Goal: Feedback & Contribution: Contribute content

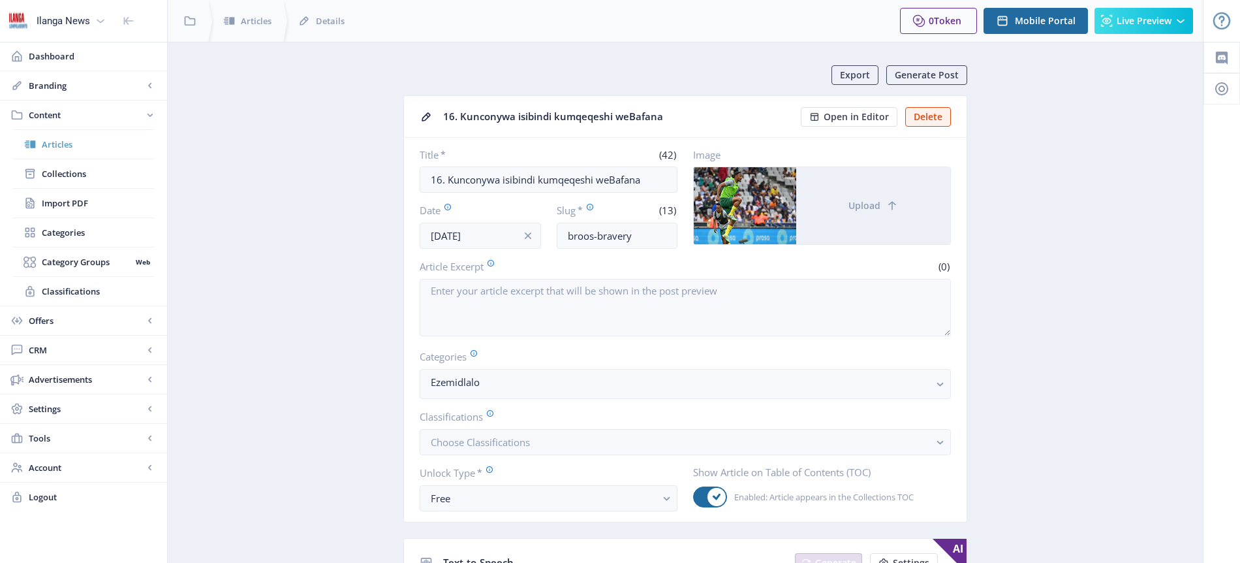
click at [65, 142] on span "Articles" at bounding box center [98, 144] width 112 height 13
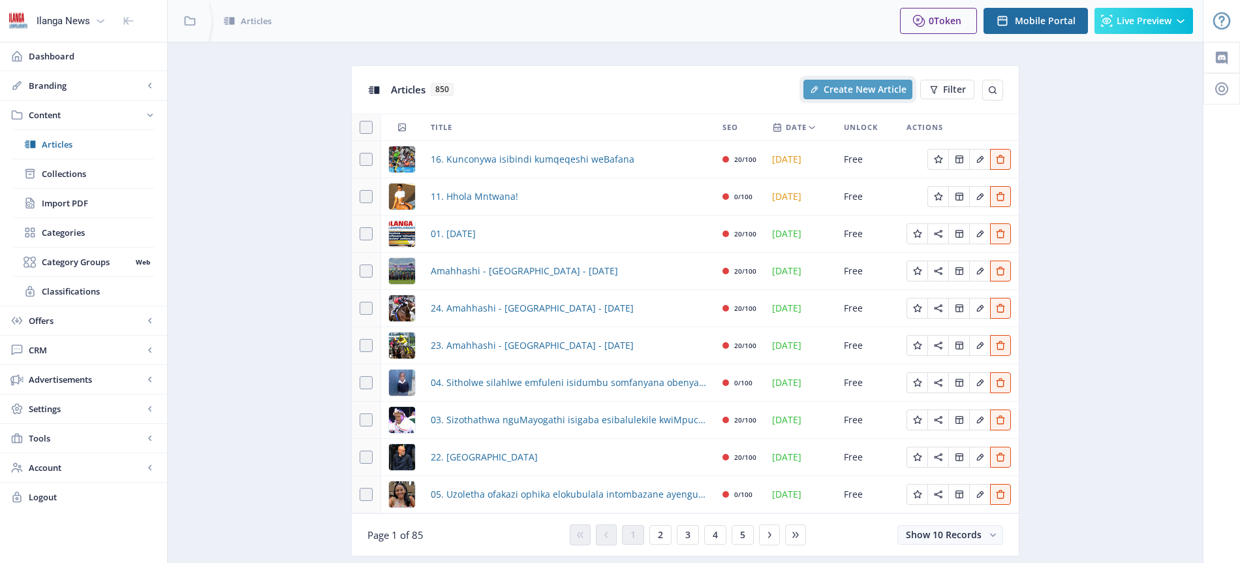
click at [886, 84] on span "Create New Article" at bounding box center [865, 89] width 83 height 10
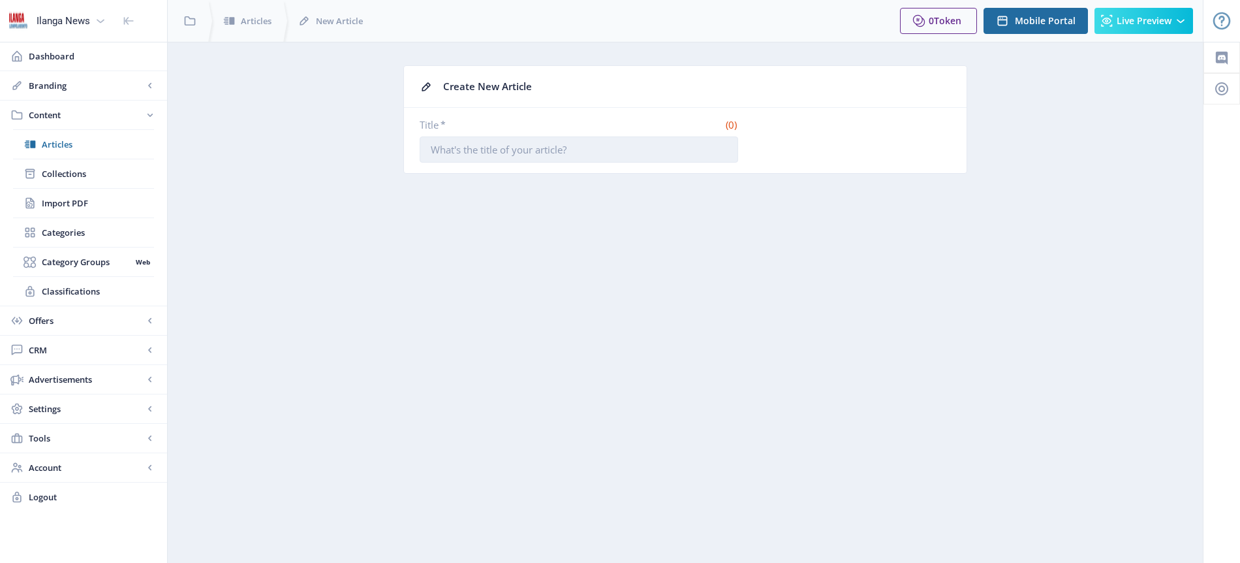
click at [527, 143] on input "Title *" at bounding box center [579, 149] width 319 height 26
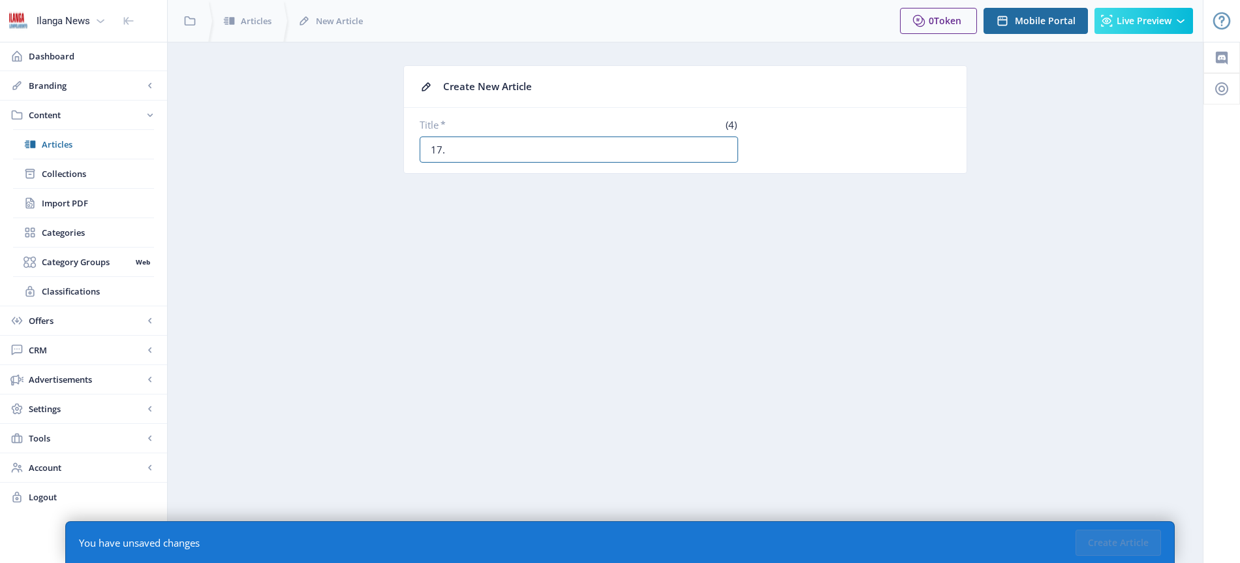
paste input "Umthandazo wePirates ngeFinal yeMTN8"
type input "17. Umthandazo wePirates ngeFinal yeMTN8"
click at [1122, 538] on button "Create Article" at bounding box center [1119, 542] width 86 height 26
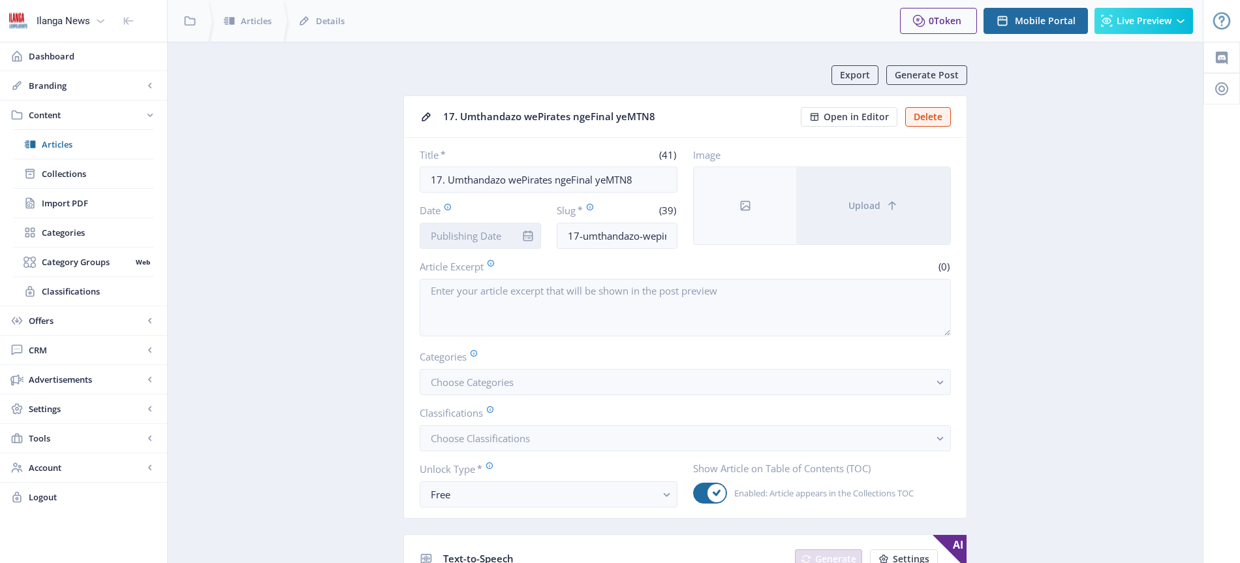
click at [495, 232] on input "Date" at bounding box center [480, 236] width 121 height 26
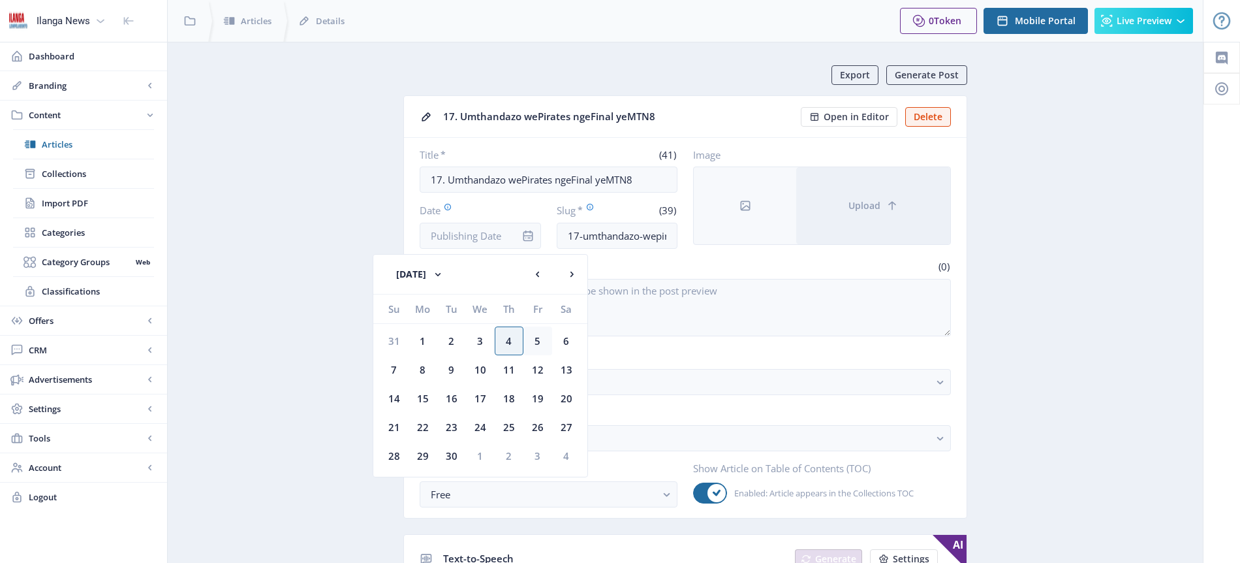
click at [540, 338] on div "5" at bounding box center [538, 340] width 29 height 29
type input "[DATE]"
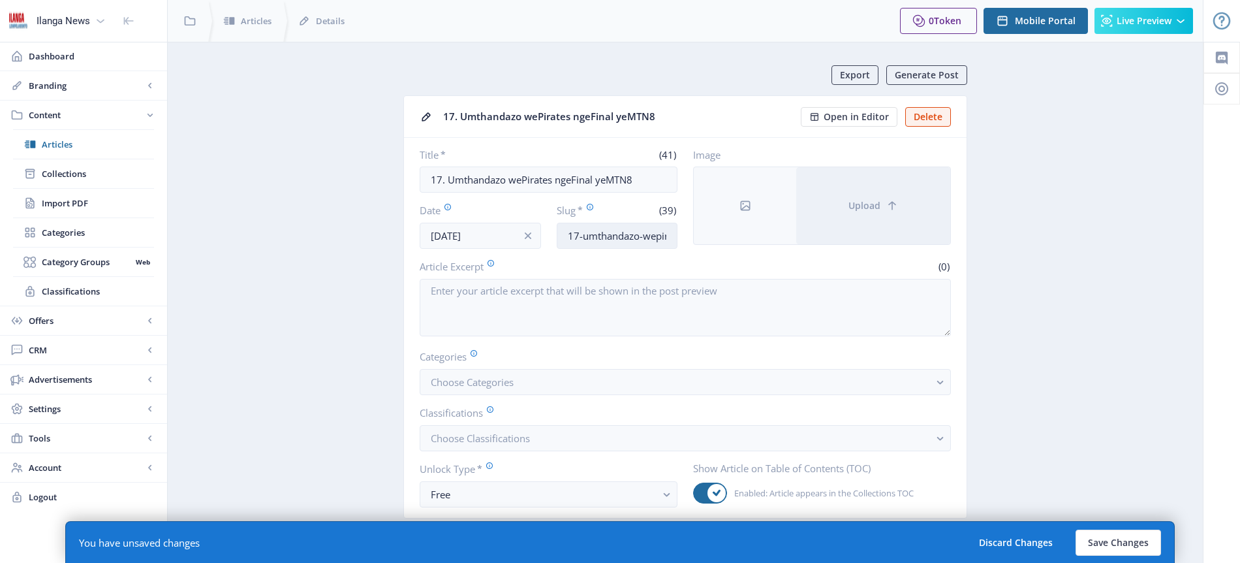
click at [636, 243] on input "17-umthandazo-wepirates-ngefinal-yemtn8" at bounding box center [617, 236] width 121 height 26
type input "Ouaddou-prayer"
click at [478, 388] on span "Choose Categories" at bounding box center [472, 381] width 83 height 13
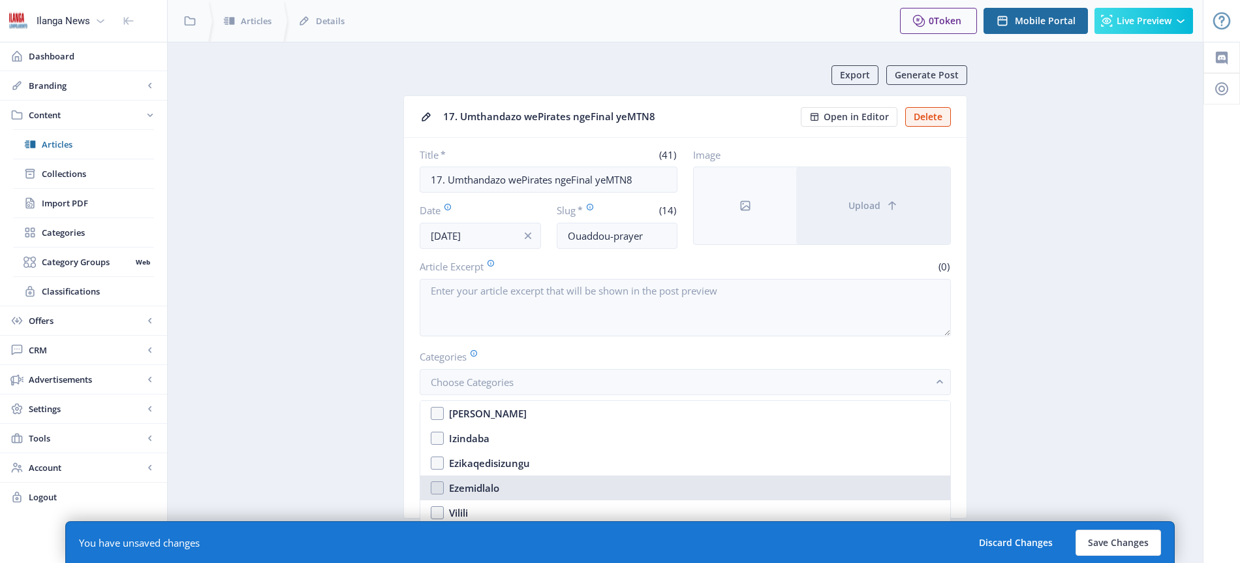
click at [497, 482] on div "Ezemidlalo" at bounding box center [474, 488] width 50 height 16
checkbox input "true"
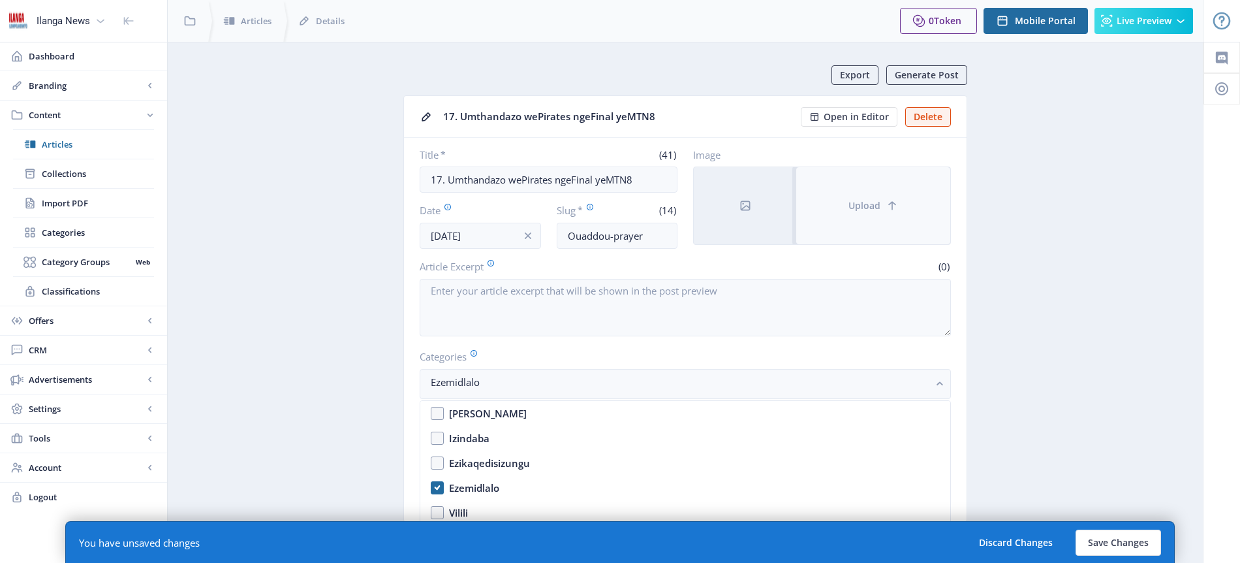
click at [861, 206] on span "Upload" at bounding box center [865, 205] width 32 height 10
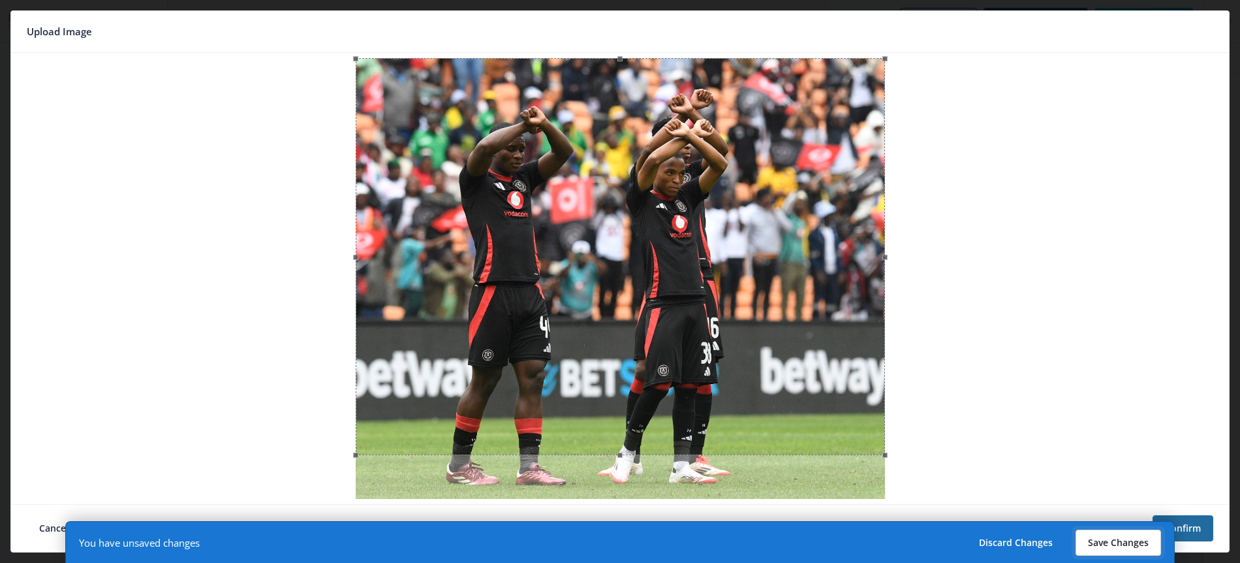
click at [1125, 539] on button "Save Changes" at bounding box center [1119, 542] width 86 height 26
type input "ouaddou-prayer"
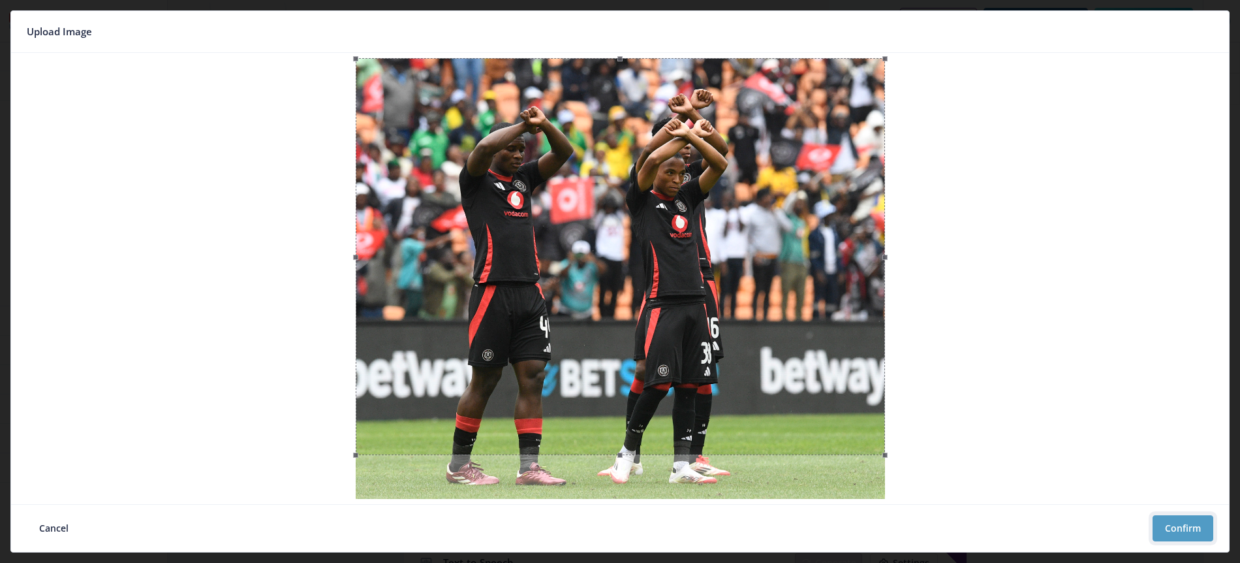
click at [1195, 523] on button "Confirm" at bounding box center [1183, 528] width 61 height 26
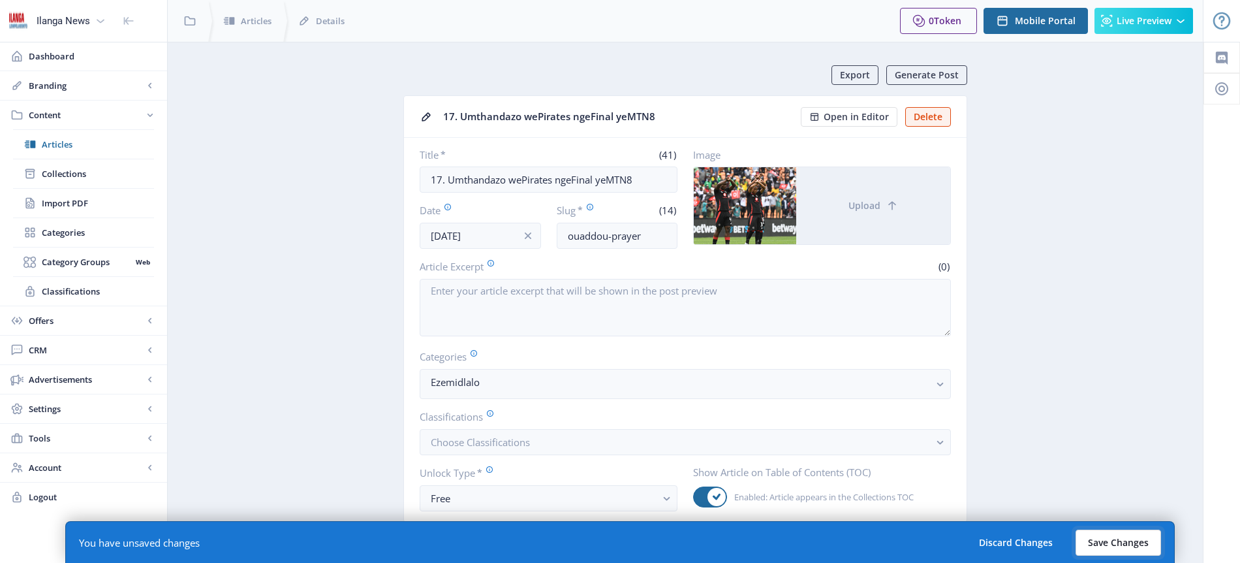
click at [1125, 544] on button "Save Changes" at bounding box center [1119, 542] width 86 height 26
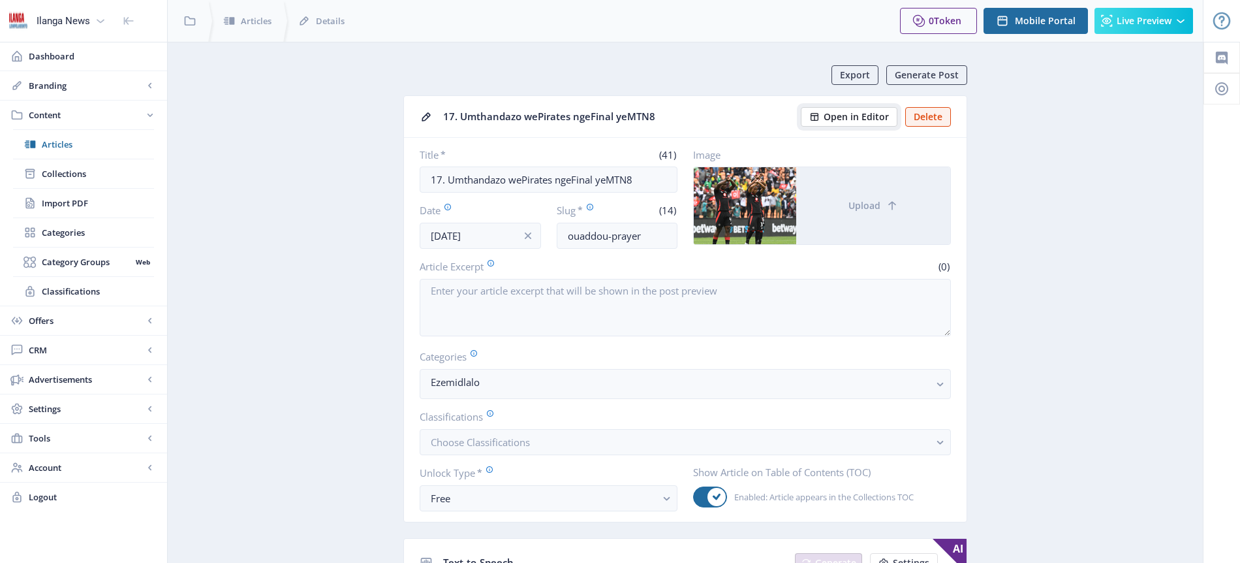
click at [885, 116] on span "Open in Editor" at bounding box center [856, 117] width 65 height 10
click at [67, 146] on span "Articles" at bounding box center [98, 144] width 112 height 13
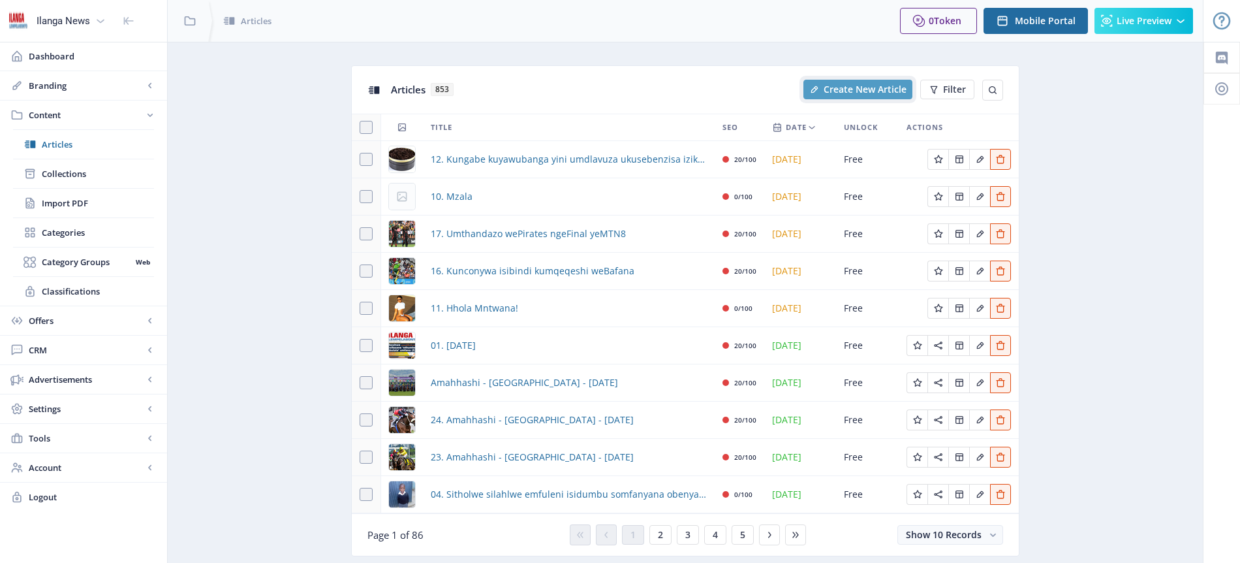
click at [844, 94] on span "Create New Article" at bounding box center [865, 89] width 83 height 10
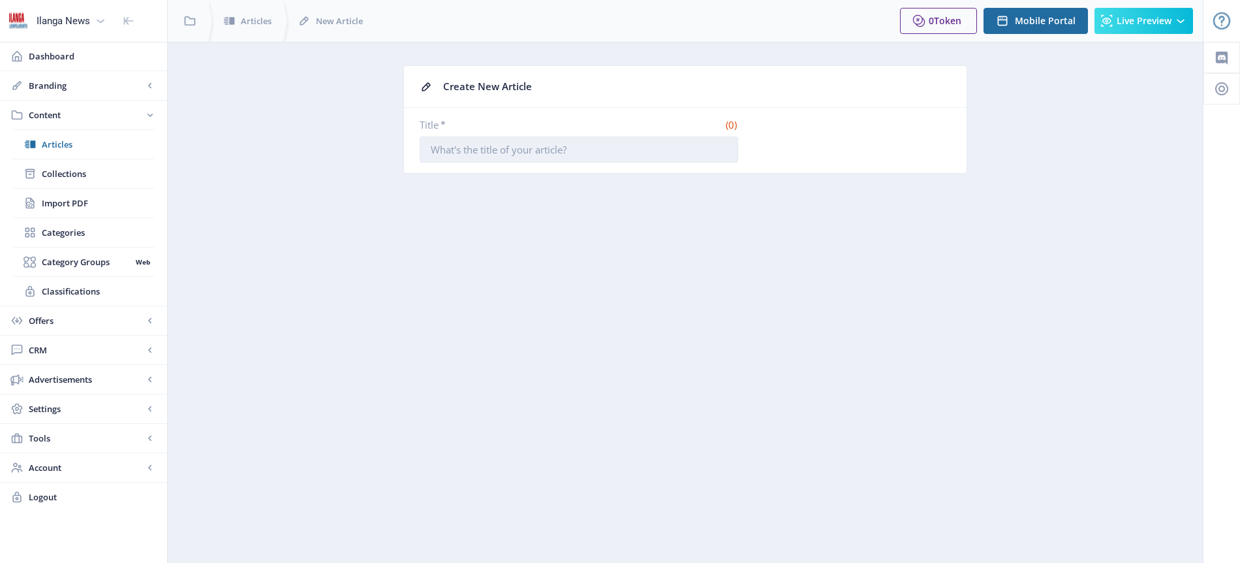
click at [492, 153] on input "Title *" at bounding box center [579, 149] width 319 height 26
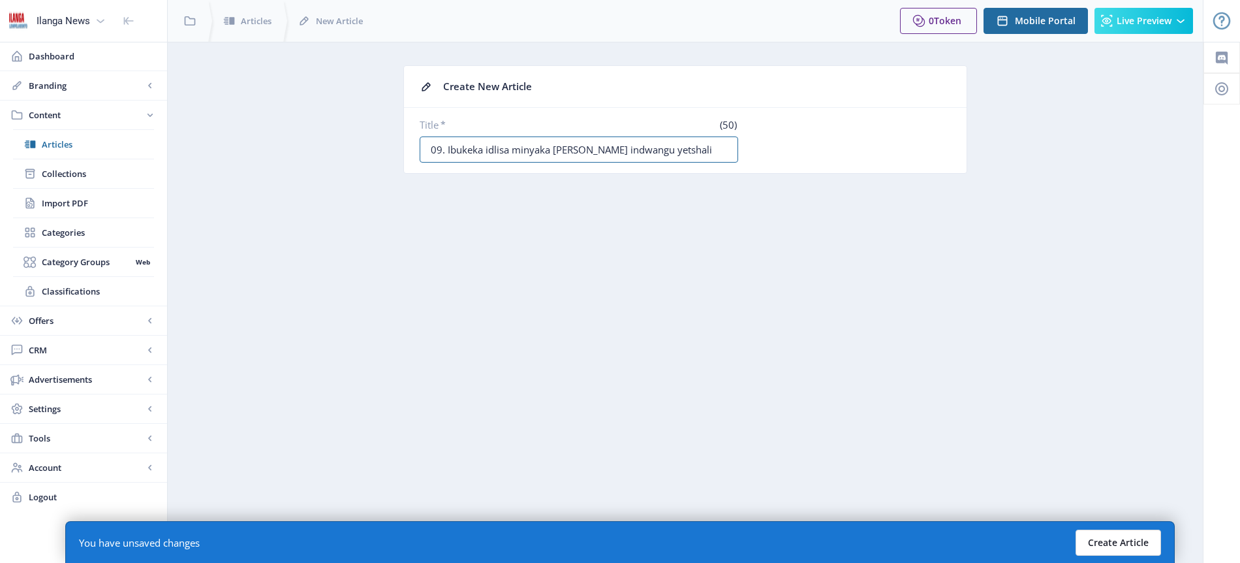
type input "09. Ibukeka idlisa minyaka [PERSON_NAME] indwangu yetshali"
click at [1118, 535] on button "Create Article" at bounding box center [1119, 542] width 86 height 26
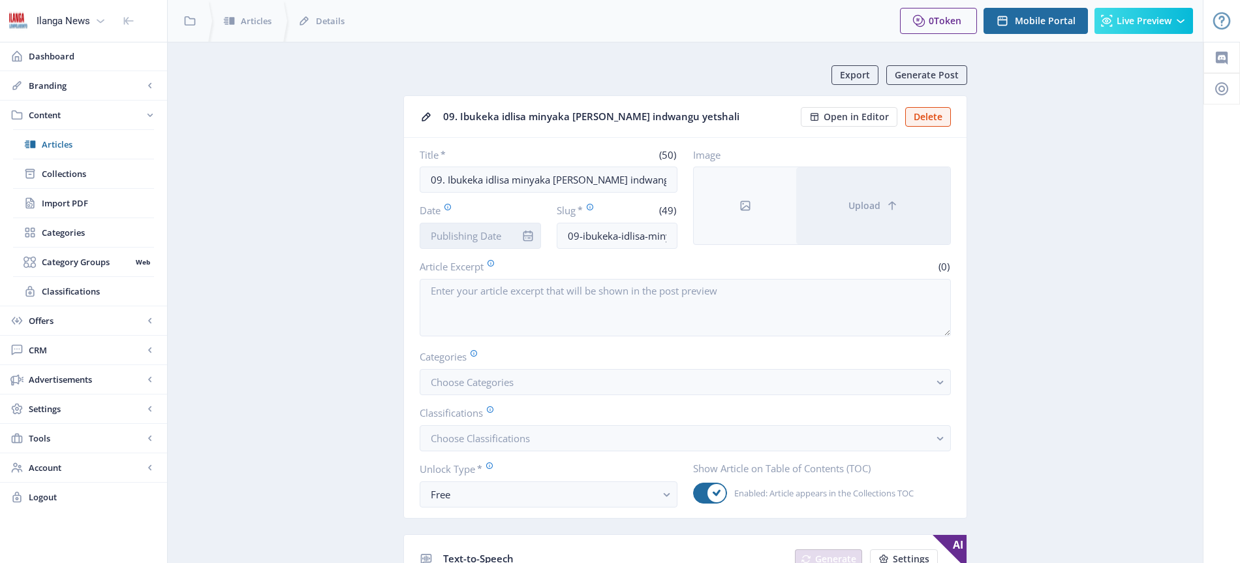
click at [460, 238] on input "Date" at bounding box center [480, 236] width 121 height 26
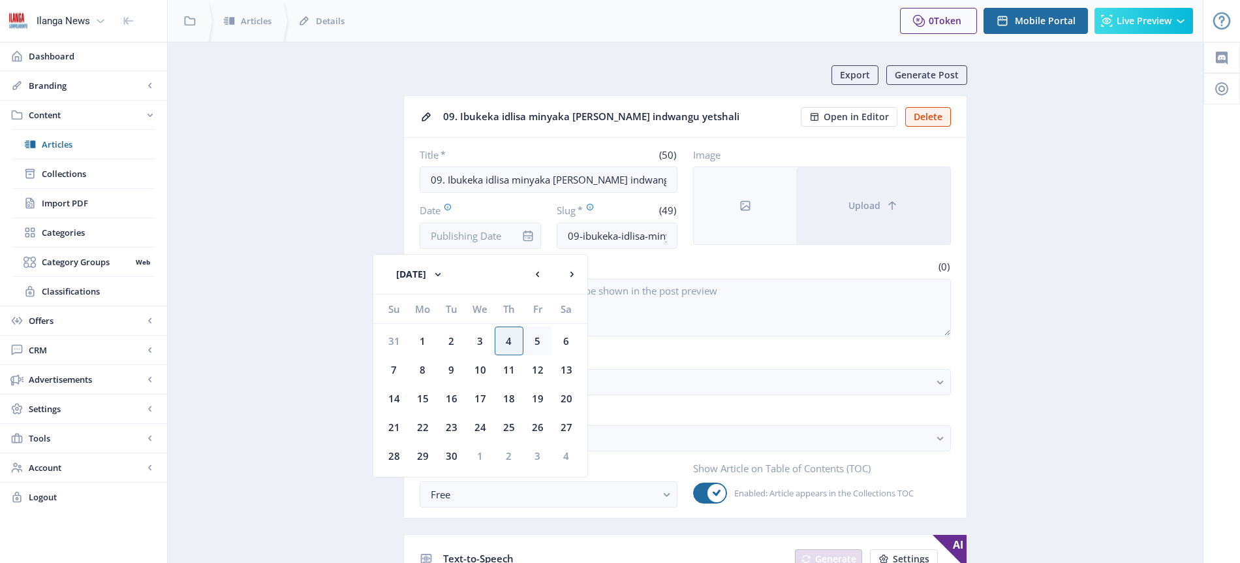
click at [539, 345] on div "5" at bounding box center [538, 340] width 29 height 29
type input "[DATE]"
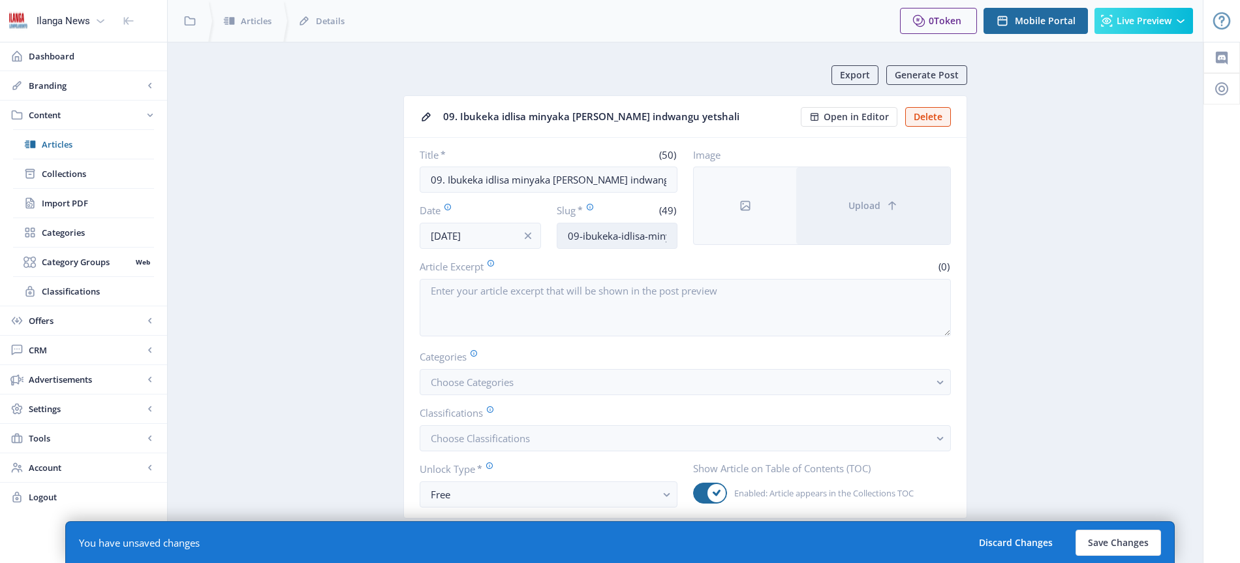
click at [622, 232] on input "09-ibukeka-idlisa-minyaka-[GEOGRAPHIC_DATA]-indwangu-[GEOGRAPHIC_DATA]" at bounding box center [617, 236] width 121 height 26
type input "Indwangu-itshali"
click at [509, 383] on span "Choose Categories" at bounding box center [472, 381] width 83 height 13
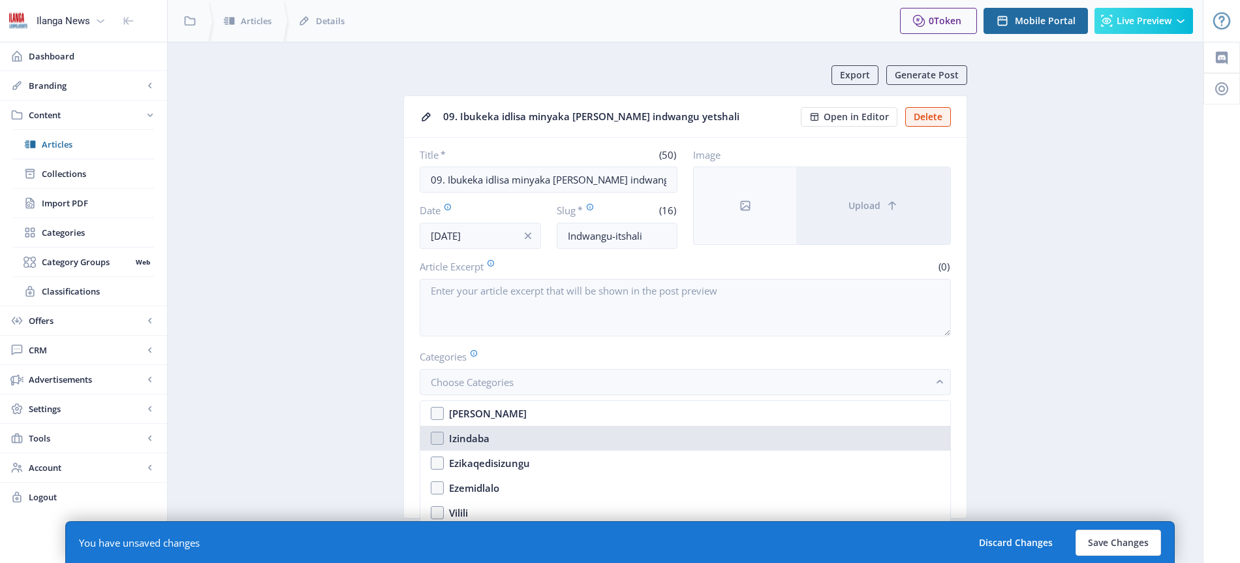
click at [482, 441] on div "Izindaba" at bounding box center [469, 438] width 40 height 16
checkbox input "true"
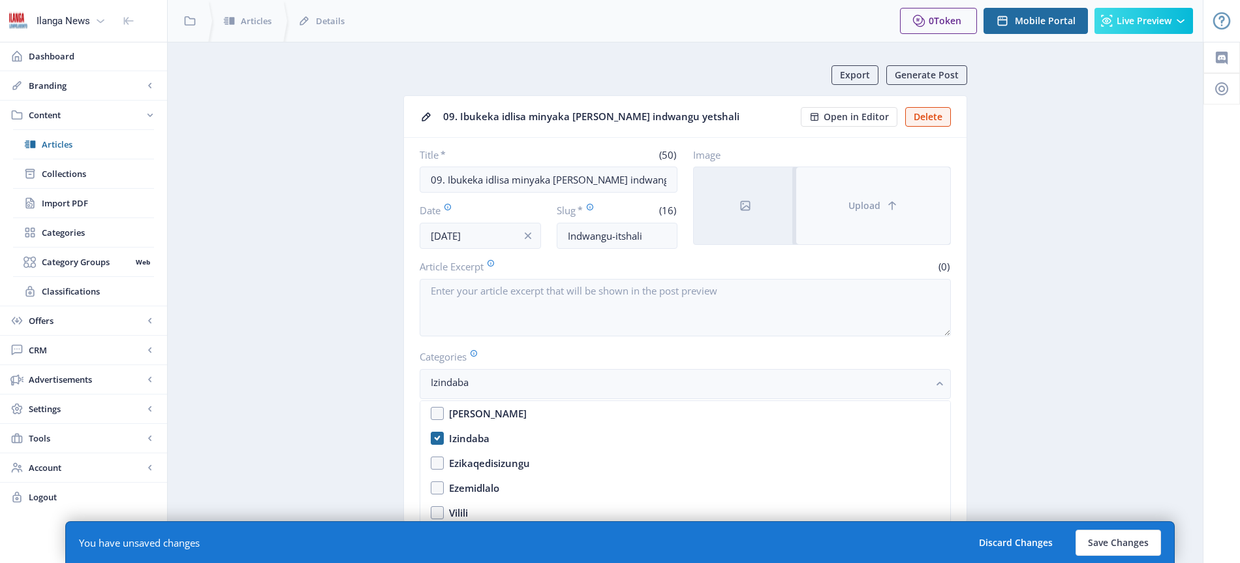
click at [872, 203] on span "Upload" at bounding box center [865, 205] width 32 height 10
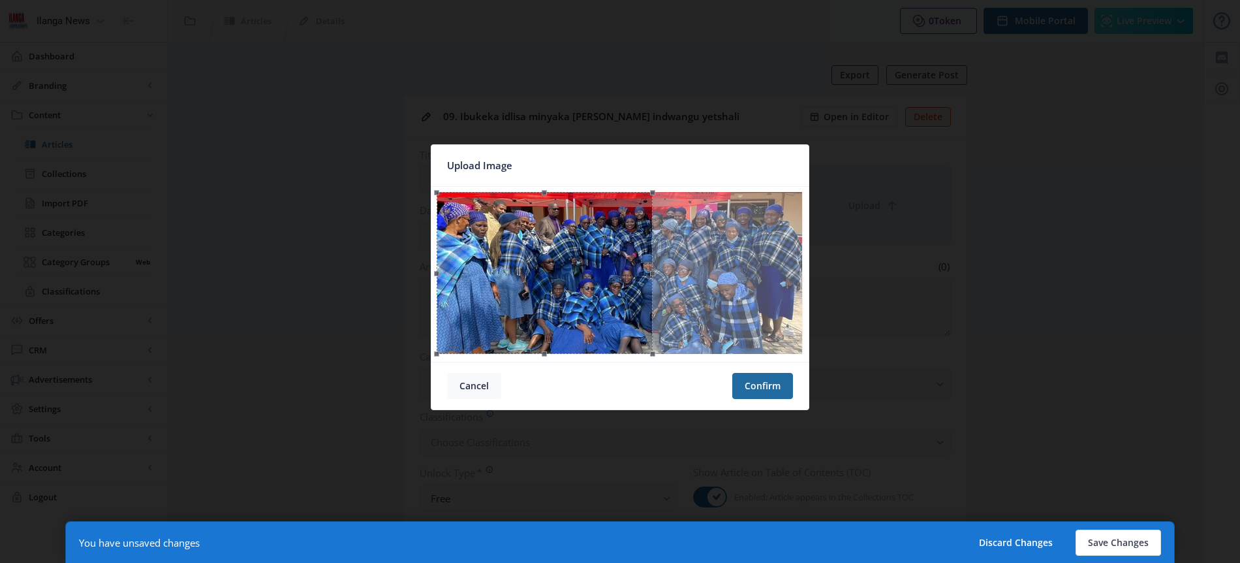
click at [485, 389] on button "Cancel" at bounding box center [474, 386] width 54 height 26
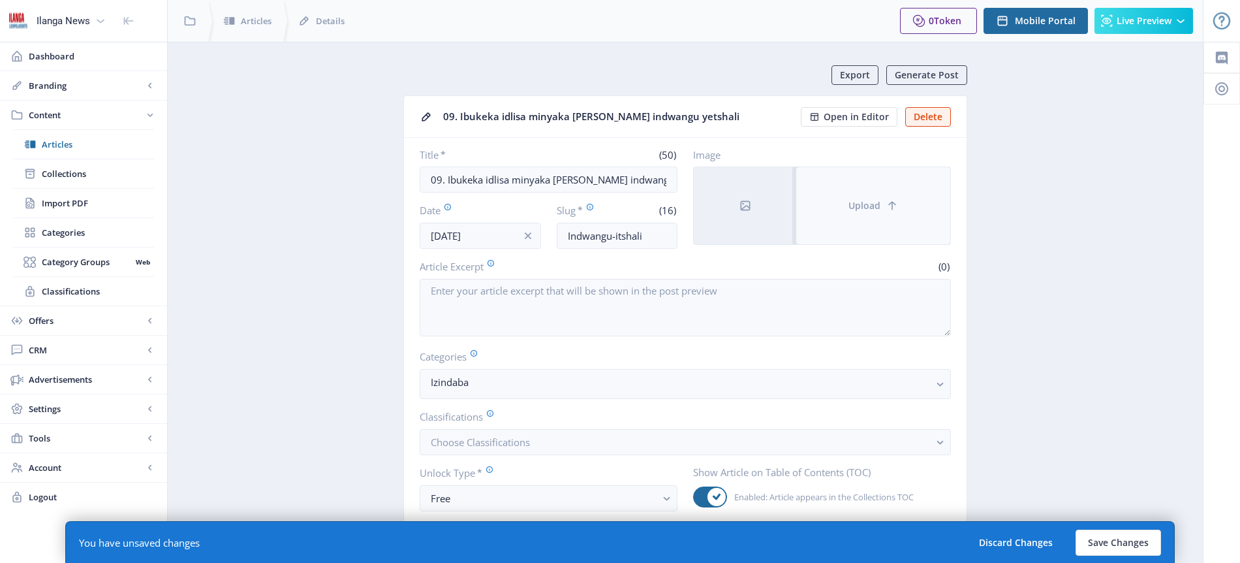
click at [857, 206] on span "Upload" at bounding box center [865, 205] width 32 height 10
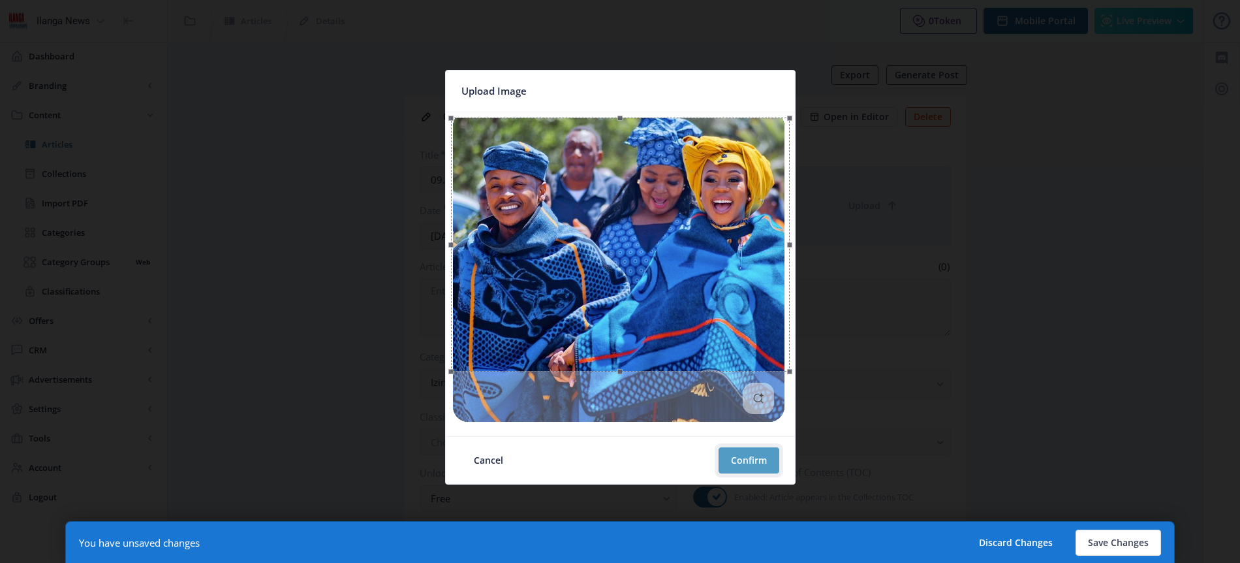
click at [746, 458] on button "Confirm" at bounding box center [749, 460] width 61 height 26
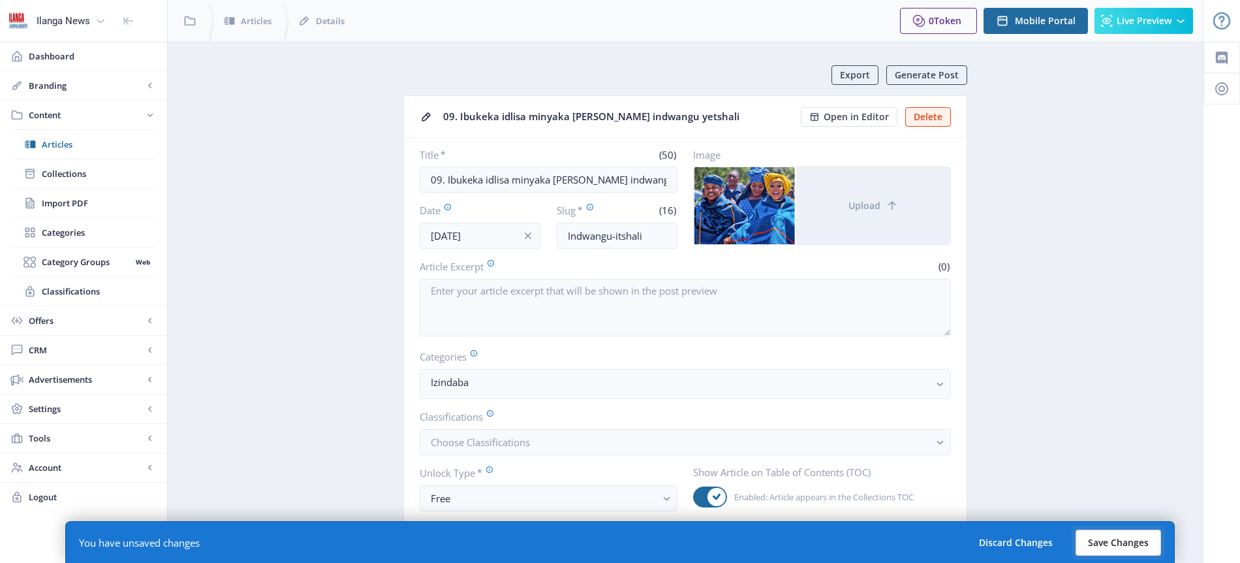
click at [1135, 540] on button "Save Changes" at bounding box center [1119, 542] width 86 height 26
type input "indwangu-itshali"
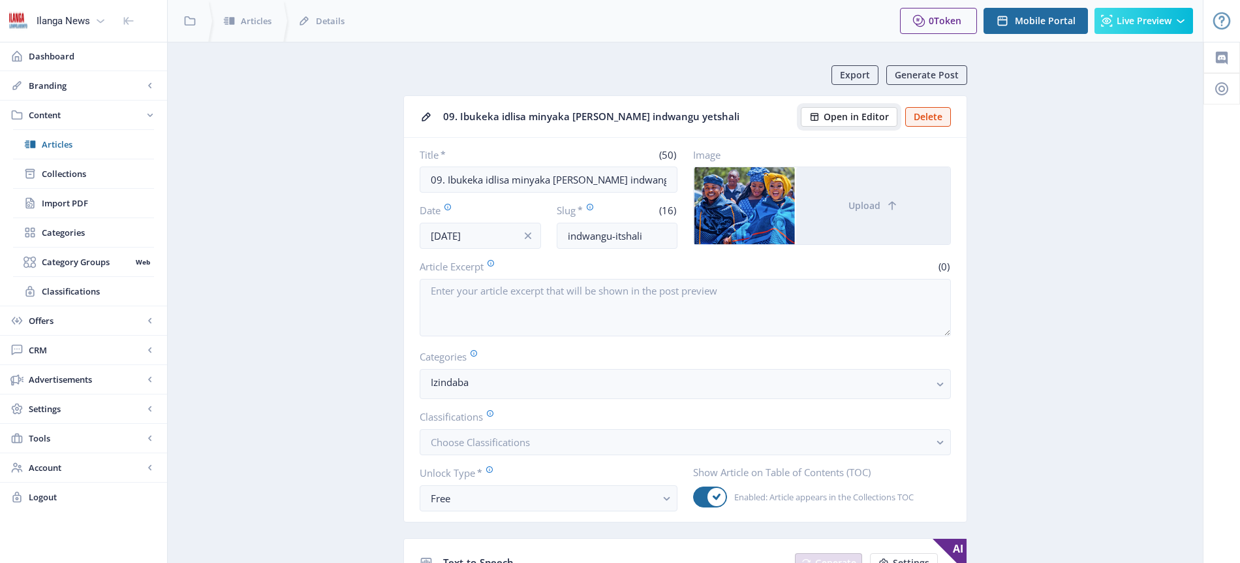
click at [863, 114] on span "Open in Editor" at bounding box center [856, 117] width 65 height 10
click at [58, 148] on span "Articles" at bounding box center [98, 144] width 112 height 13
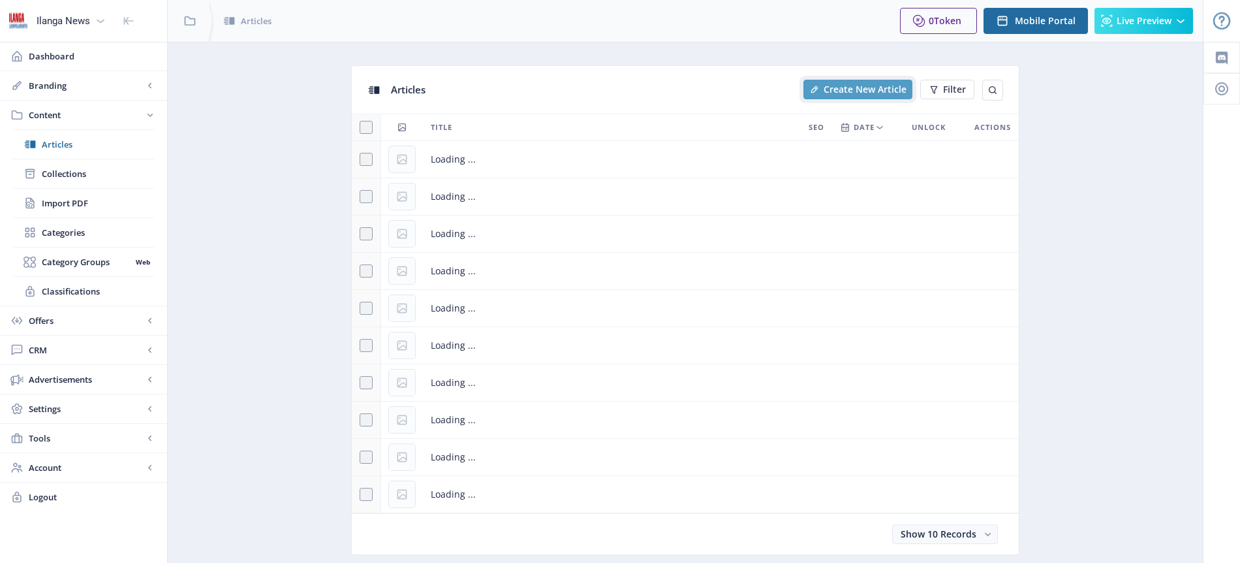
click at [876, 89] on span "Create New Article" at bounding box center [865, 89] width 83 height 10
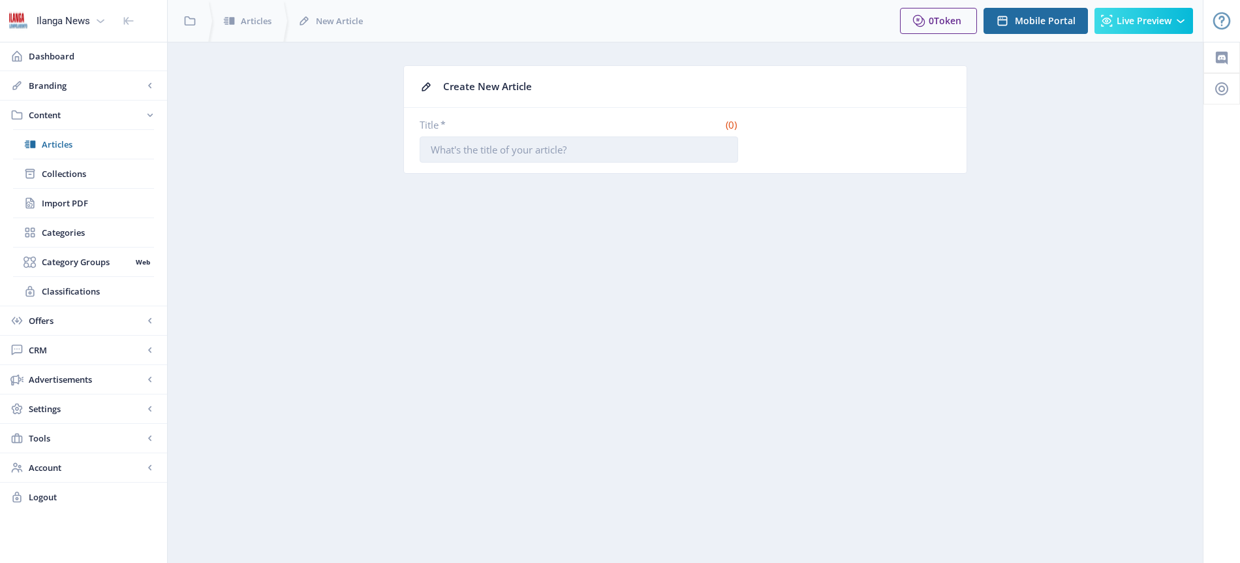
click at [487, 153] on input "Title *" at bounding box center [579, 149] width 319 height 26
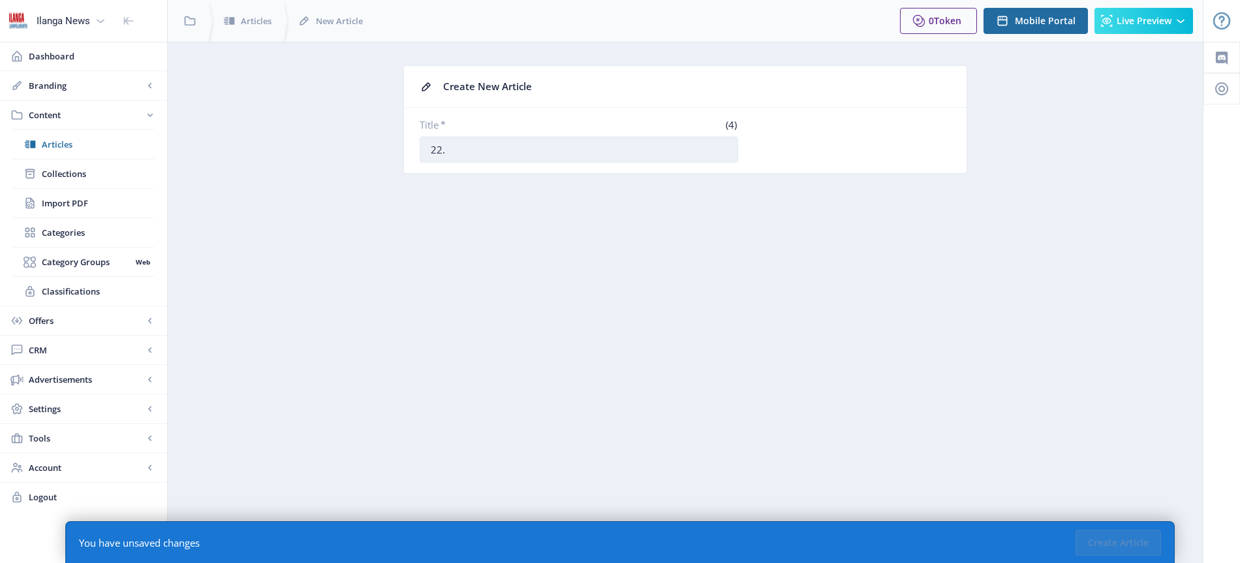
paste input "Elakuleli lifuna ukugwema izinkunzi kowombhoxo wabesifazane"
type input "22. Elakuleli lifuna ukugwema izinkunzi kowombhoxo wabesifazane"
click at [1127, 546] on button "Create Article" at bounding box center [1119, 542] width 86 height 26
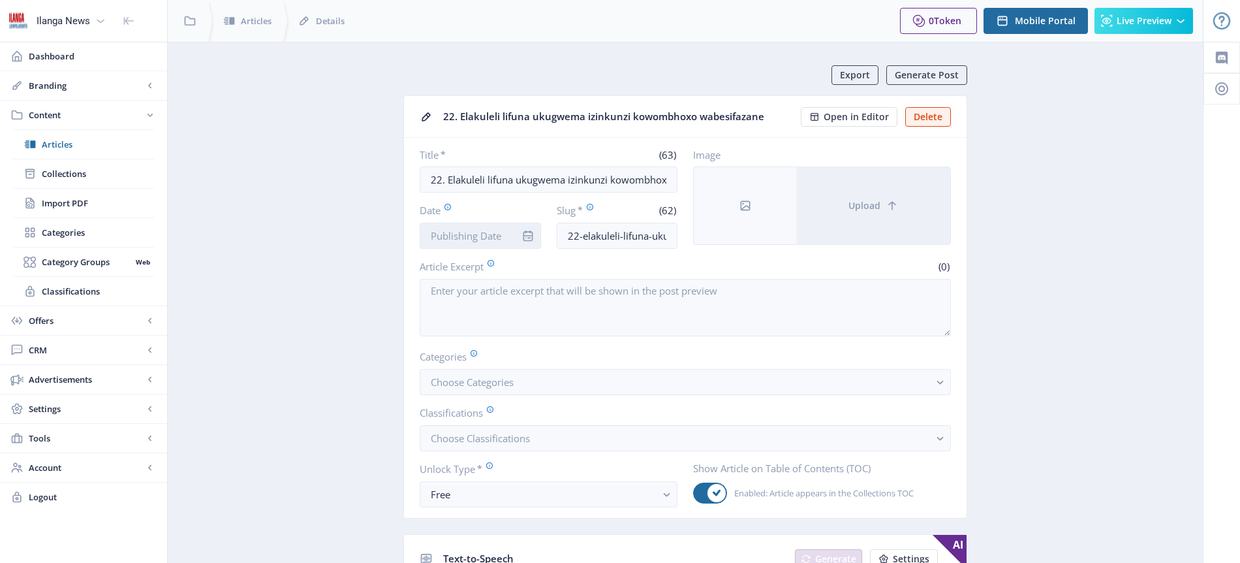
click at [482, 234] on input "Date" at bounding box center [480, 236] width 121 height 26
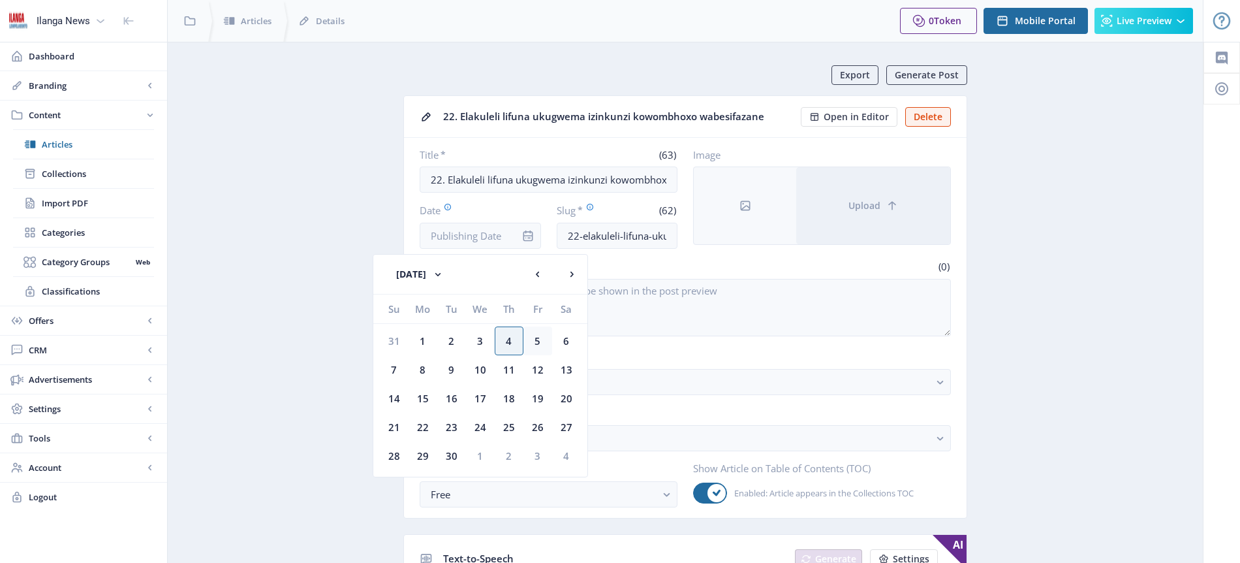
click at [535, 342] on div "5" at bounding box center [538, 340] width 29 height 29
type input "[DATE]"
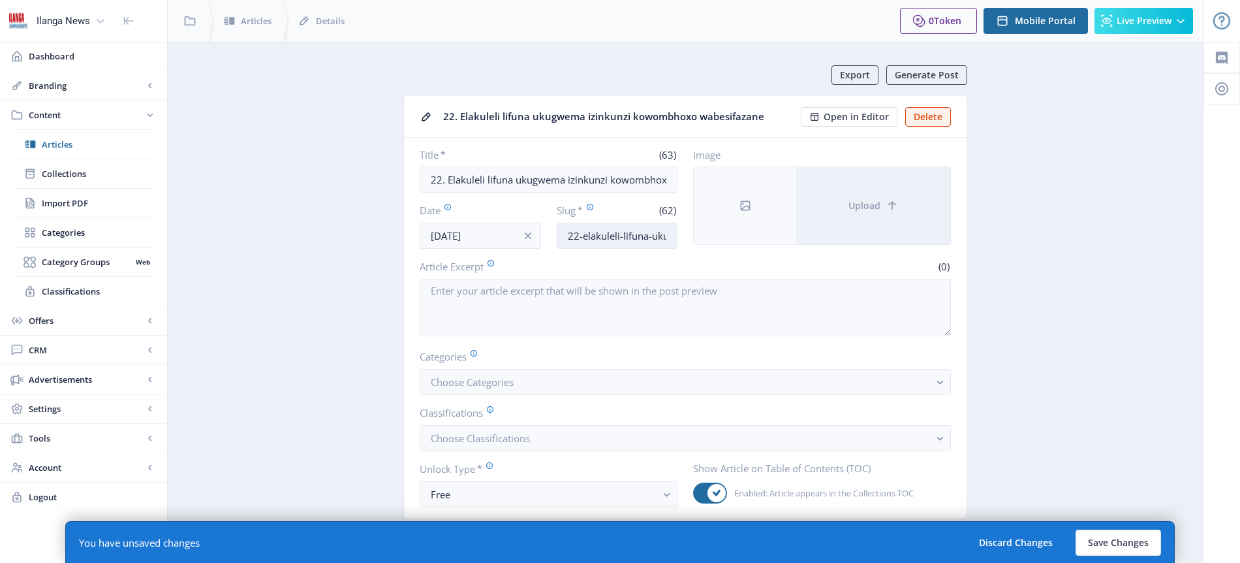
click at [630, 232] on input "22-elakuleli-lifuna-ukugwema-izinkunzi-kowombhoxo-wabesifazane" at bounding box center [617, 236] width 121 height 26
type input "Boks-women"
click at [484, 435] on span "Choose Classifications" at bounding box center [480, 437] width 99 height 13
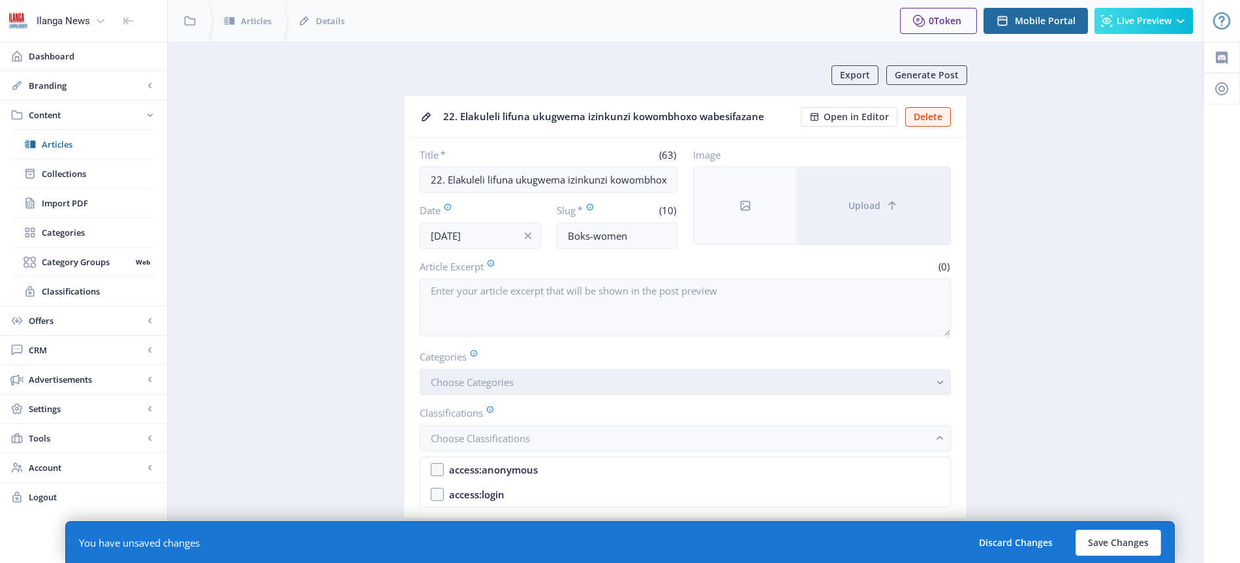
click at [506, 384] on span "Choose Categories" at bounding box center [472, 381] width 83 height 13
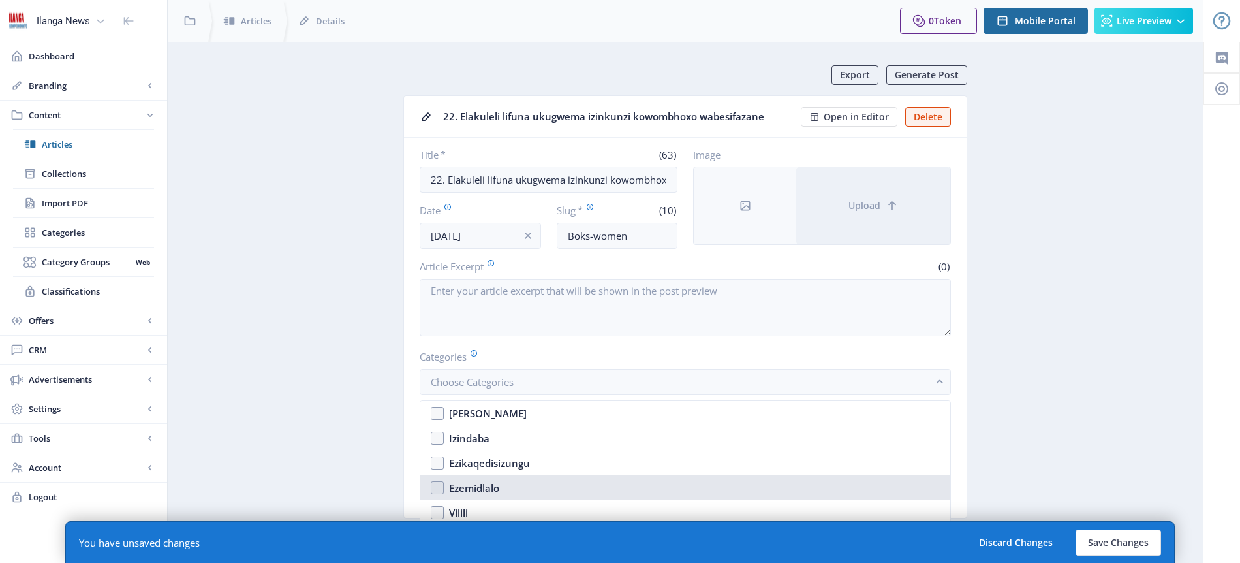
click at [486, 484] on div "Ezemidlalo" at bounding box center [474, 488] width 50 height 16
checkbox input "true"
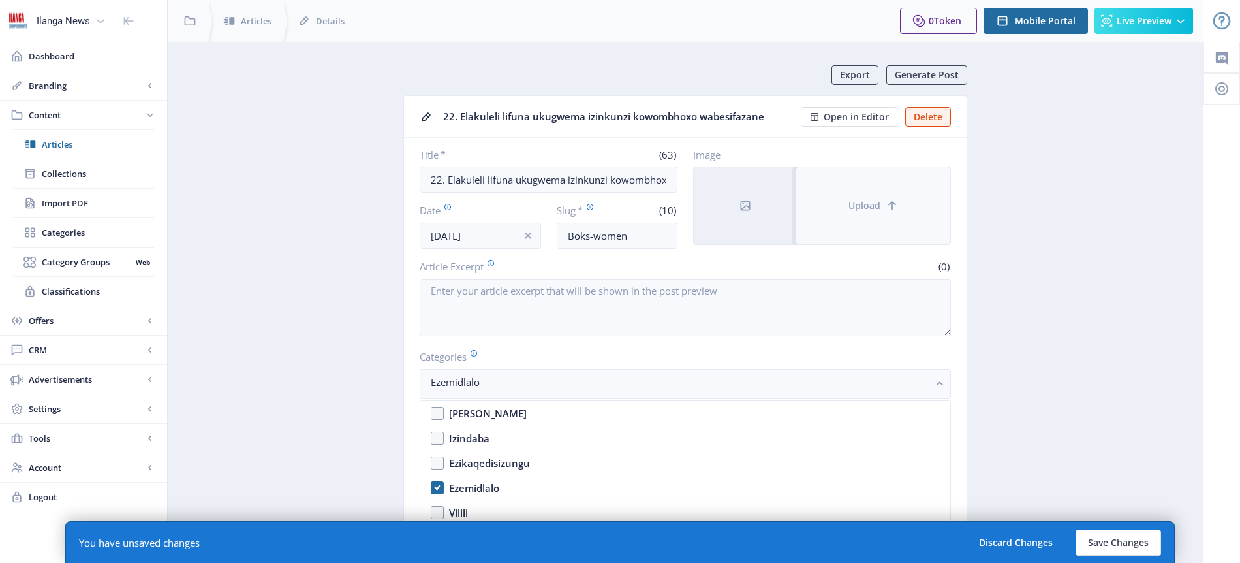
click at [868, 210] on span "Upload" at bounding box center [865, 205] width 32 height 10
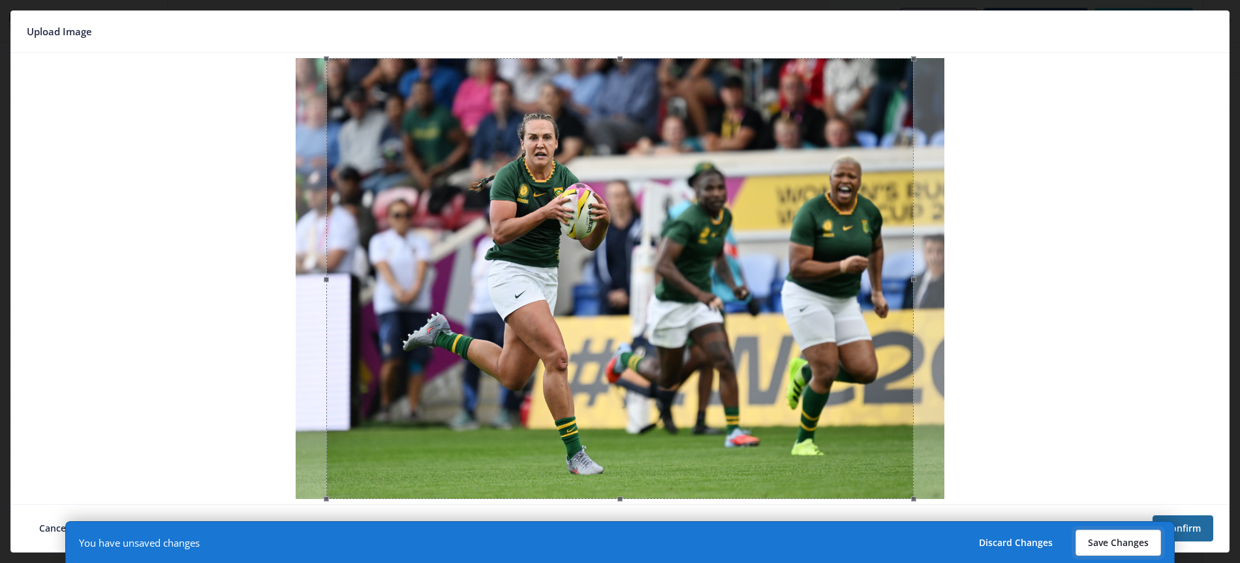
click at [1112, 545] on button "Save Changes" at bounding box center [1119, 542] width 86 height 26
type input "boks-women"
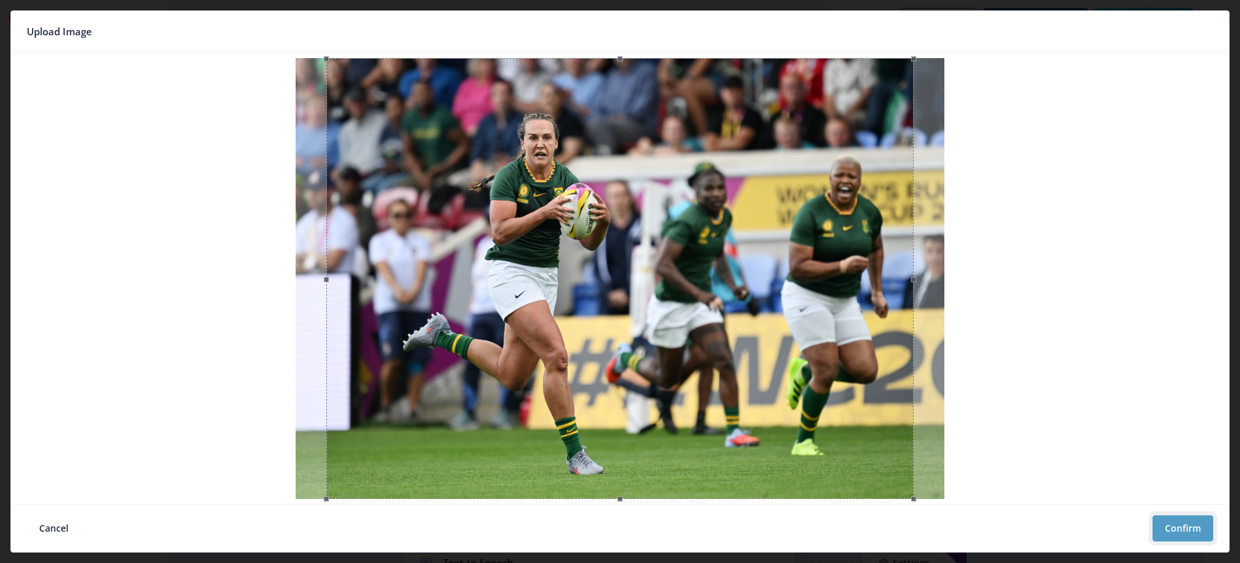
click at [1190, 527] on button "Confirm" at bounding box center [1183, 528] width 61 height 26
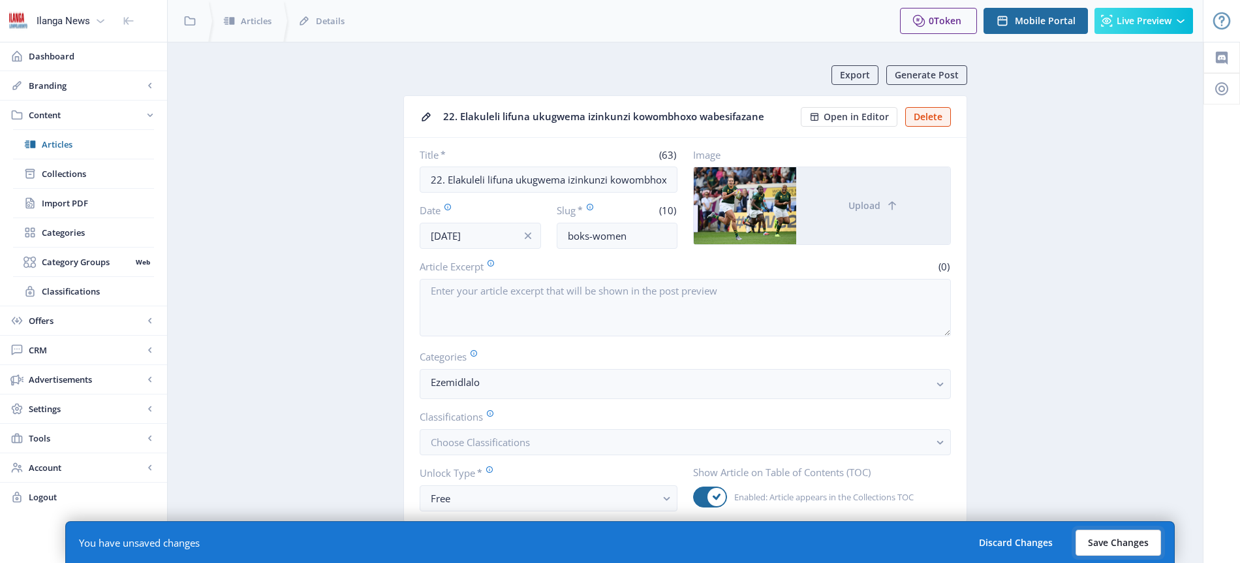
click at [1123, 542] on button "Save Changes" at bounding box center [1119, 542] width 86 height 26
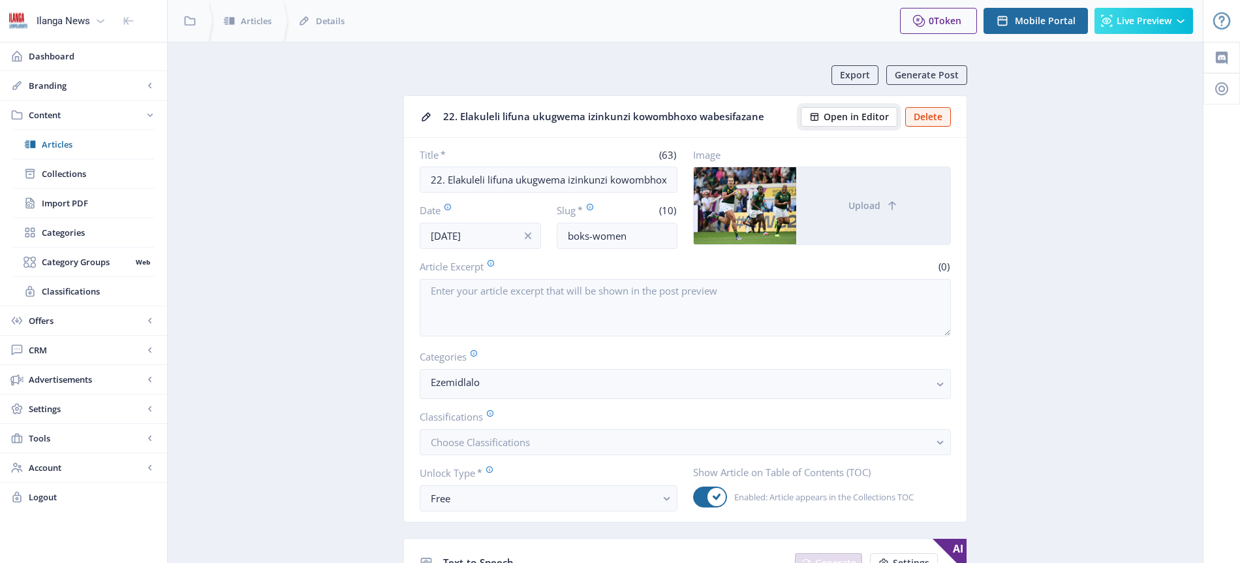
click at [891, 112] on button "Open in Editor" at bounding box center [849, 117] width 97 height 20
click at [74, 144] on span "Articles" at bounding box center [98, 144] width 112 height 13
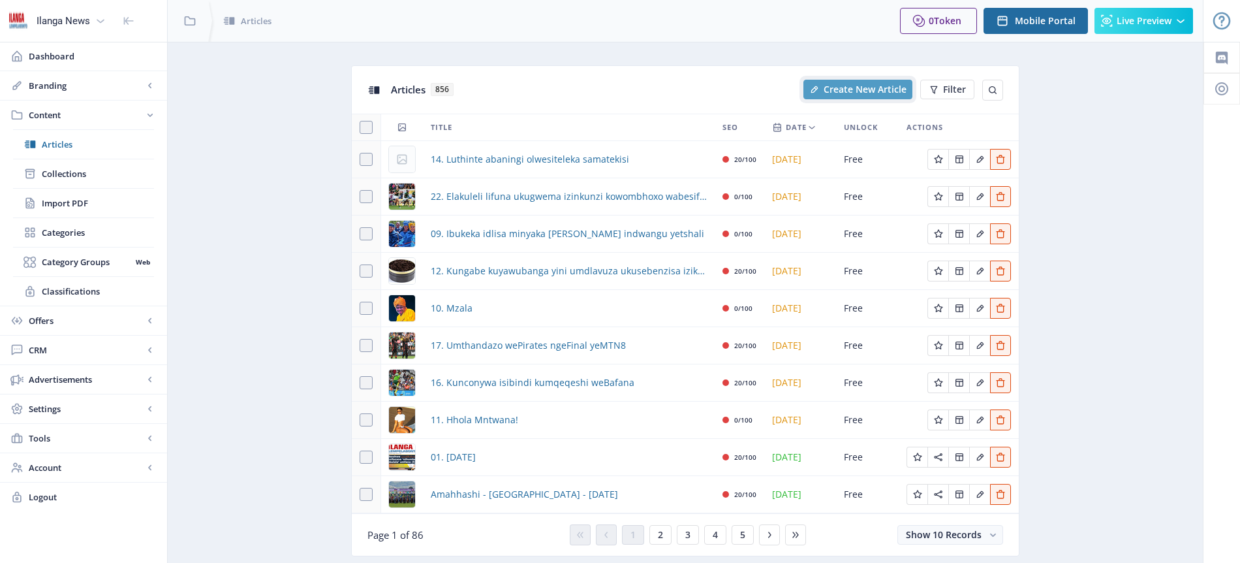
click at [856, 87] on span "Create New Article" at bounding box center [865, 89] width 83 height 10
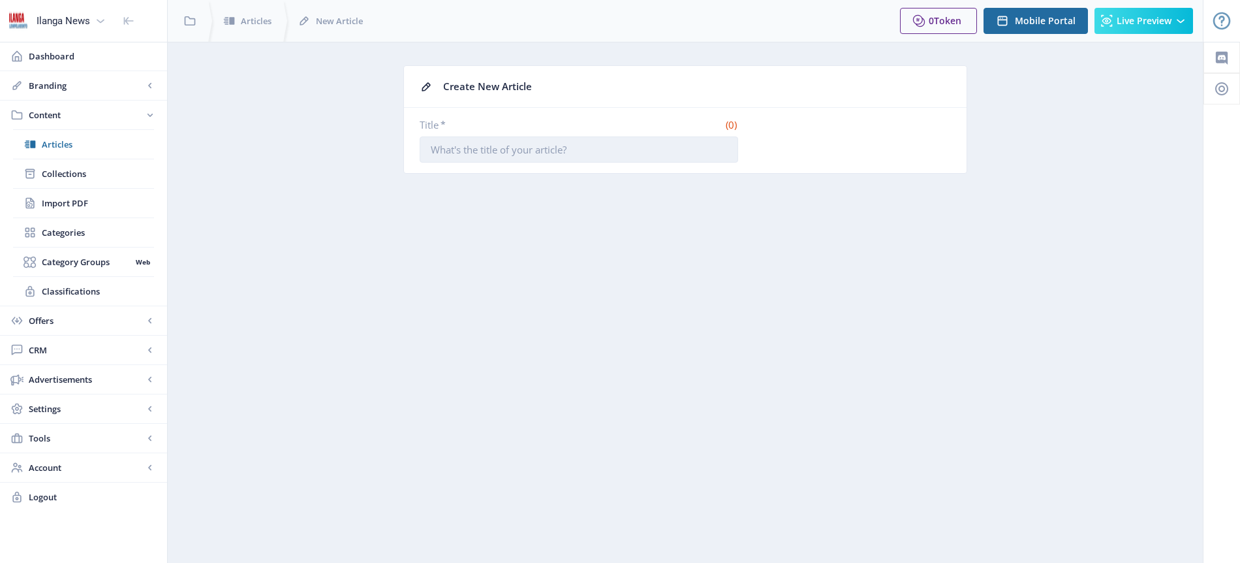
click at [470, 149] on input "Title *" at bounding box center [579, 149] width 319 height 26
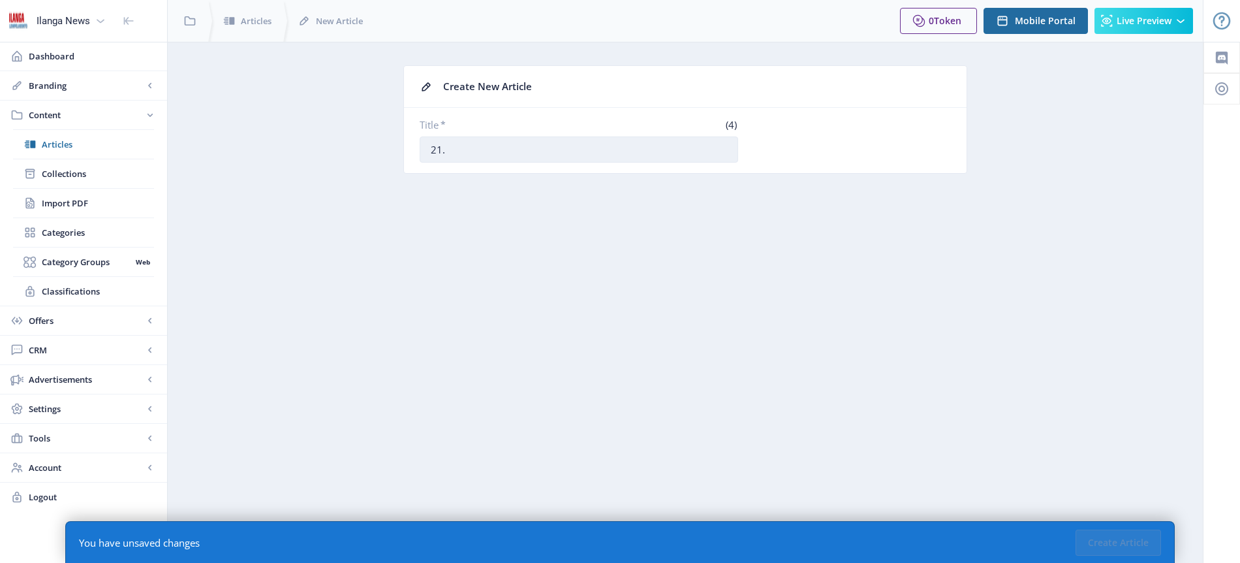
paste input "AmaBhokobhoko nethemba lokuphula irekhodi le-All Blacks"
type input "21. AmaBhokobhoko nethemba lokuphula irekhodi le-All Blacks"
click at [1135, 546] on button "Create Article" at bounding box center [1119, 542] width 86 height 26
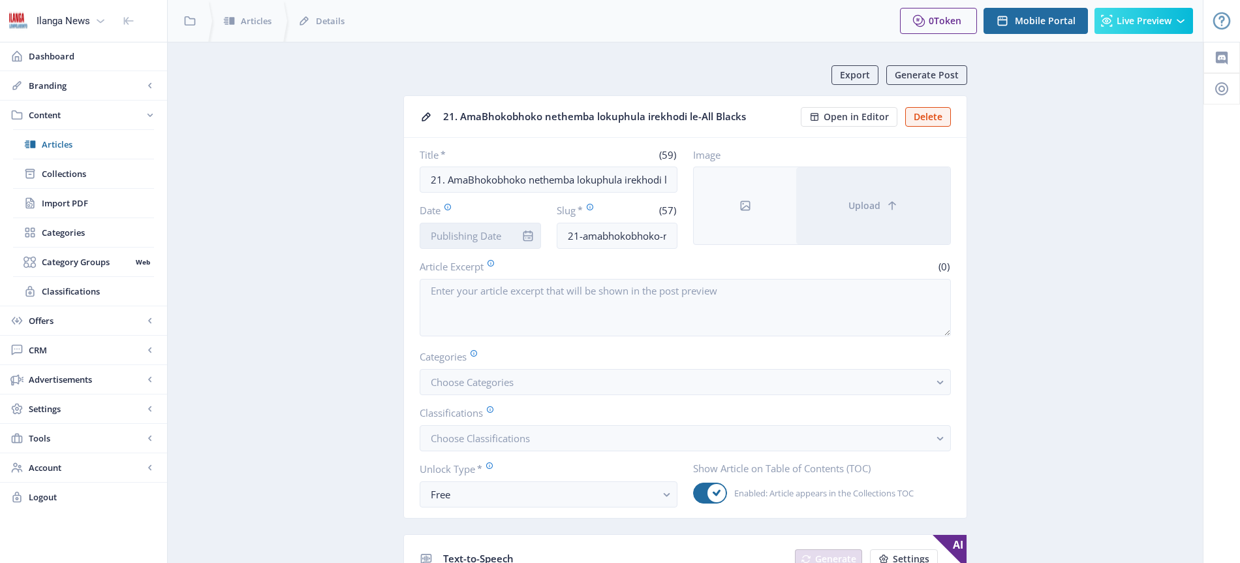
click at [488, 239] on input "Date" at bounding box center [480, 236] width 121 height 26
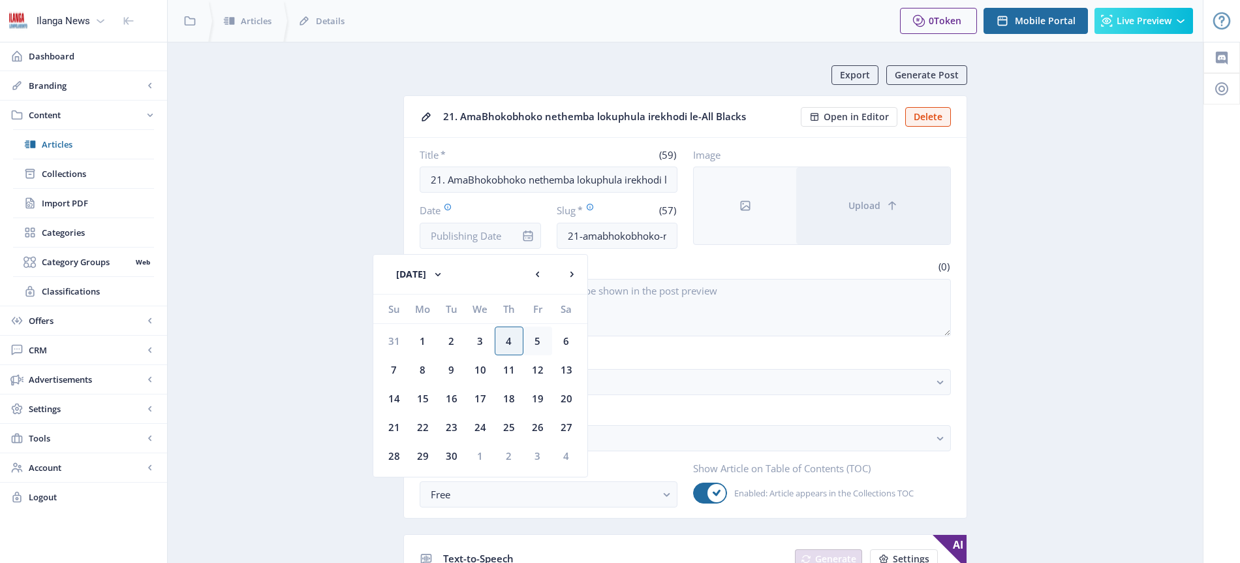
click at [539, 343] on div "5" at bounding box center [538, 340] width 29 height 29
type input "[DATE]"
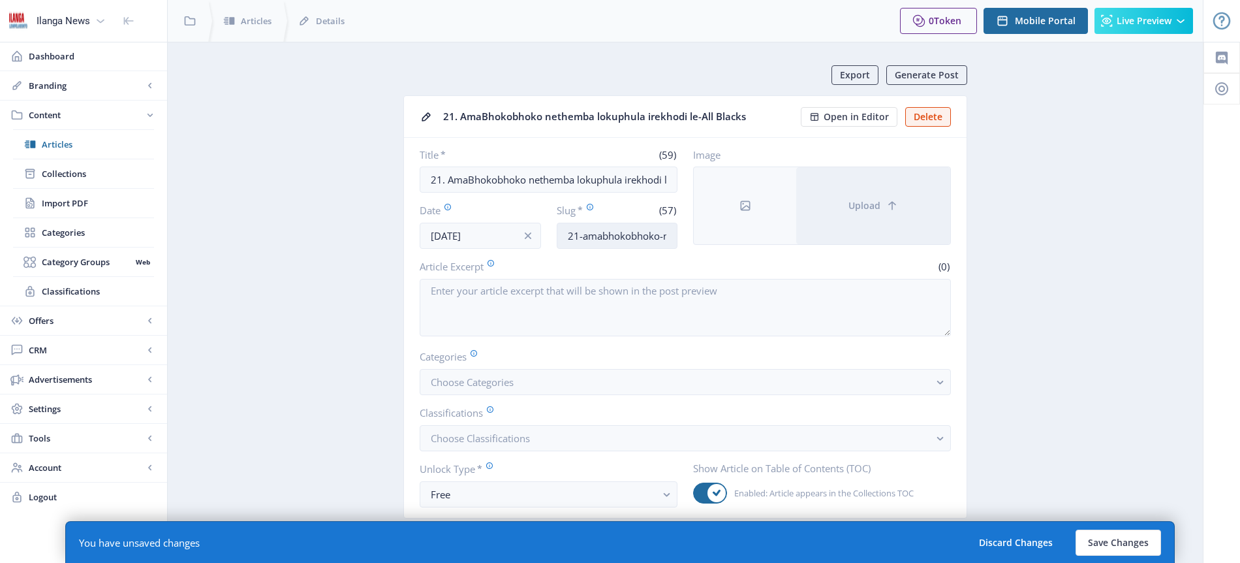
click at [618, 232] on input "21-amabhokobhoko-nethemba-[GEOGRAPHIC_DATA]-irekhodi-leall-blacks" at bounding box center [617, 236] width 121 height 26
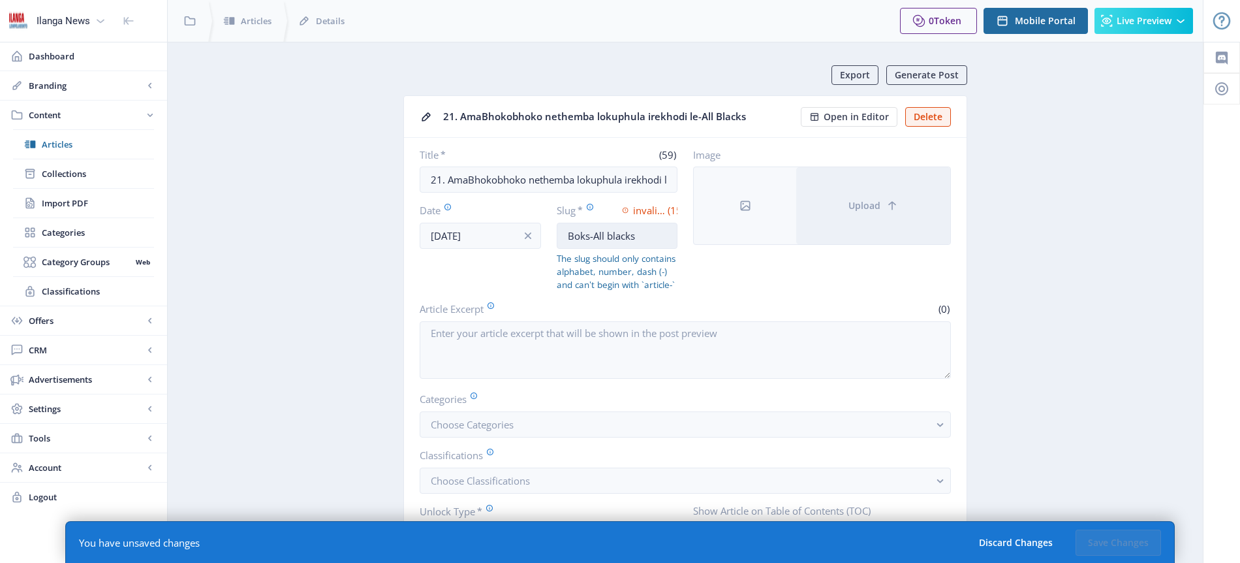
click at [606, 234] on input "Boks-All blacks" at bounding box center [617, 236] width 121 height 26
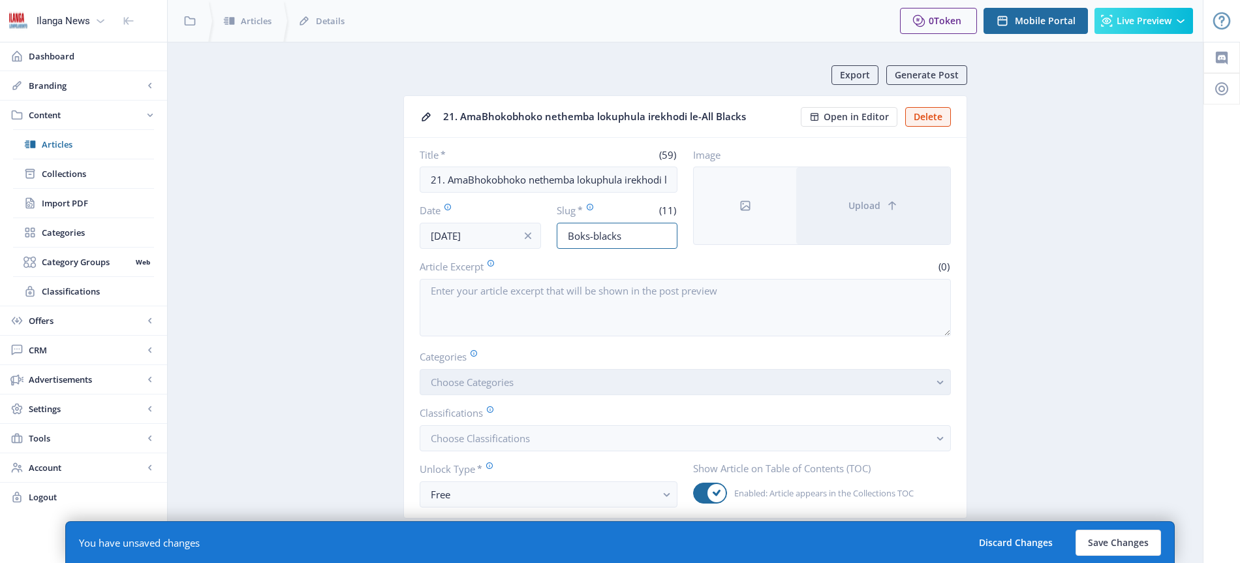
type input "Boks-blacks"
click at [488, 383] on span "Choose Categories" at bounding box center [472, 381] width 83 height 13
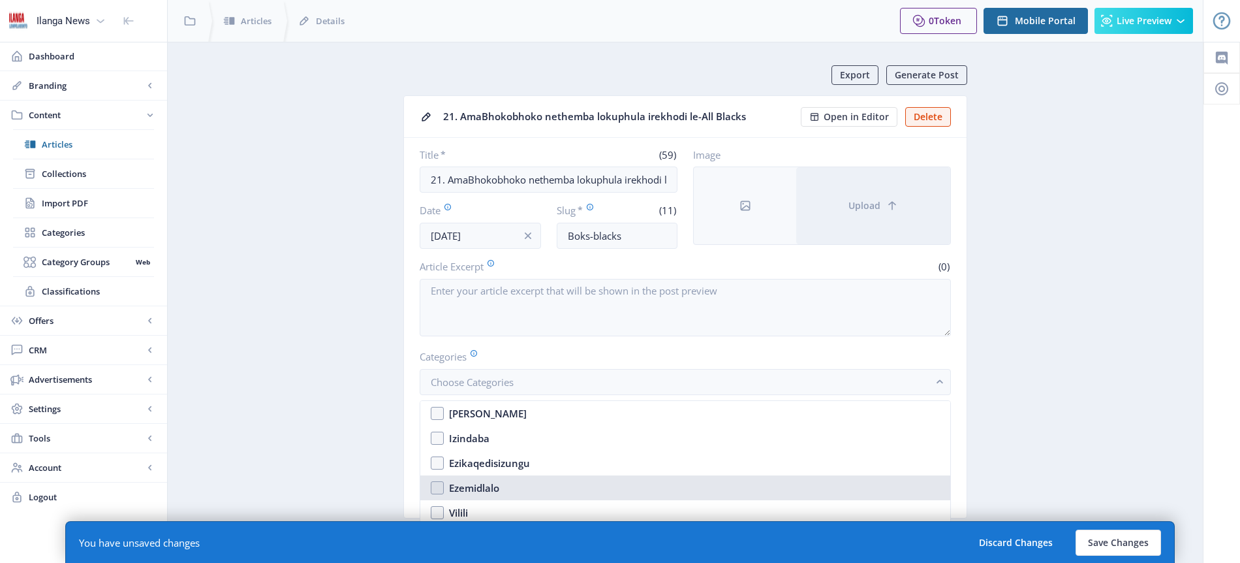
click at [484, 487] on div "Ezemidlalo" at bounding box center [474, 488] width 50 height 16
checkbox input "true"
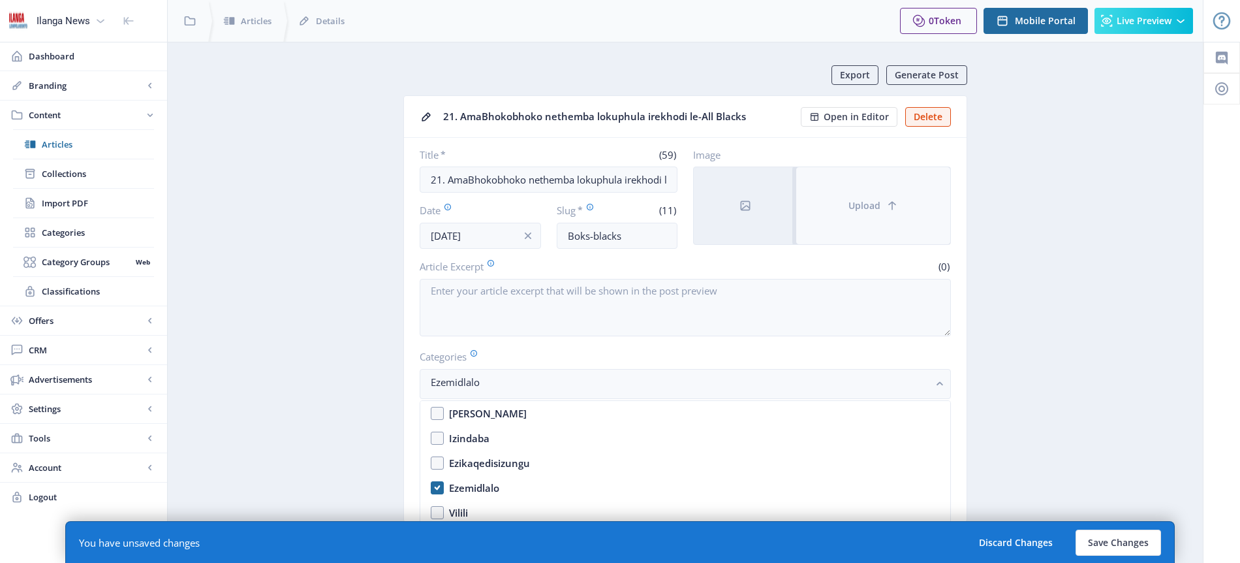
click at [869, 206] on span "Upload" at bounding box center [865, 205] width 32 height 10
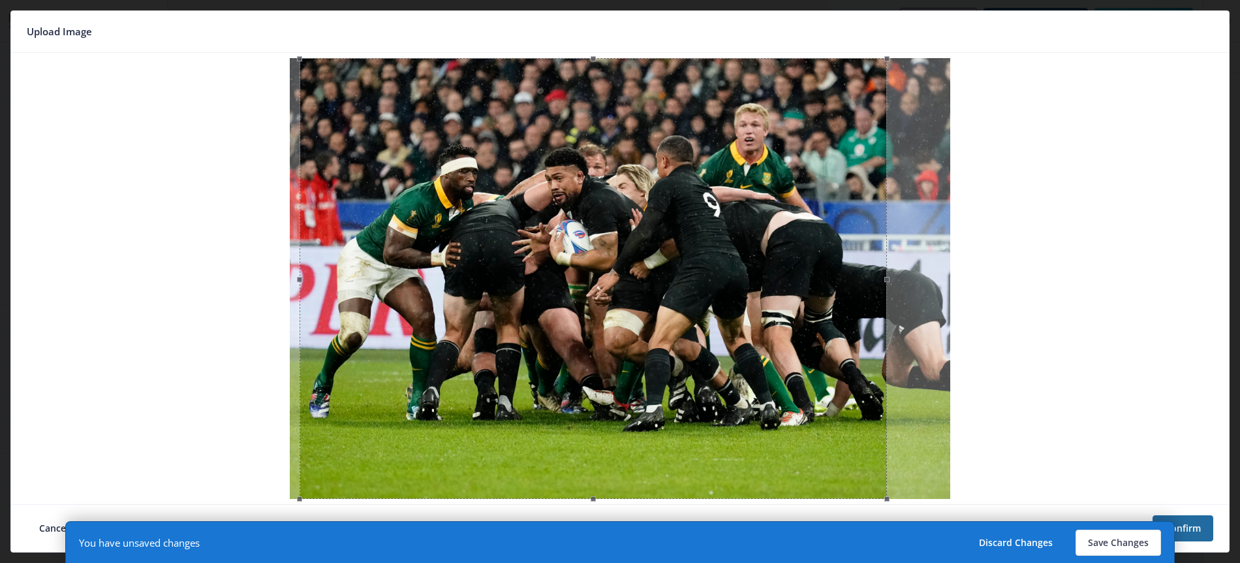
drag, startPoint x: 757, startPoint y: 277, endPoint x: 730, endPoint y: 280, distance: 26.9
click at [730, 280] on div at bounding box center [593, 278] width 587 height 441
click at [1108, 547] on button "Save Changes" at bounding box center [1119, 542] width 86 height 26
type input "boks-blacks"
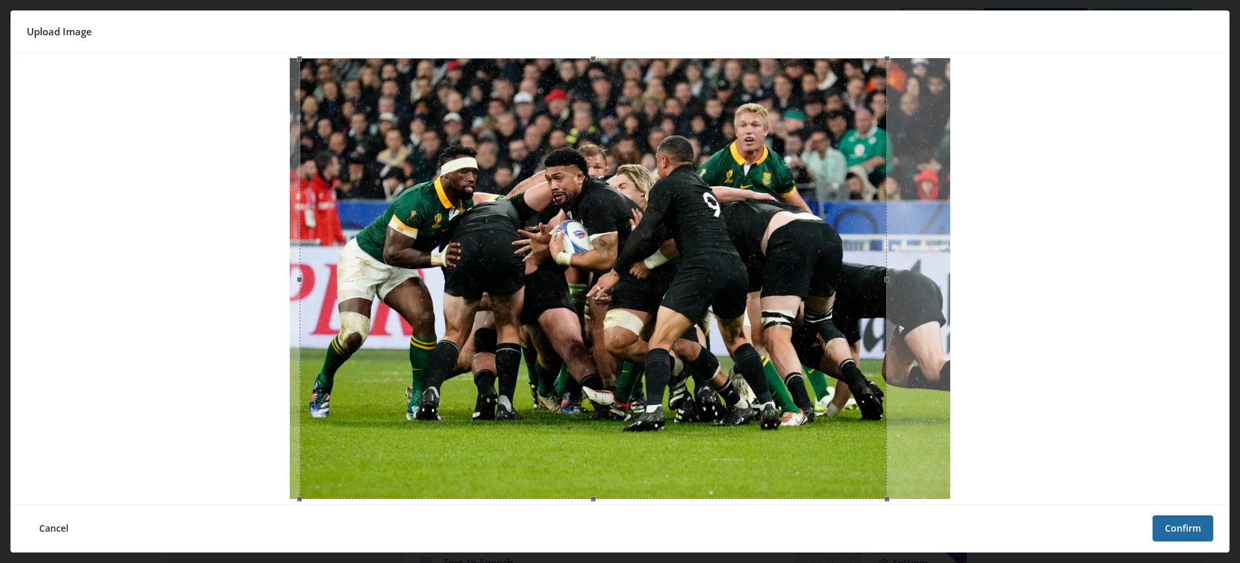
click at [1109, 542] on nb-card-footer "Cancel Confirm" at bounding box center [620, 528] width 1218 height 48
click at [1181, 526] on button "Confirm" at bounding box center [1183, 528] width 61 height 26
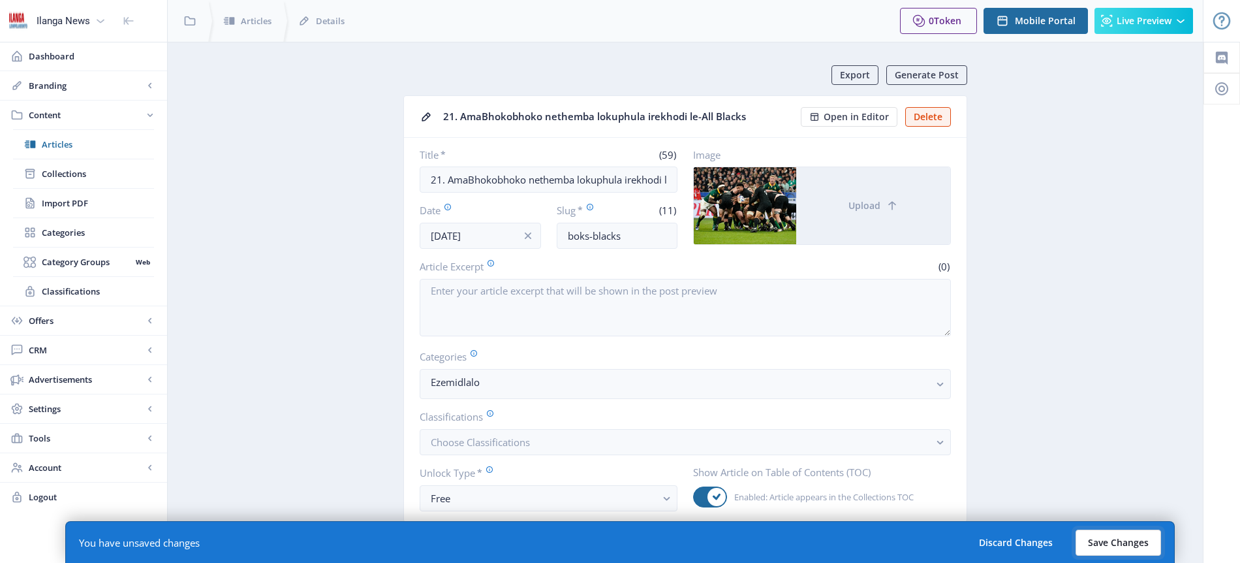
click at [1120, 542] on button "Save Changes" at bounding box center [1119, 542] width 86 height 26
click at [1121, 544] on button "Save Changes" at bounding box center [1119, 542] width 86 height 26
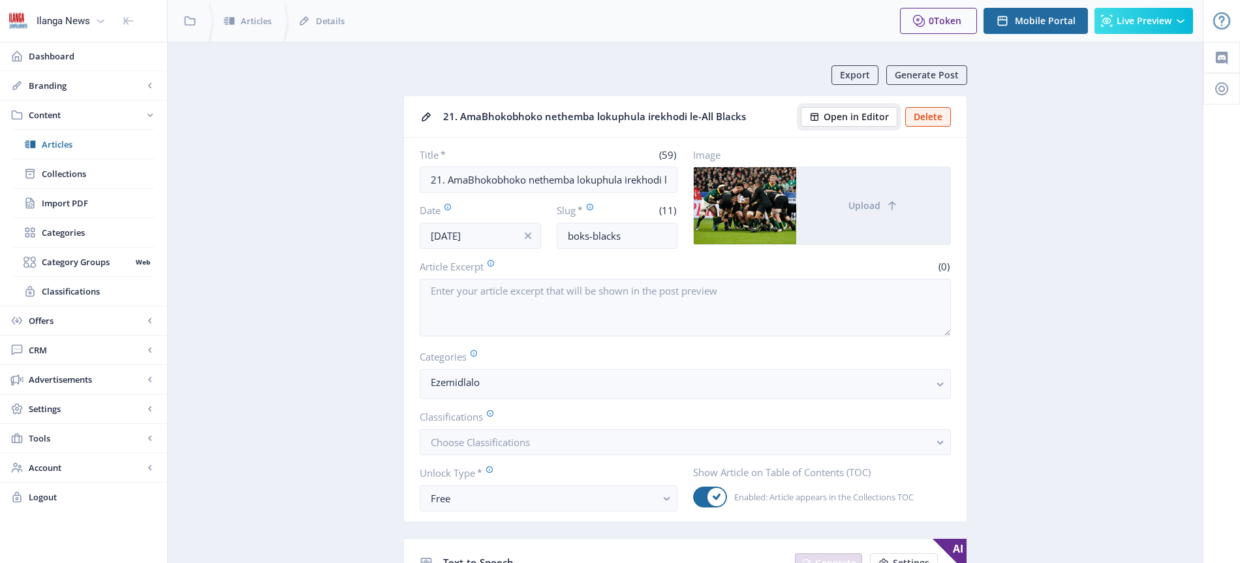
click at [886, 116] on span "Open in Editor" at bounding box center [856, 117] width 65 height 10
click at [57, 140] on span "Articles" at bounding box center [98, 144] width 112 height 13
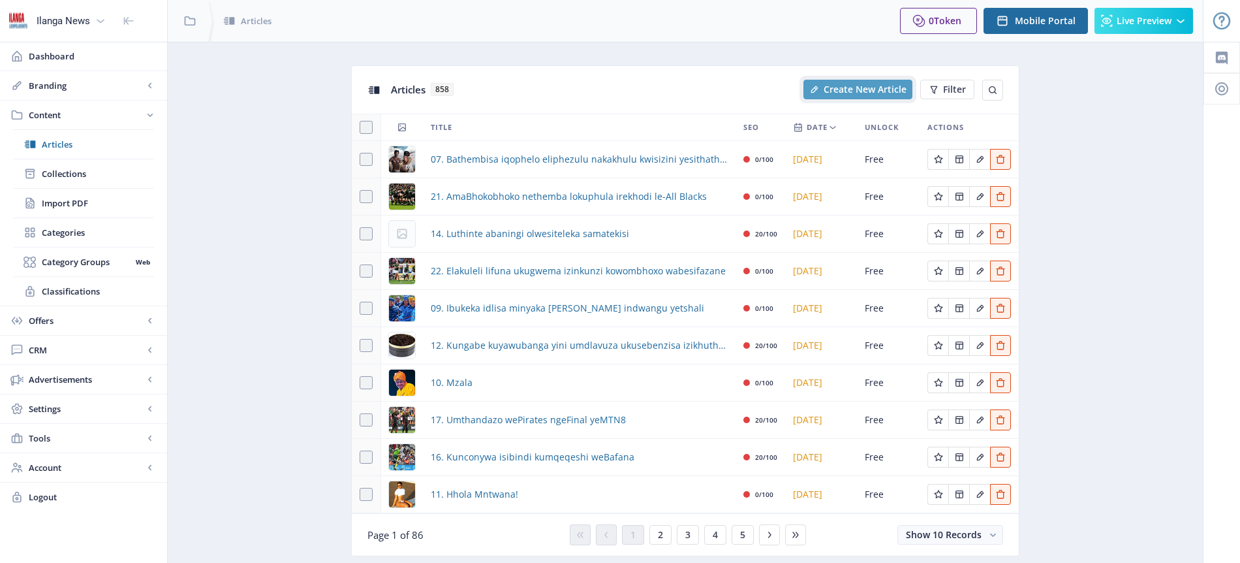
click at [862, 91] on span "Create New Article" at bounding box center [865, 89] width 83 height 10
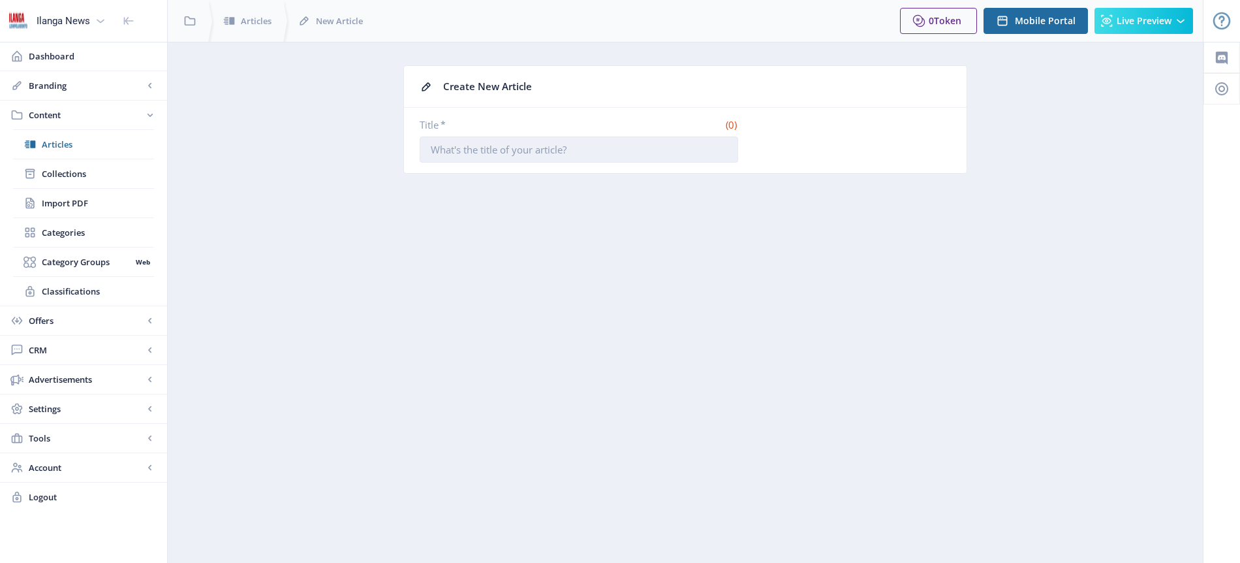
click at [488, 155] on input "Title *" at bounding box center [579, 149] width 319 height 26
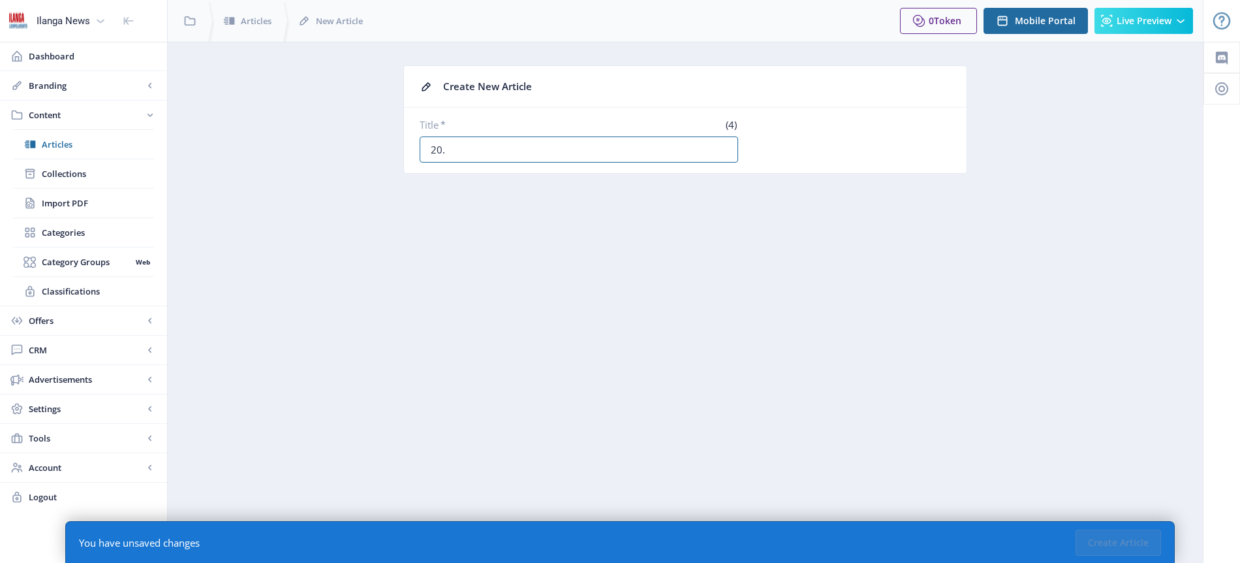
paste input "Bazishaya isifuba ngokukhiqizela awePSL neBafana ulozolo"
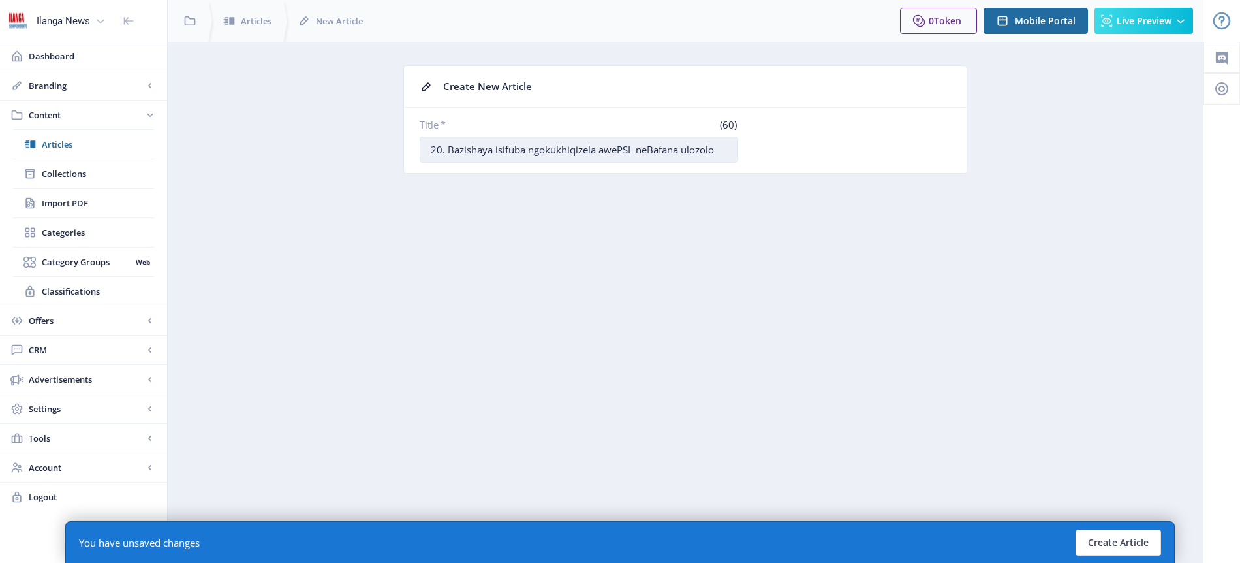
click at [499, 148] on input "20. Bazishaya isifuba ngokukhiqizela awePSL neBafana ulozolo" at bounding box center [579, 149] width 319 height 26
type input "20. Bazishaya izifuba ngokukhiqizela awePSL neBafana ulozolo"
click at [1116, 544] on button "Create Article" at bounding box center [1119, 542] width 86 height 26
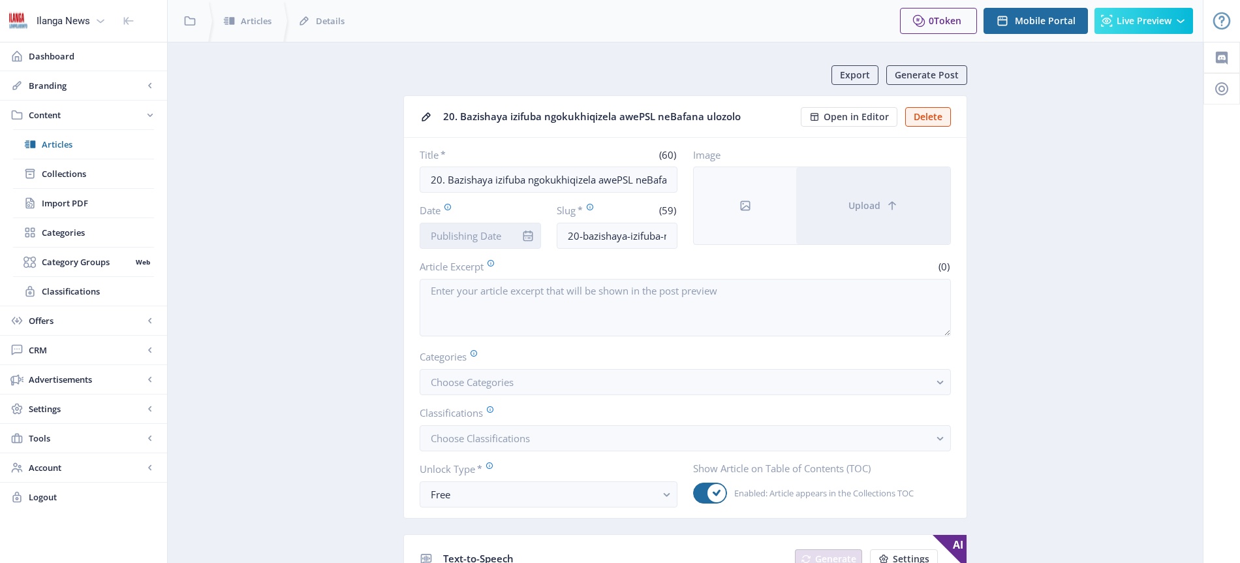
click at [492, 235] on input "Date" at bounding box center [480, 236] width 121 height 26
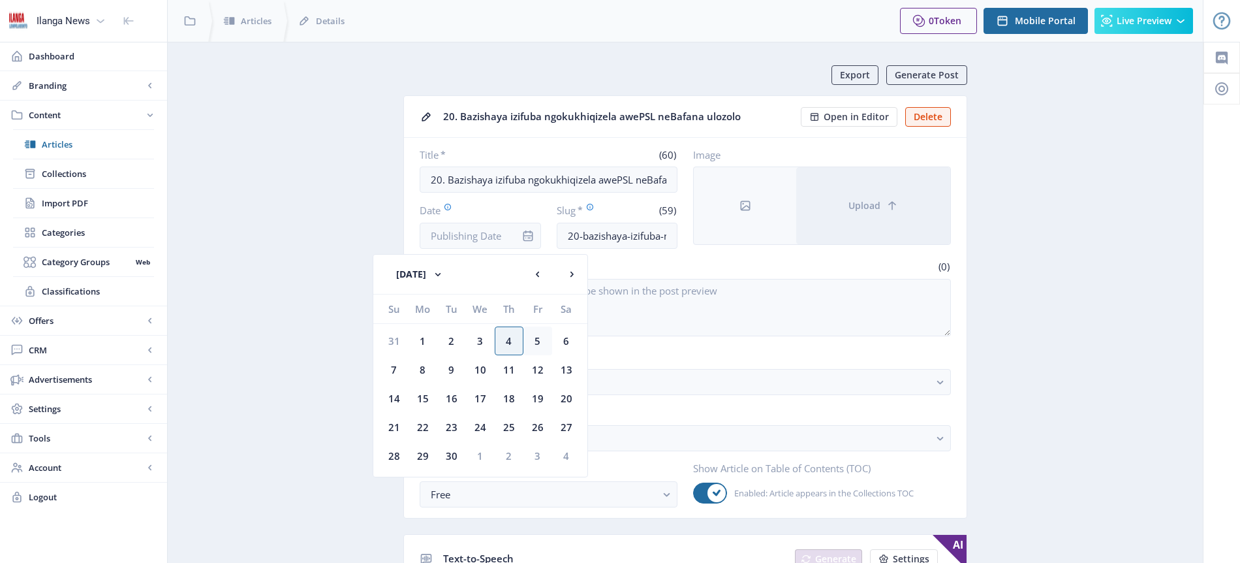
click at [535, 339] on div "5" at bounding box center [538, 340] width 29 height 29
type input "[DATE]"
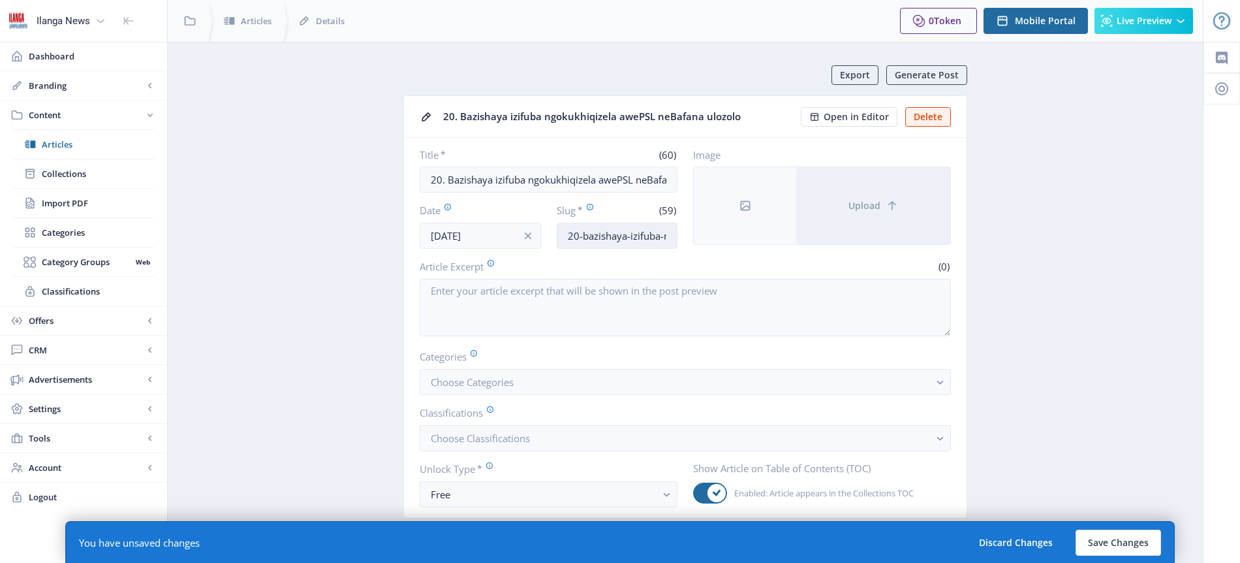
click at [640, 239] on input "20-bazishaya-izifuba-ngokukhiqizela-awepsl-nebafana-ulozolo" at bounding box center [617, 236] width 121 height 26
type input "Chest-bucs"
click at [512, 377] on span "Choose Categories" at bounding box center [472, 381] width 83 height 13
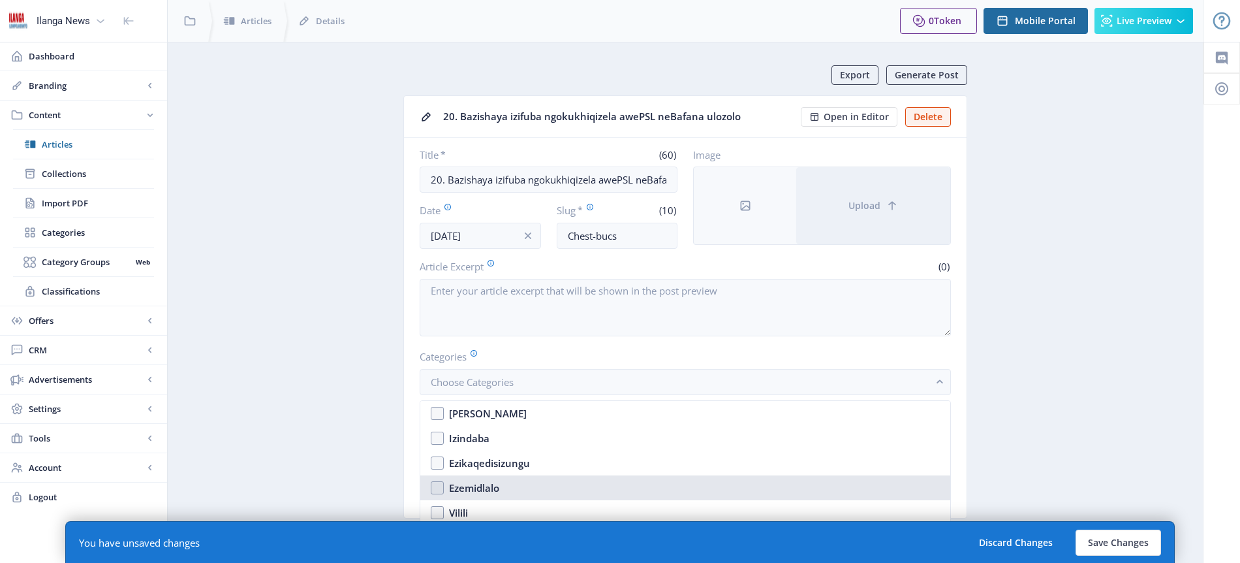
click at [483, 486] on div "Ezemidlalo" at bounding box center [474, 488] width 50 height 16
checkbox input "true"
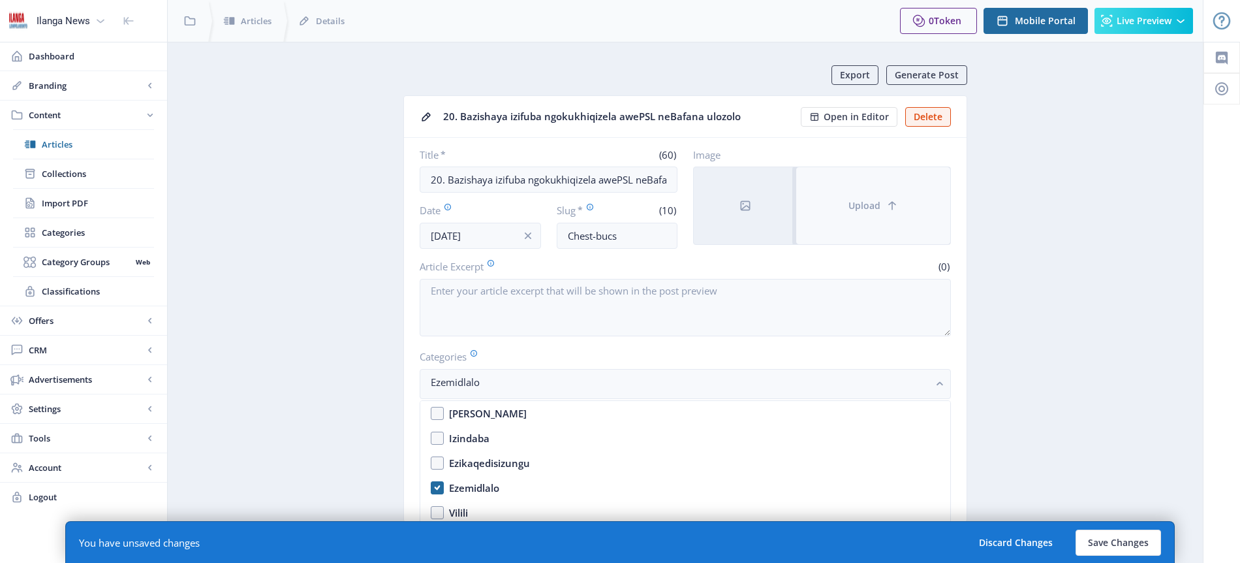
click at [881, 206] on button "Upload" at bounding box center [873, 205] width 154 height 77
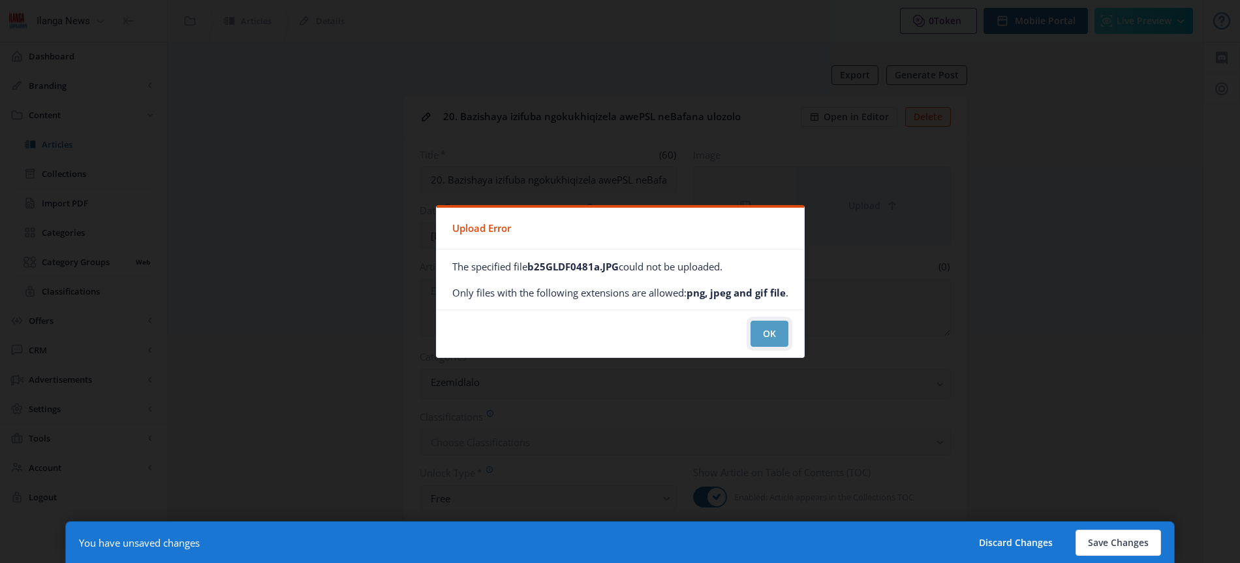
click at [773, 339] on button "OK" at bounding box center [770, 334] width 38 height 26
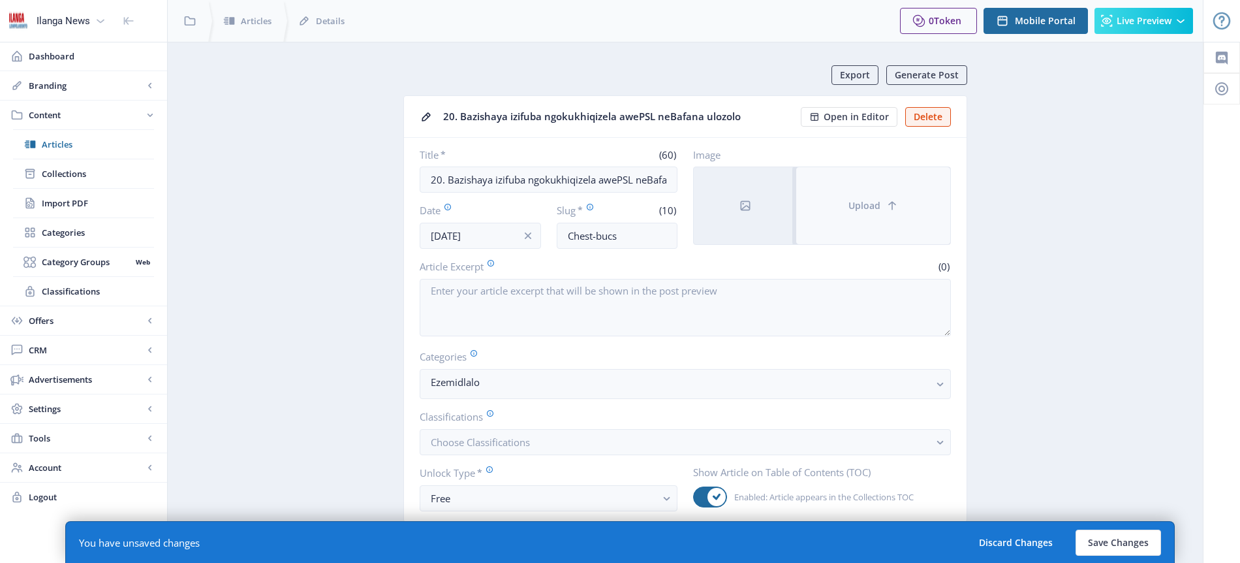
click at [878, 208] on span "Upload" at bounding box center [865, 205] width 32 height 10
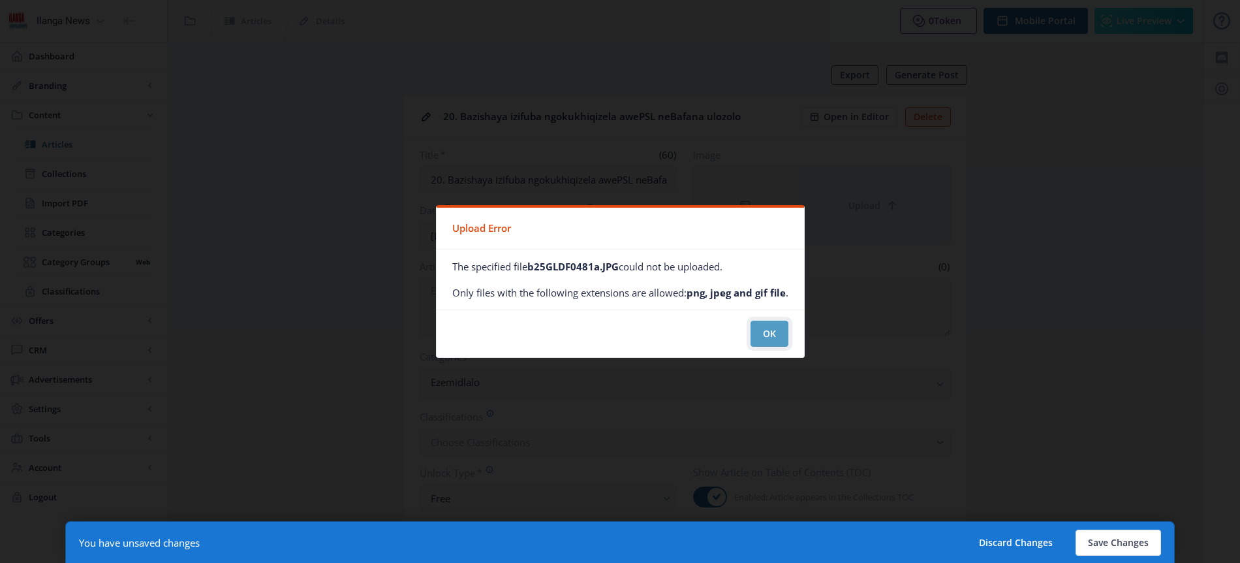
click at [778, 330] on button "OK" at bounding box center [770, 334] width 38 height 26
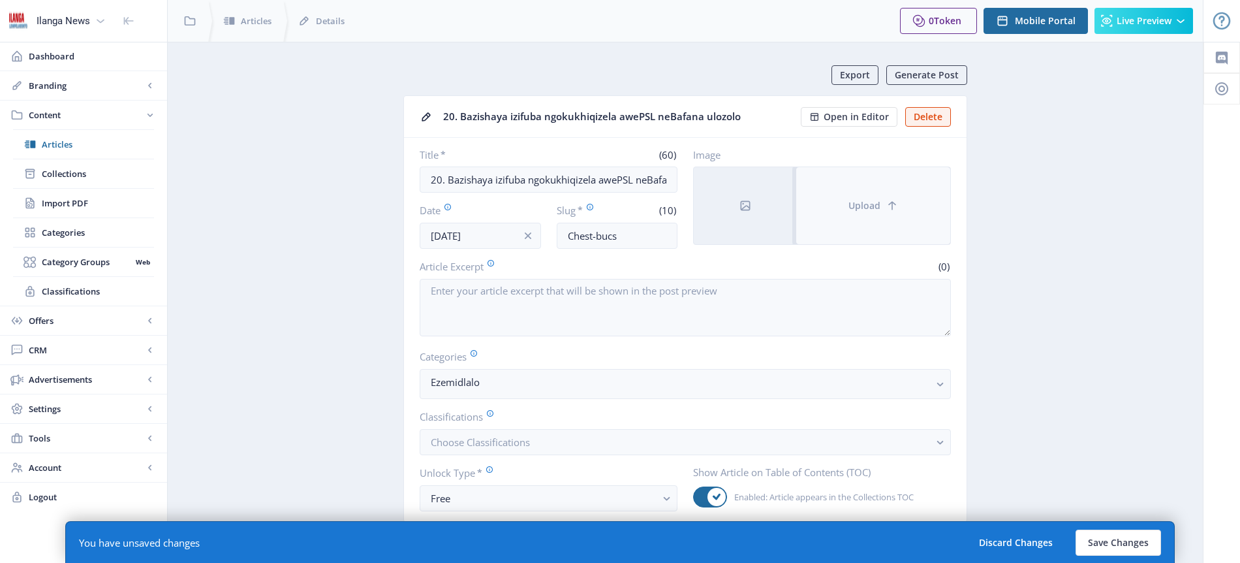
click at [879, 196] on button "Upload" at bounding box center [873, 205] width 154 height 77
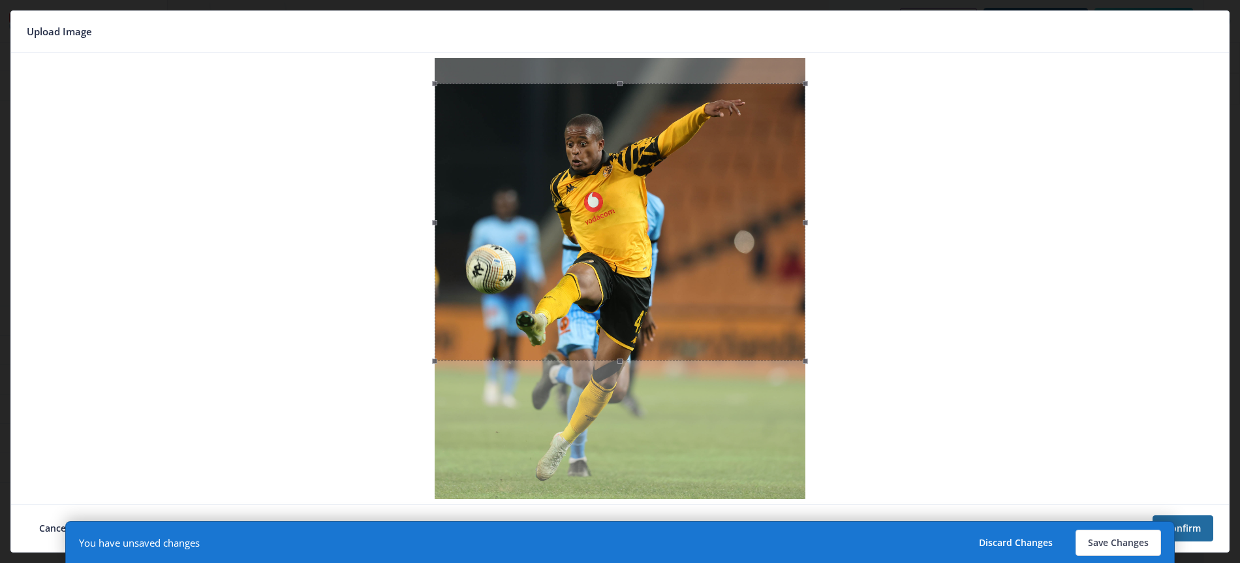
drag, startPoint x: 621, startPoint y: 185, endPoint x: 619, endPoint y: 210, distance: 24.9
click at [619, 210] on div at bounding box center [620, 222] width 371 height 278
click at [1128, 545] on button "Save Changes" at bounding box center [1119, 542] width 86 height 26
type input "chest-bucs"
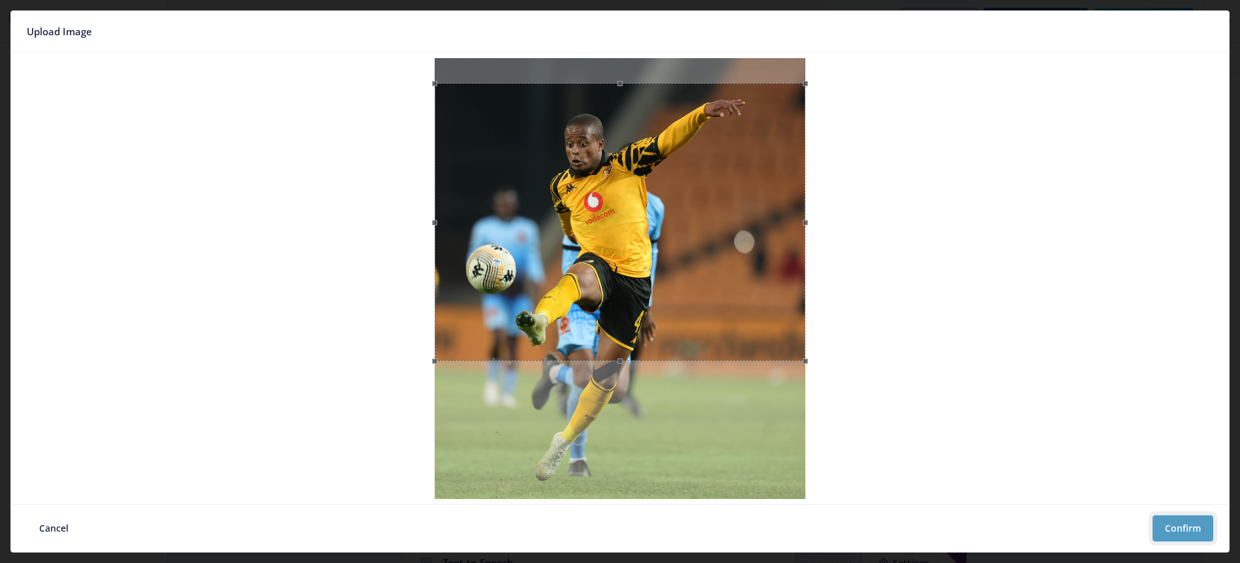
click at [1198, 524] on button "Confirm" at bounding box center [1183, 528] width 61 height 26
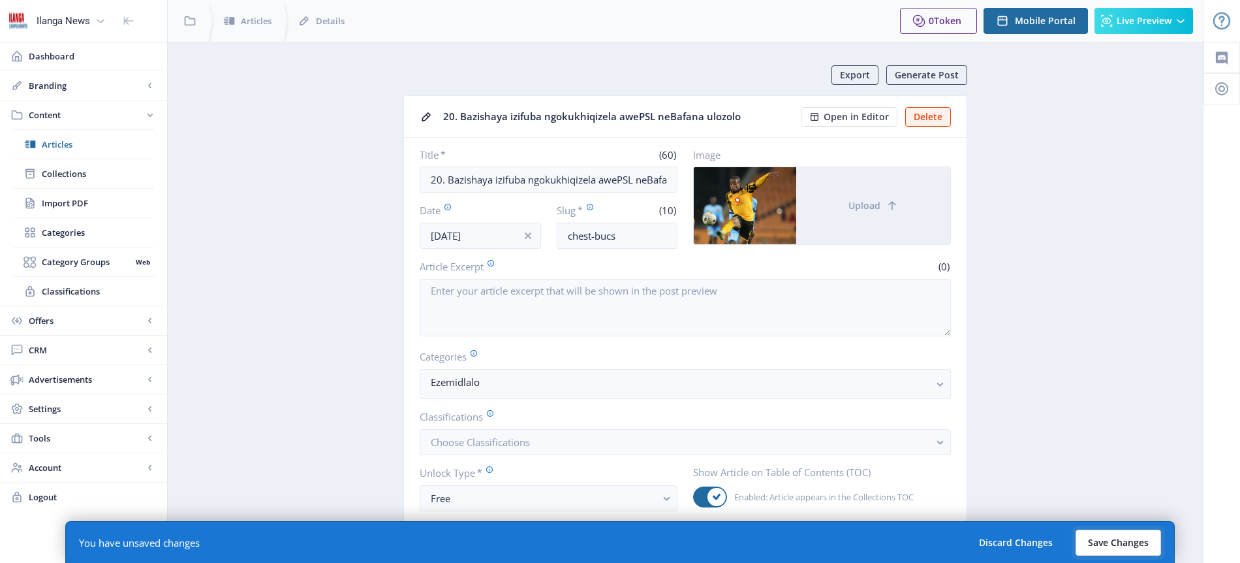
click at [1133, 545] on button "Save Changes" at bounding box center [1119, 542] width 86 height 26
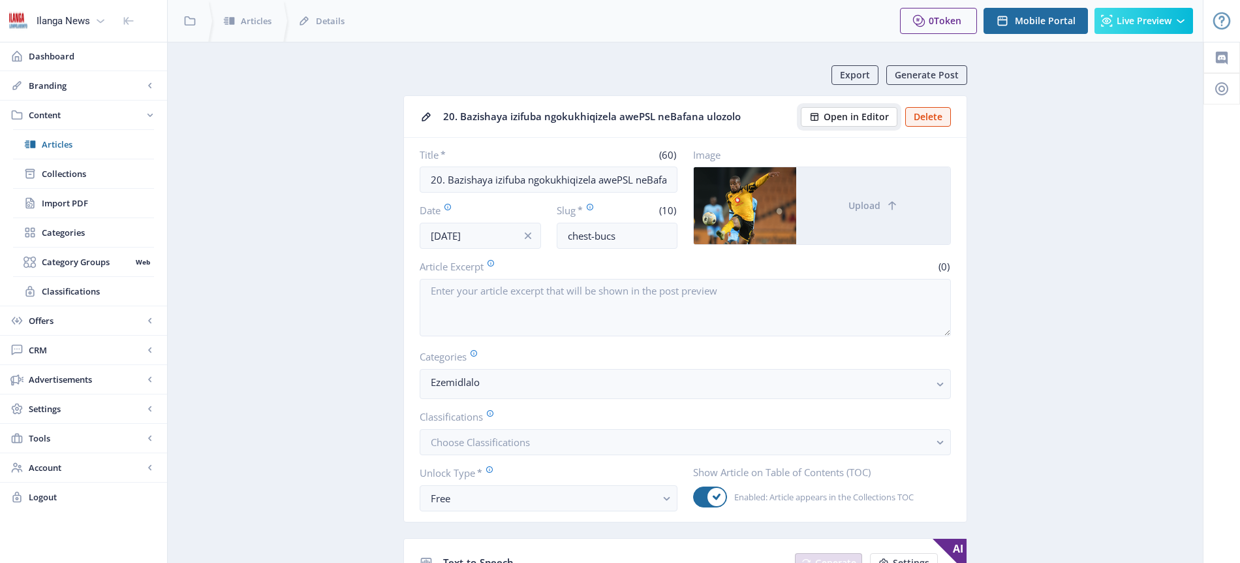
click at [862, 121] on span "Open in Editor" at bounding box center [856, 117] width 65 height 10
click at [63, 149] on span "Articles" at bounding box center [98, 144] width 112 height 13
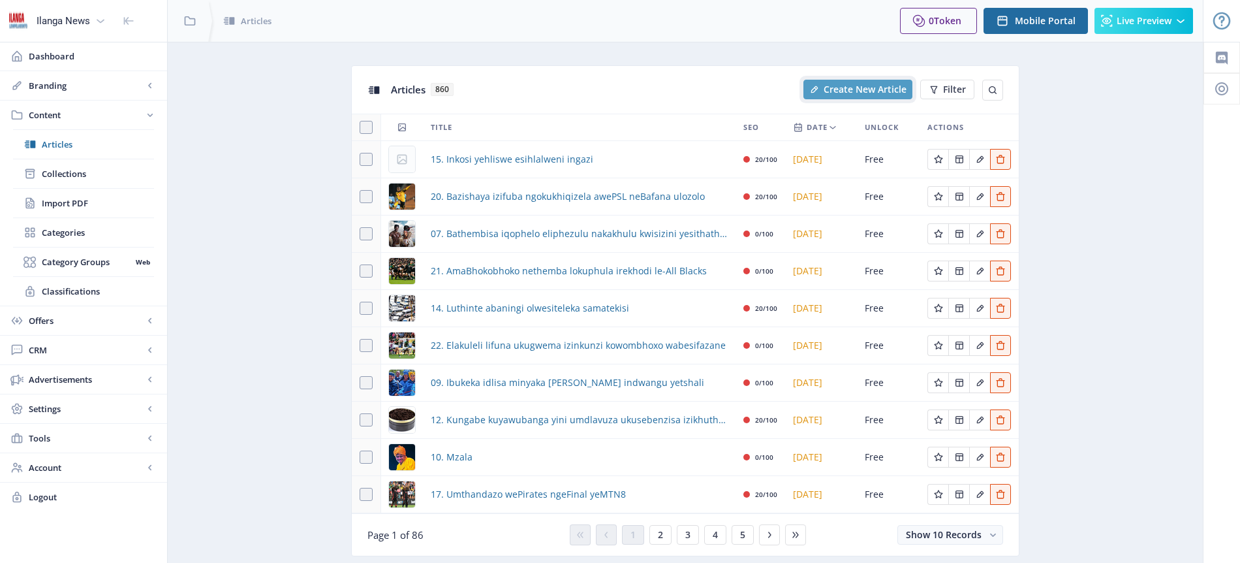
click at [864, 90] on span "Create New Article" at bounding box center [865, 89] width 83 height 10
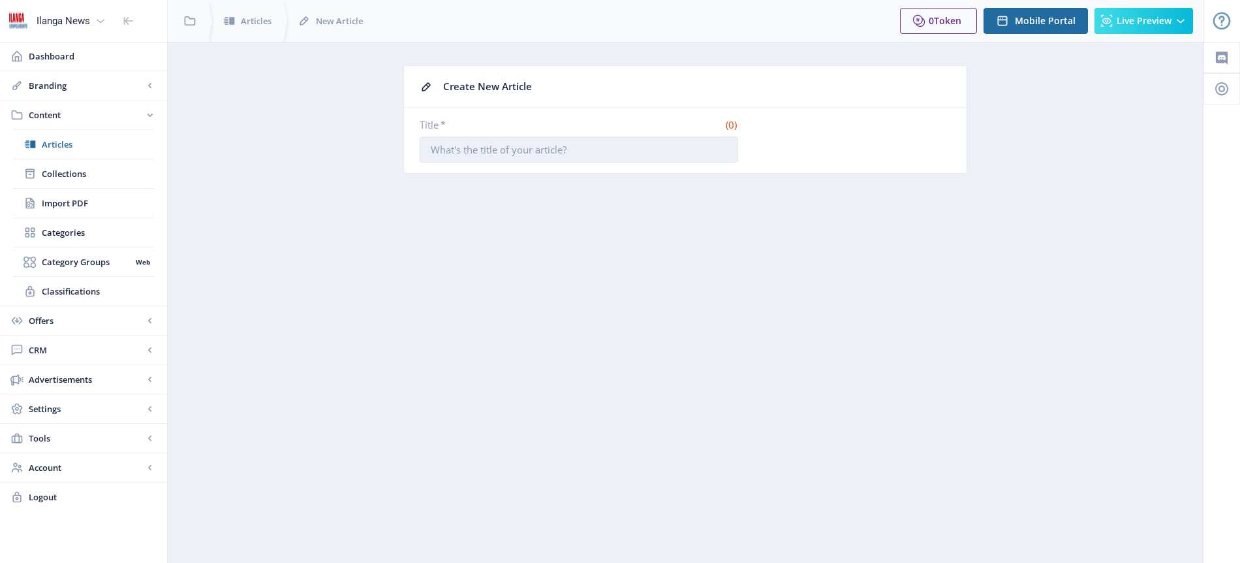
click at [495, 153] on input "Title *" at bounding box center [579, 149] width 319 height 26
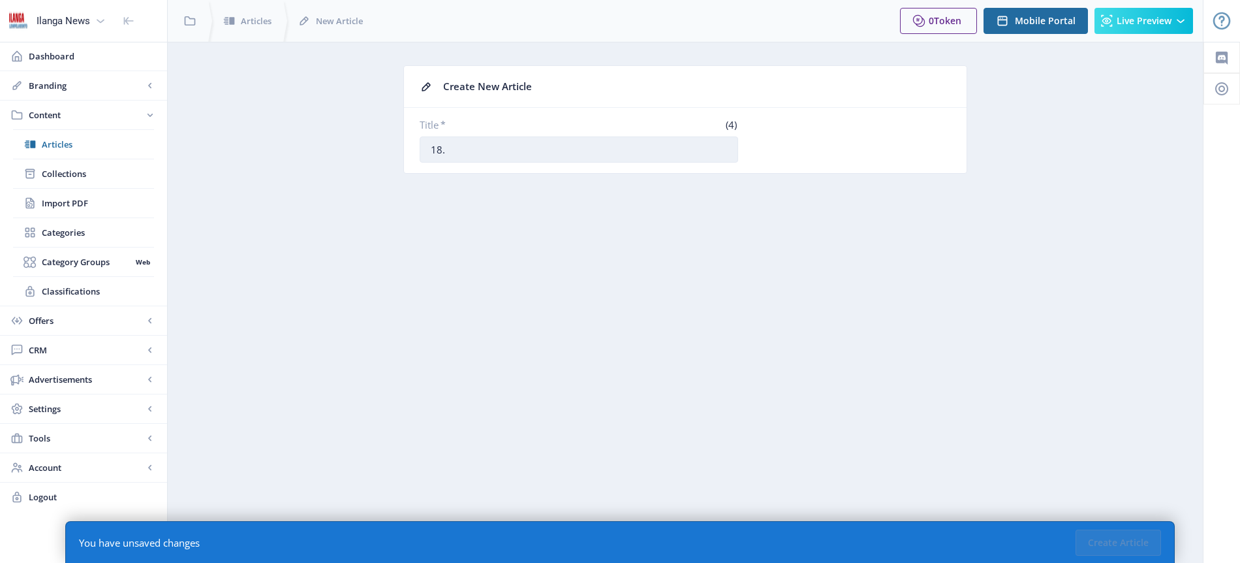
paste input "Isexwayiso seLesotho kwiBafana ngoMokoena"
type input "18. Isexwayiso seLesotho kwiBafana ngoMokoena"
click at [1121, 540] on button "Create Article" at bounding box center [1119, 542] width 86 height 26
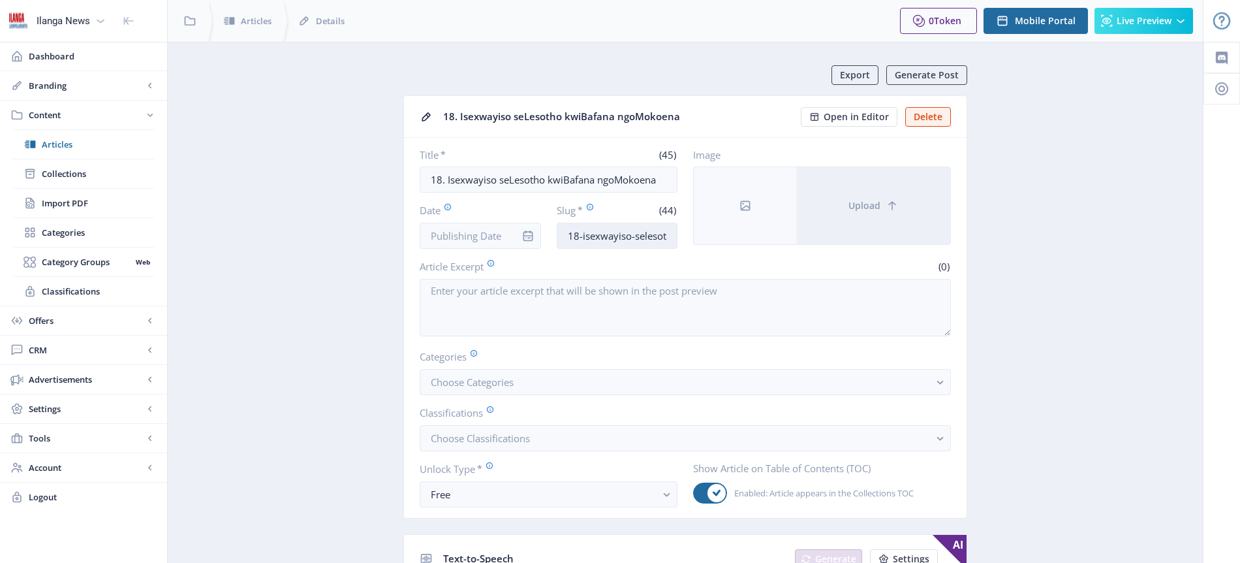
click at [612, 239] on input "18-isexwayiso-selesotho-kwibafana-ngomokoena" at bounding box center [617, 236] width 121 height 26
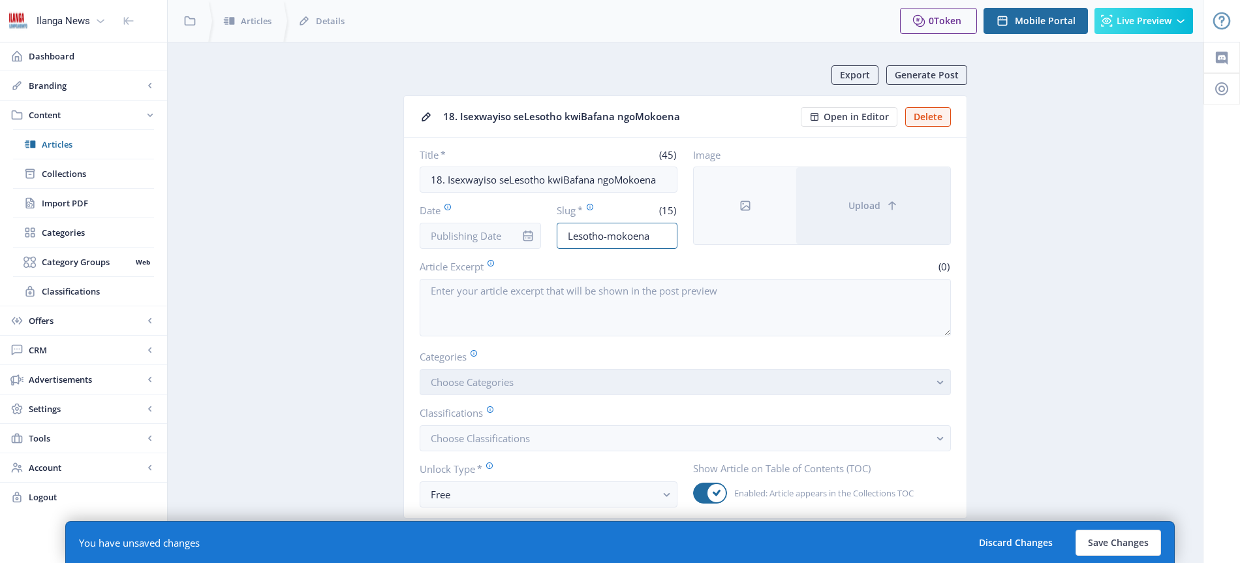
type input "Lesotho-mokoena"
click at [513, 383] on span "Choose Categories" at bounding box center [472, 381] width 83 height 13
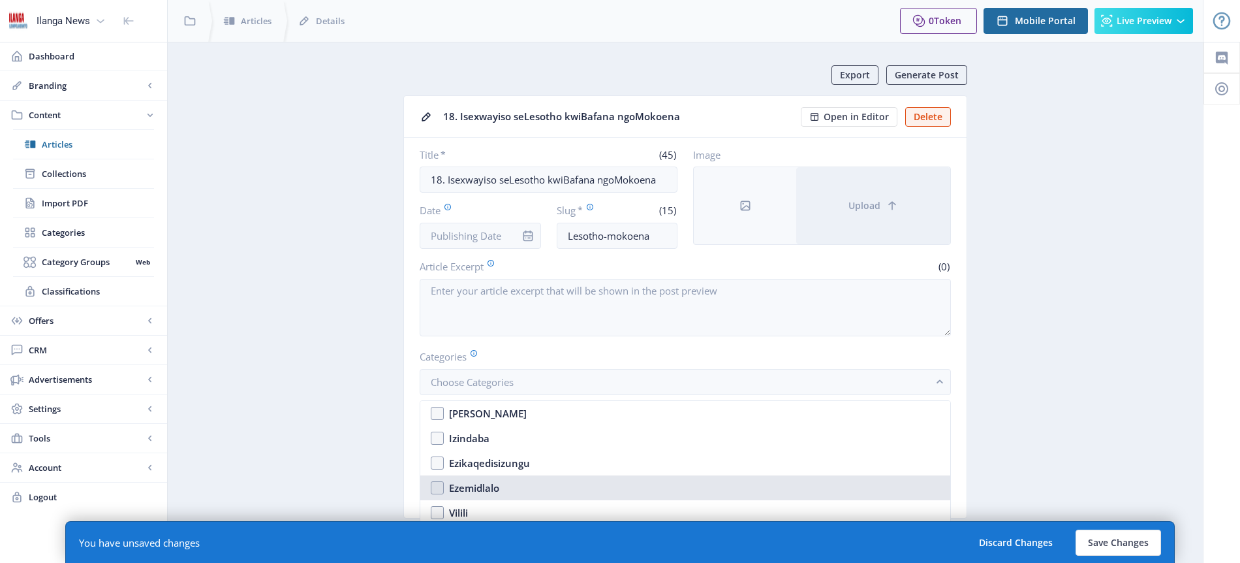
click at [497, 486] on div "Ezemidlalo" at bounding box center [474, 488] width 50 height 16
checkbox input "true"
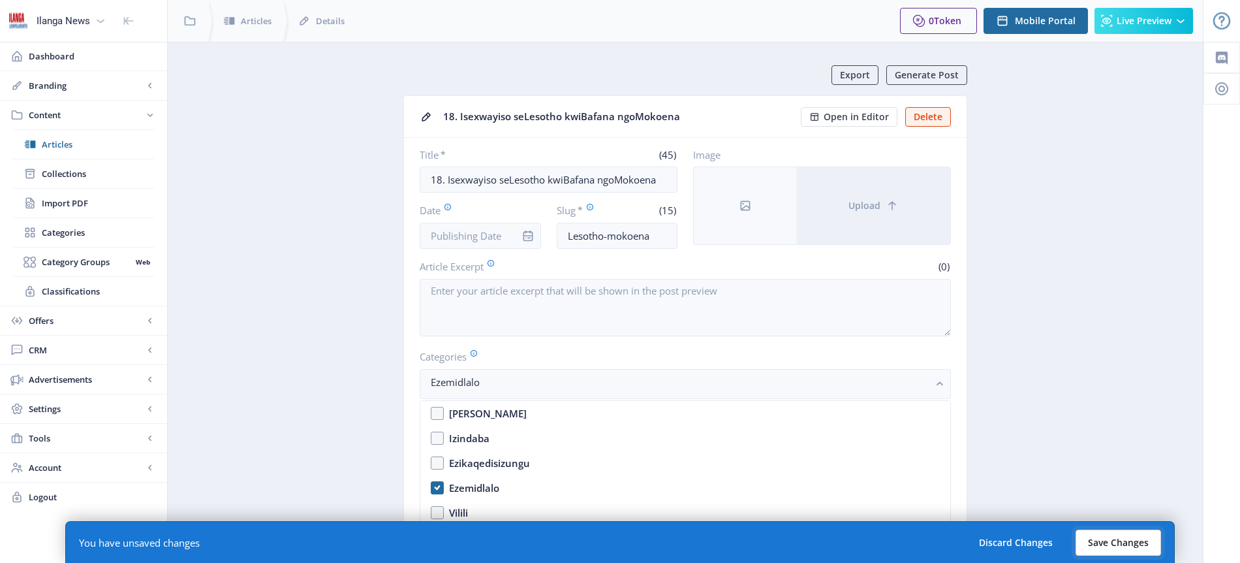
click at [1116, 539] on button "Save Changes" at bounding box center [1119, 542] width 86 height 26
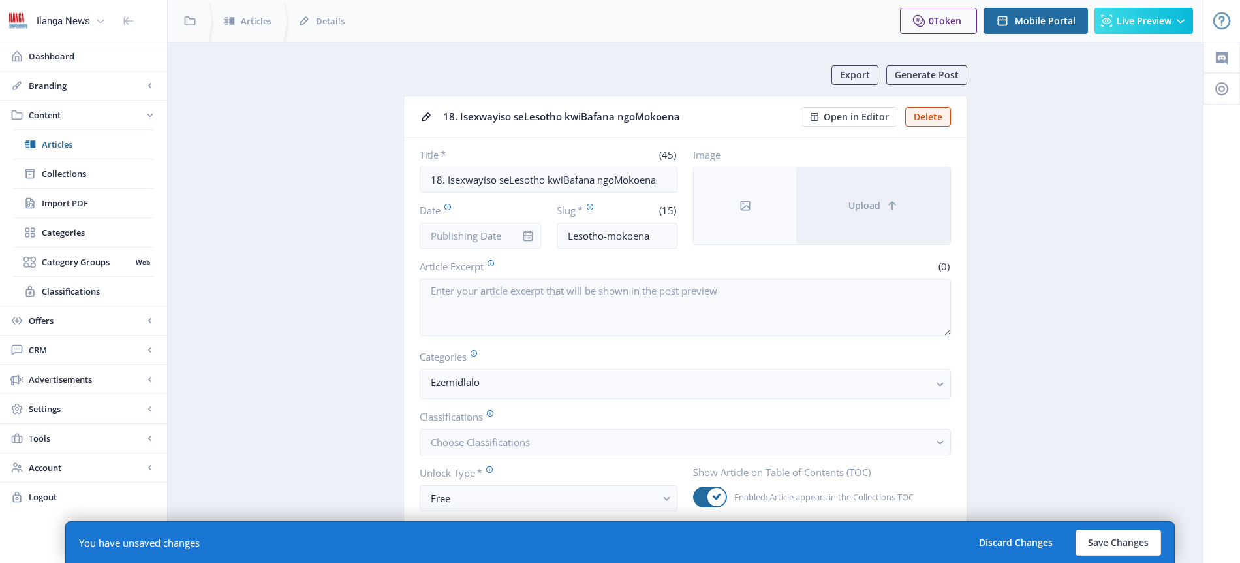
type input "lesotho-mokoena"
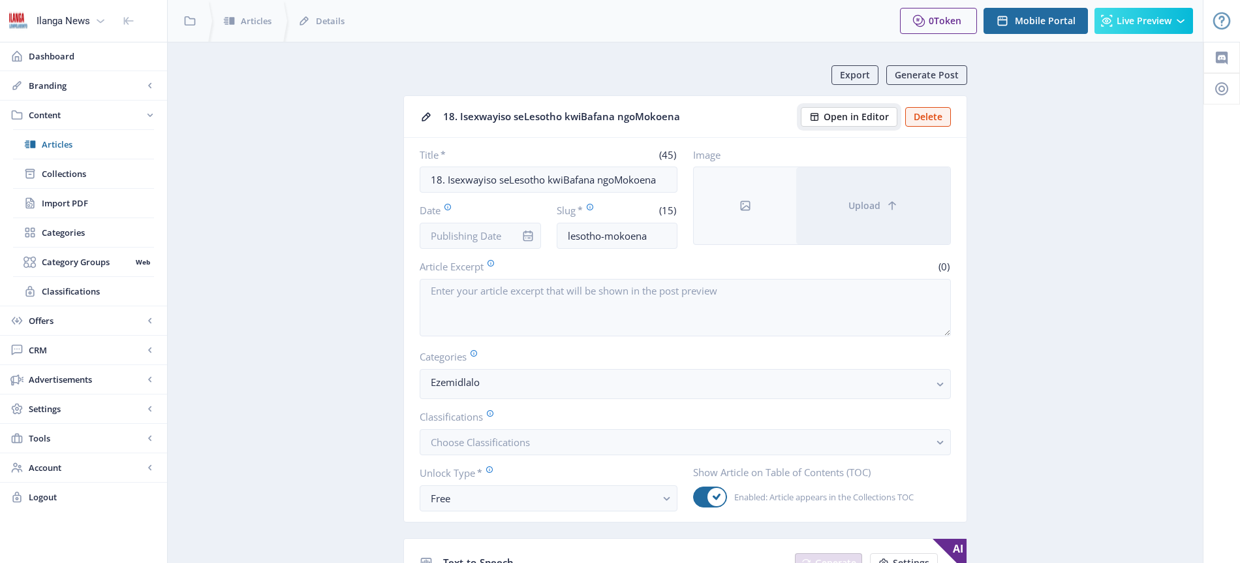
click at [853, 121] on span "Open in Editor" at bounding box center [856, 117] width 65 height 10
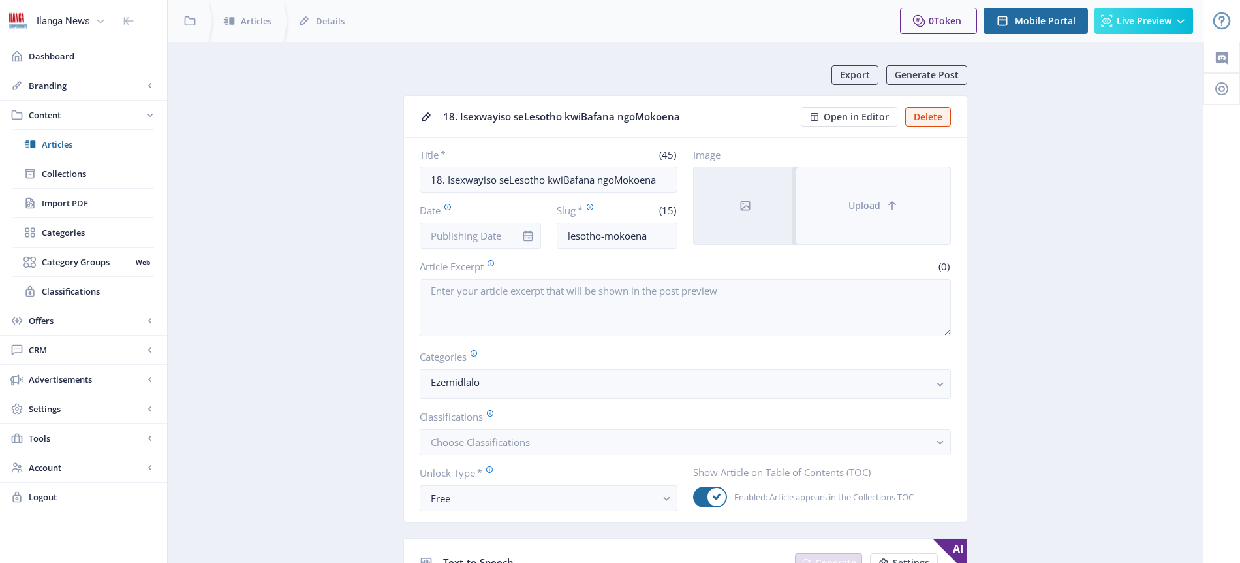
click at [878, 202] on span "Upload" at bounding box center [865, 205] width 32 height 10
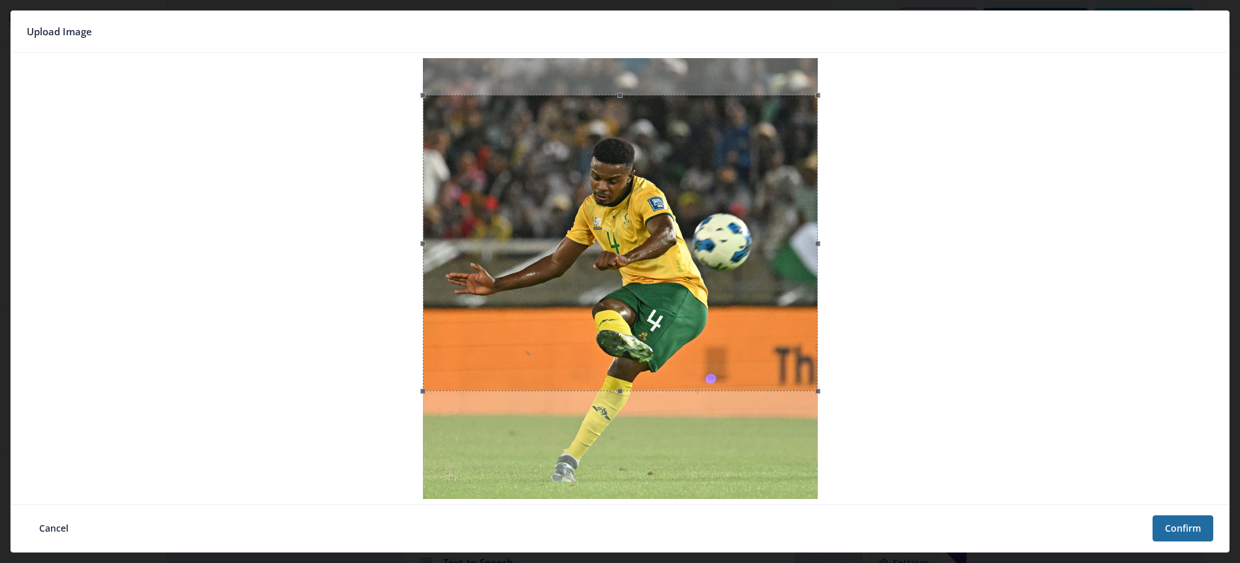
drag, startPoint x: 605, startPoint y: 220, endPoint x: 604, endPoint y: 257, distance: 36.6
click at [604, 257] on div at bounding box center [620, 243] width 395 height 296
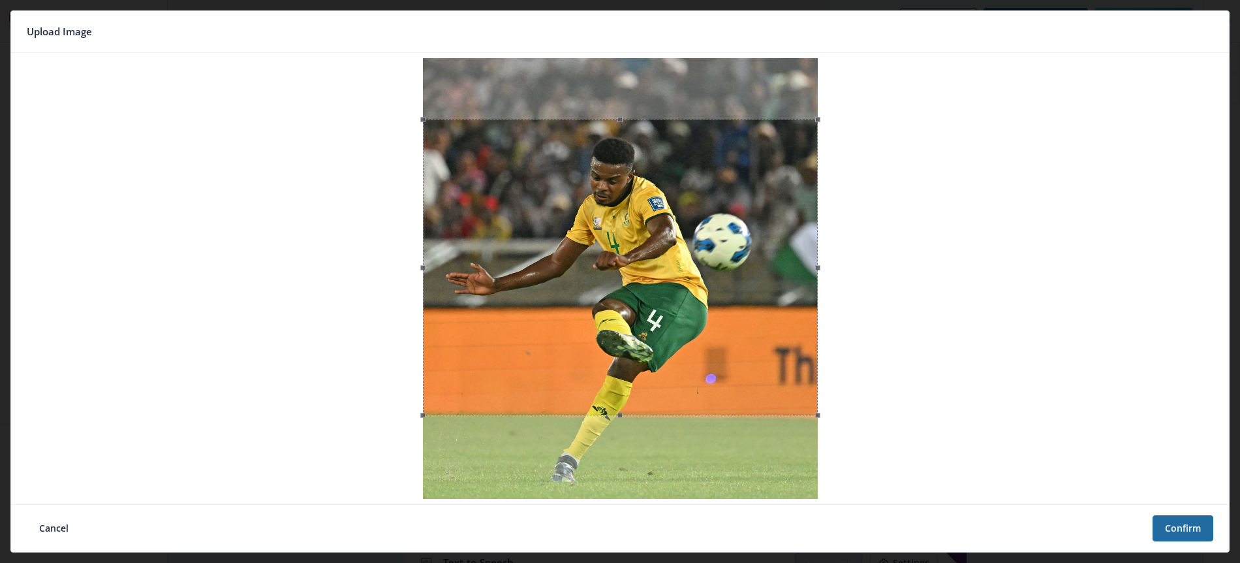
drag, startPoint x: 608, startPoint y: 242, endPoint x: 608, endPoint y: 266, distance: 24.2
click at [608, 266] on div at bounding box center [620, 267] width 395 height 296
click at [1183, 529] on button "Confirm" at bounding box center [1183, 528] width 61 height 26
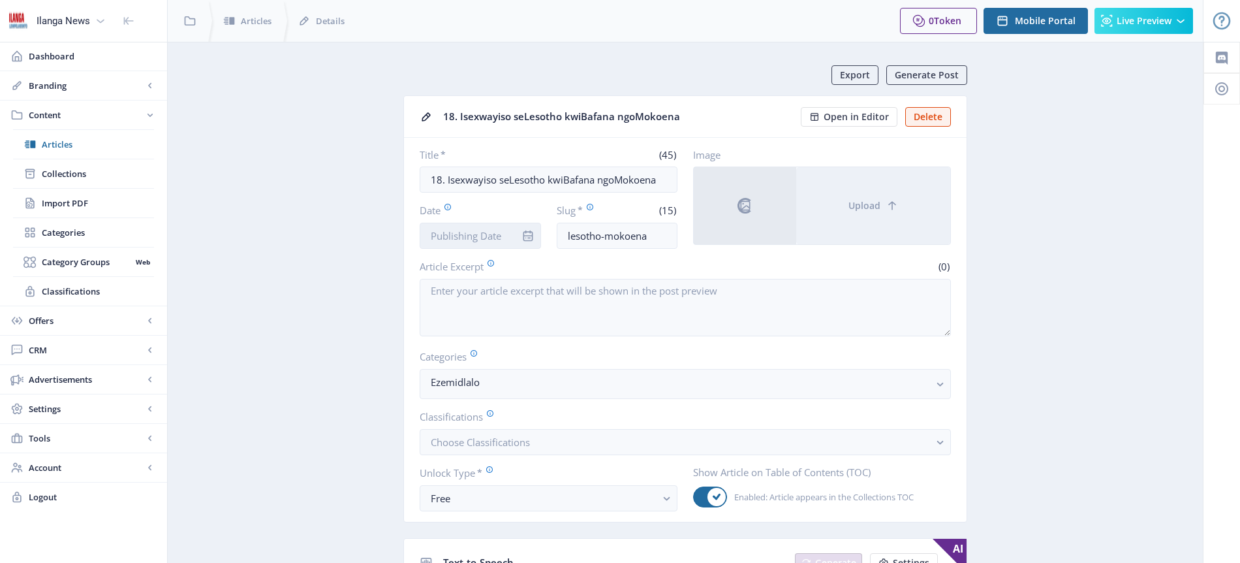
click at [492, 241] on input "Date" at bounding box center [480, 236] width 121 height 26
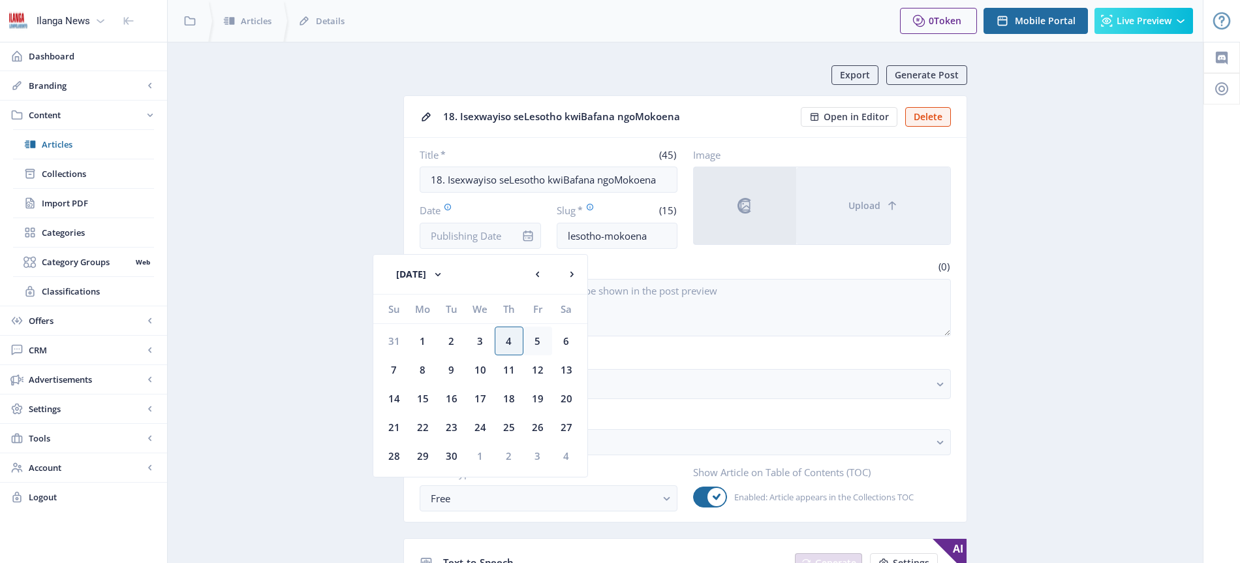
click at [535, 340] on div "5" at bounding box center [538, 340] width 29 height 29
type input "[DATE]"
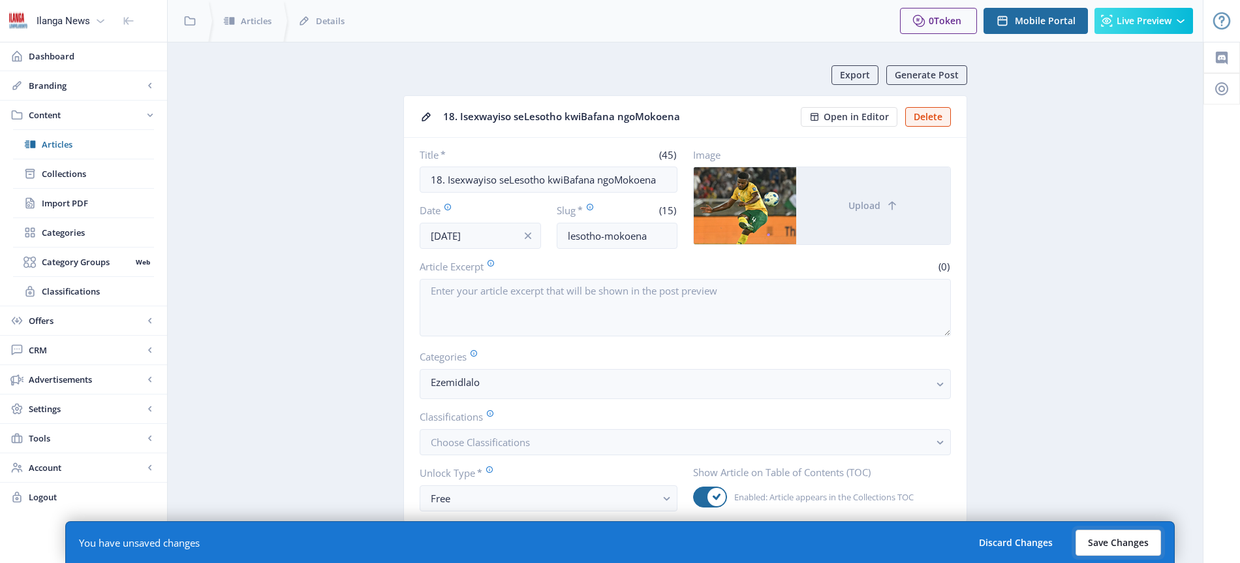
click at [1129, 542] on button "Save Changes" at bounding box center [1119, 542] width 86 height 26
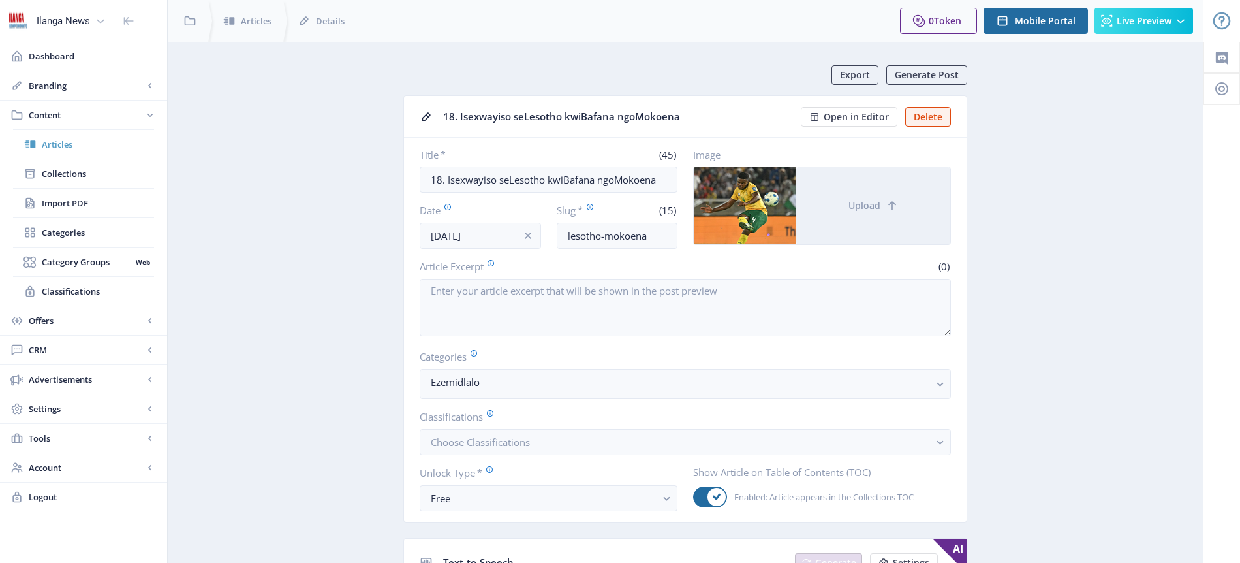
click at [61, 144] on span "Articles" at bounding box center [98, 144] width 112 height 13
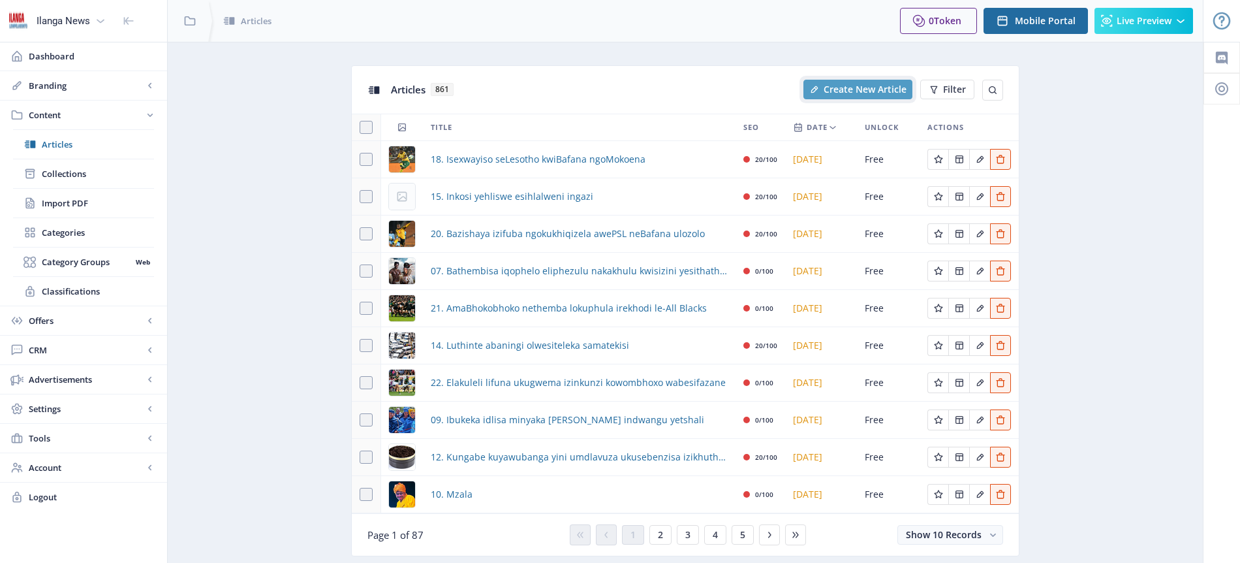
click at [877, 95] on button "Create New Article" at bounding box center [858, 90] width 109 height 20
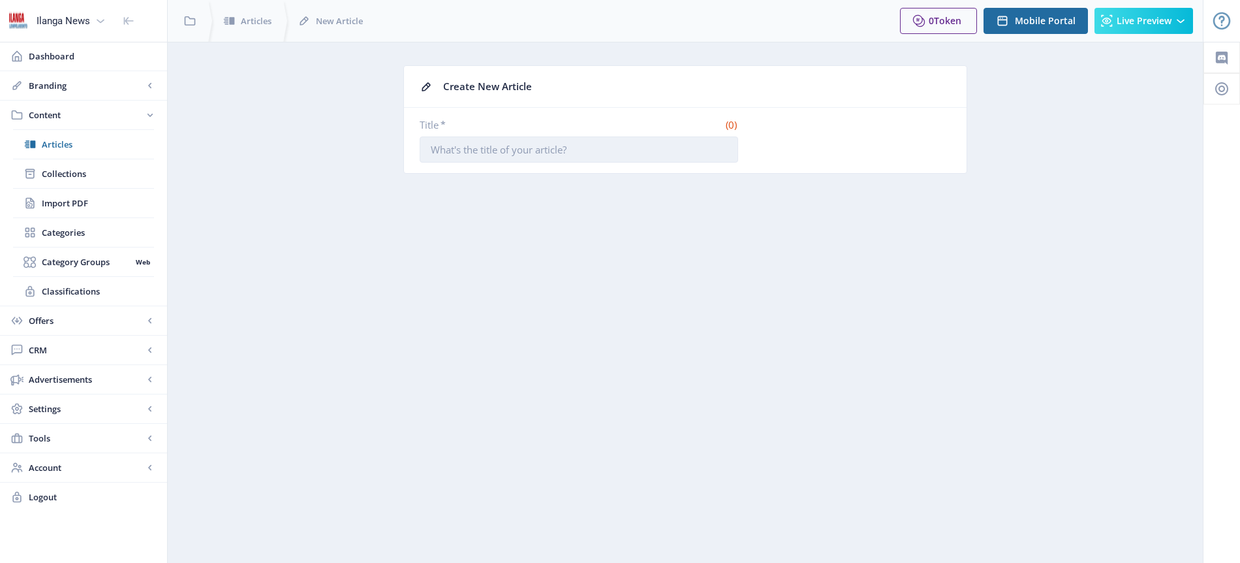
click at [502, 146] on input "Title *" at bounding box center [579, 149] width 319 height 26
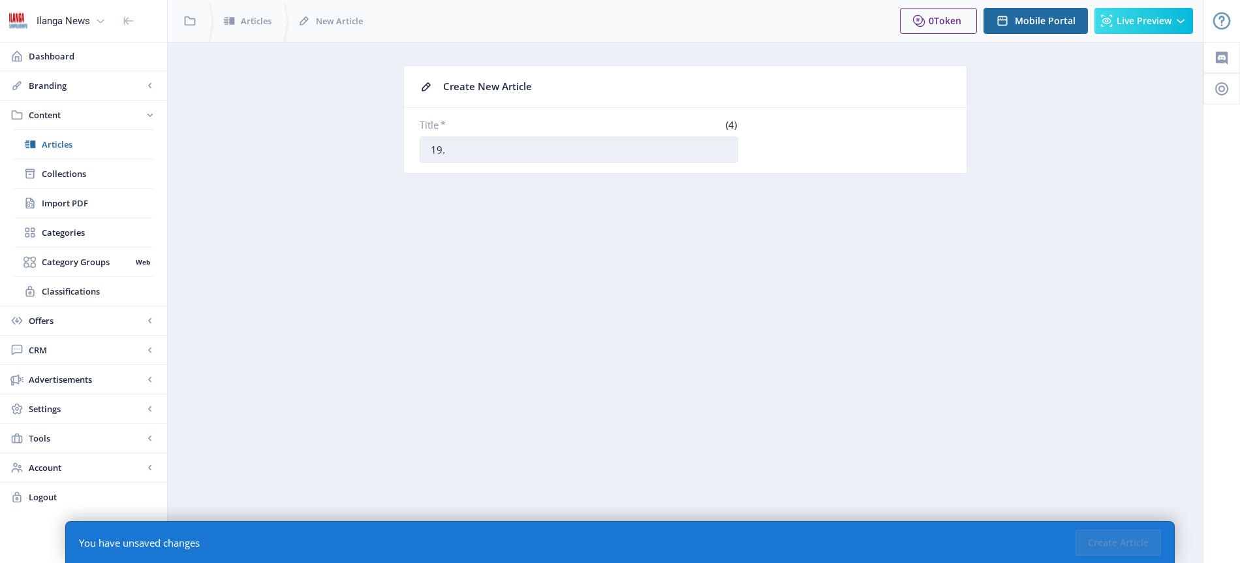
paste input "UMaboe uyofeza iphupho leminyaka kwiChiefs"
type input "19. UMaboe uyofeza iphupho leminyaka kwiChiefs"
click at [1126, 539] on button "Create Article" at bounding box center [1119, 542] width 86 height 26
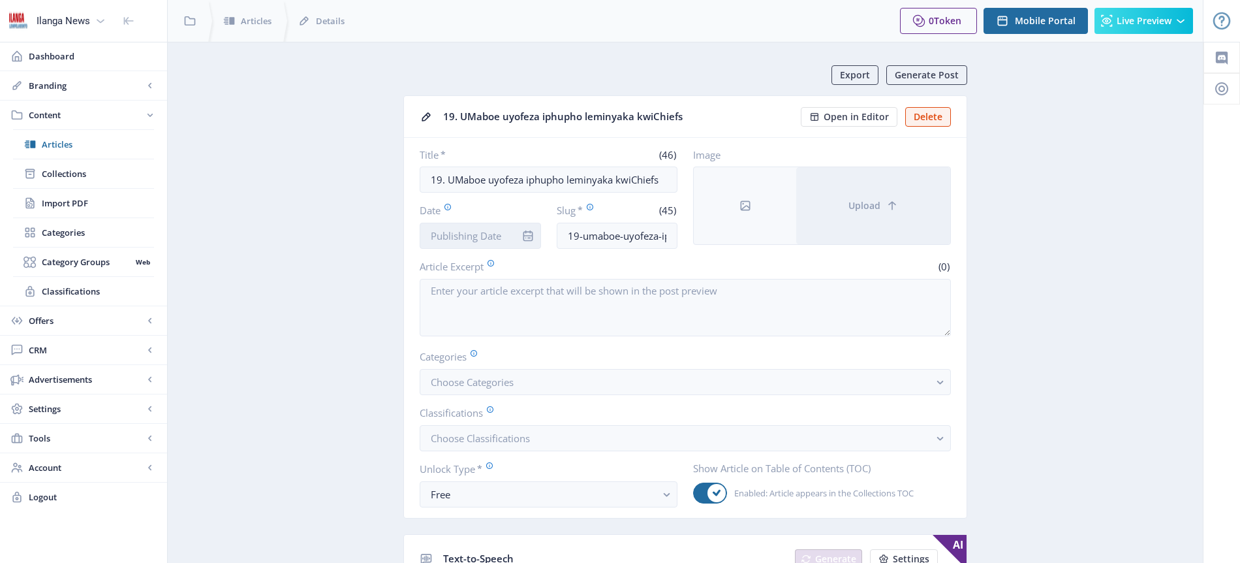
click at [501, 236] on input "Date" at bounding box center [480, 236] width 121 height 26
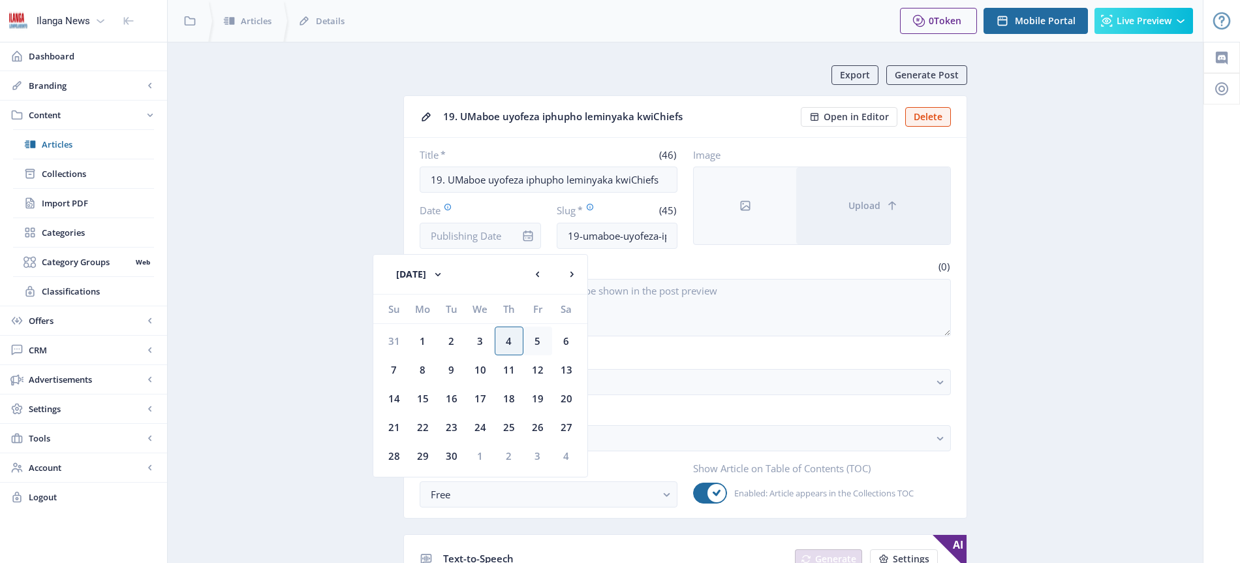
click at [535, 341] on div "5" at bounding box center [538, 340] width 29 height 29
type input "[DATE]"
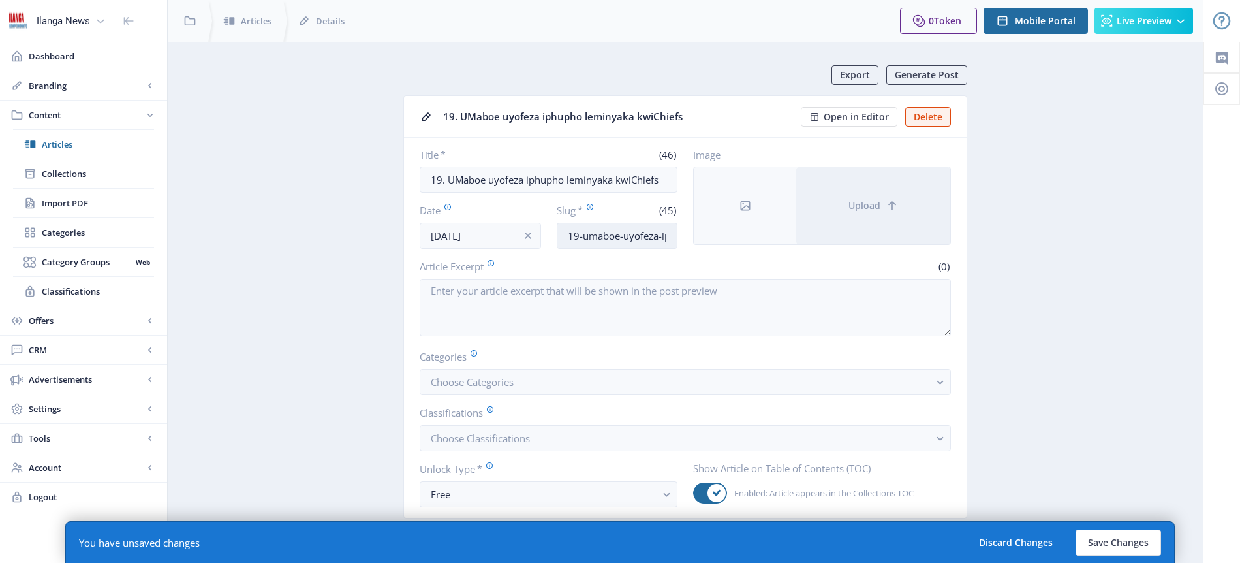
click at [599, 236] on input "19-umaboe-uyofeza-iphupho-leminyaka-kwichiefs" at bounding box center [617, 236] width 121 height 26
click at [618, 236] on input "Maboe-drteam" at bounding box center [617, 236] width 121 height 26
type input "Maboe-dream"
click at [484, 385] on span "Choose Categories" at bounding box center [472, 381] width 83 height 13
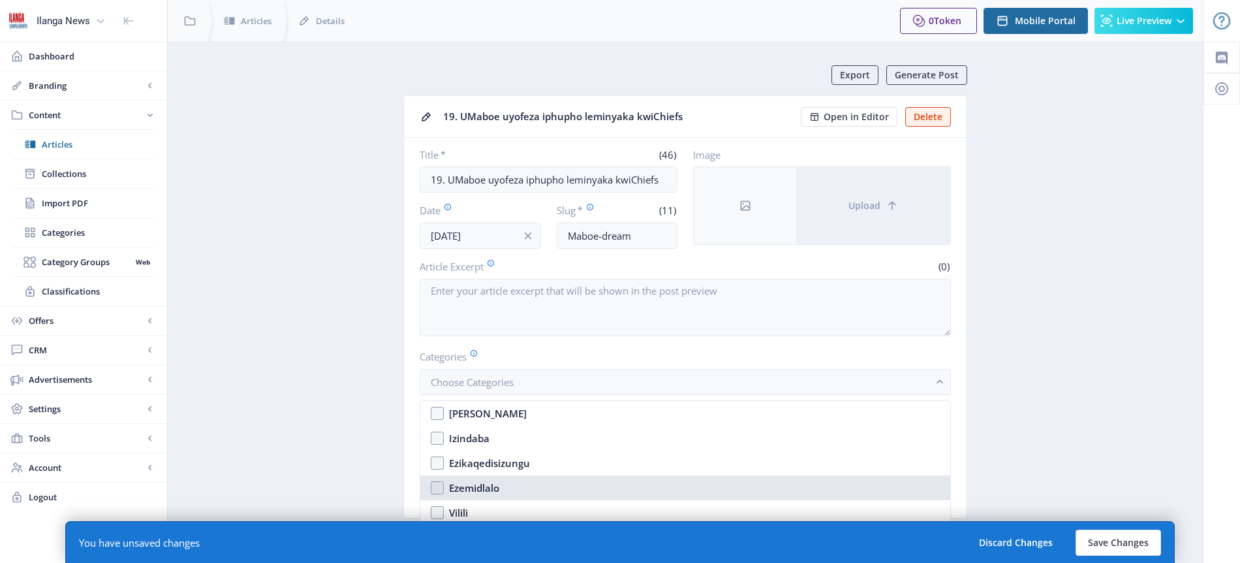
click at [480, 486] on div "Ezemidlalo" at bounding box center [474, 488] width 50 height 16
checkbox input "true"
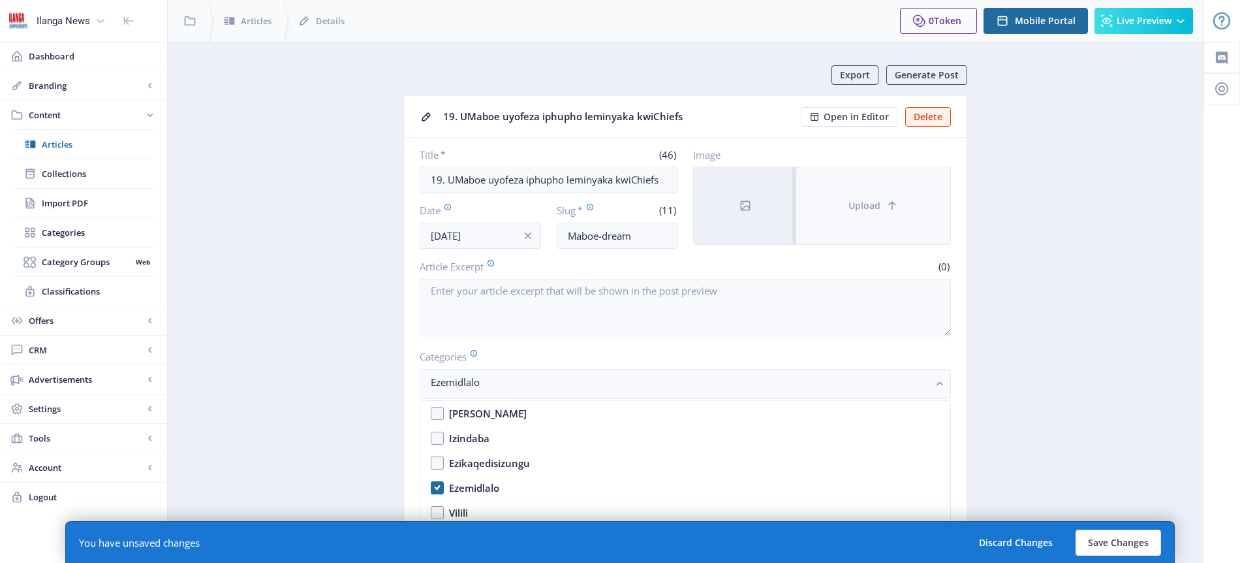
click at [864, 205] on span "Upload" at bounding box center [865, 205] width 32 height 10
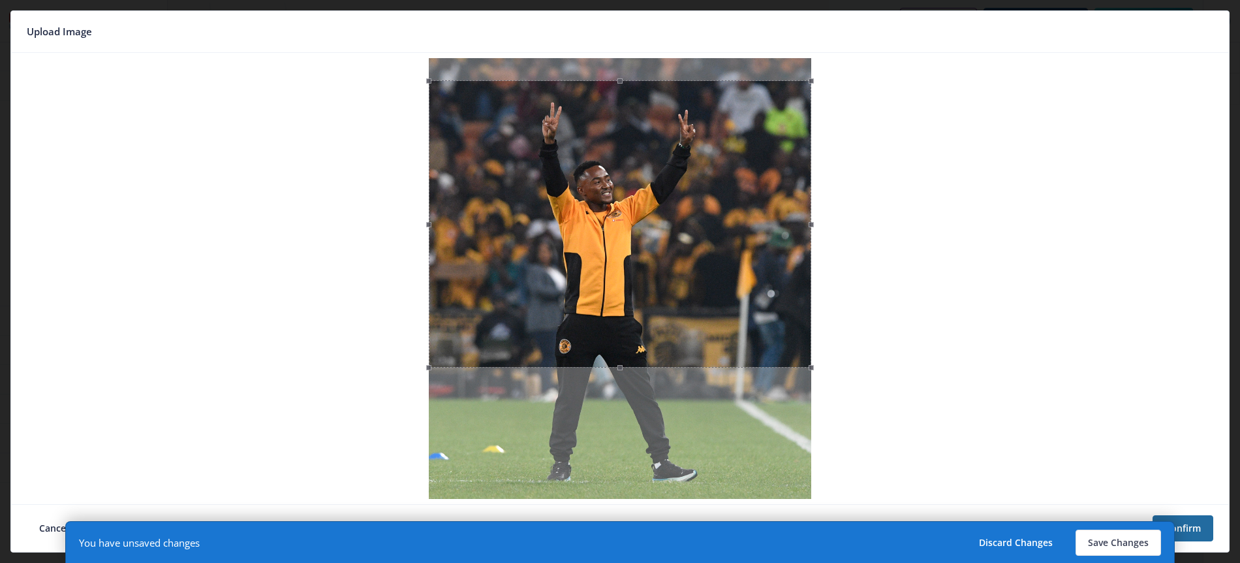
drag, startPoint x: 643, startPoint y: 236, endPoint x: 642, endPoint y: 258, distance: 22.2
click at [642, 258] on div at bounding box center [620, 223] width 383 height 287
click at [1112, 542] on button "Save Changes" at bounding box center [1119, 542] width 86 height 26
type input "maboe-dream"
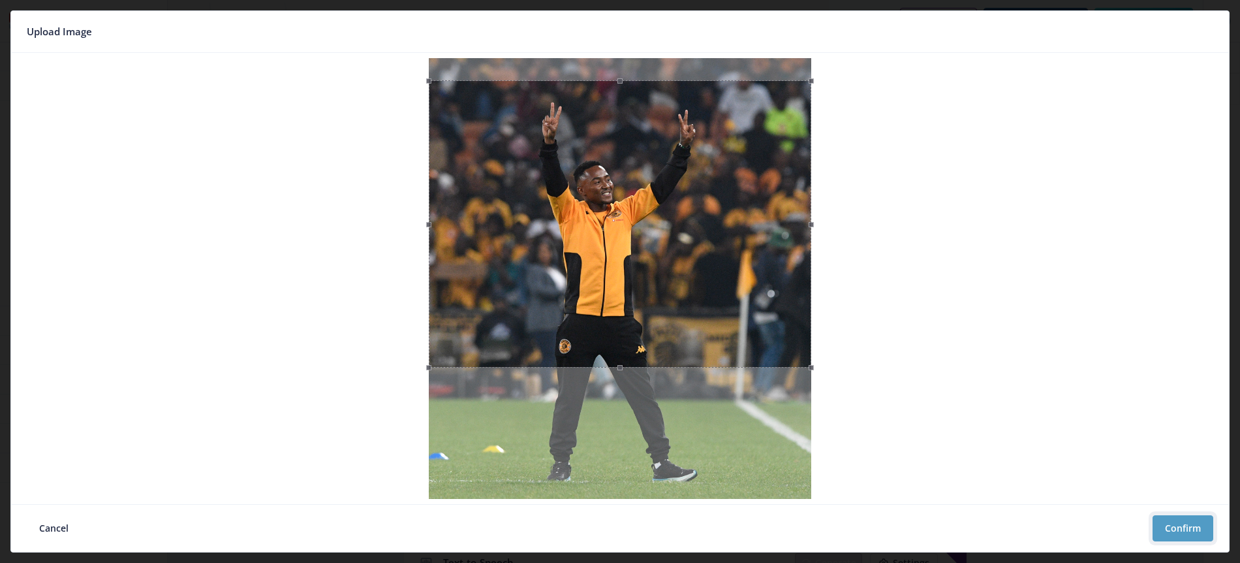
click at [1176, 525] on button "Confirm" at bounding box center [1183, 528] width 61 height 26
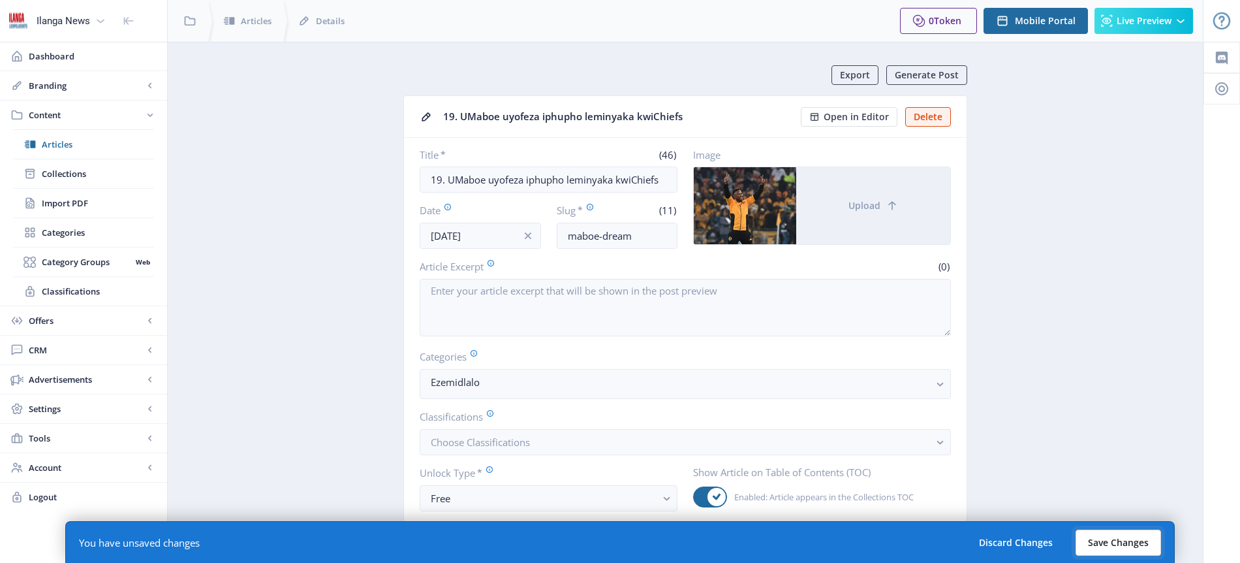
click at [1123, 545] on button "Save Changes" at bounding box center [1119, 542] width 86 height 26
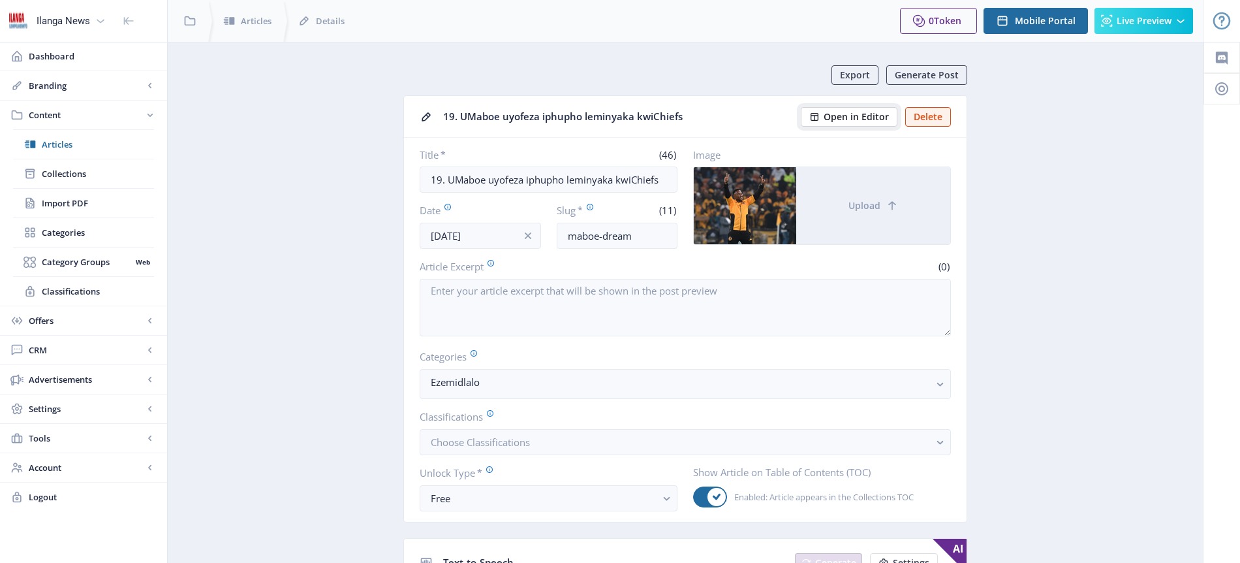
click at [845, 114] on span "Open in Editor" at bounding box center [856, 117] width 65 height 10
click at [71, 146] on span "Articles" at bounding box center [98, 144] width 112 height 13
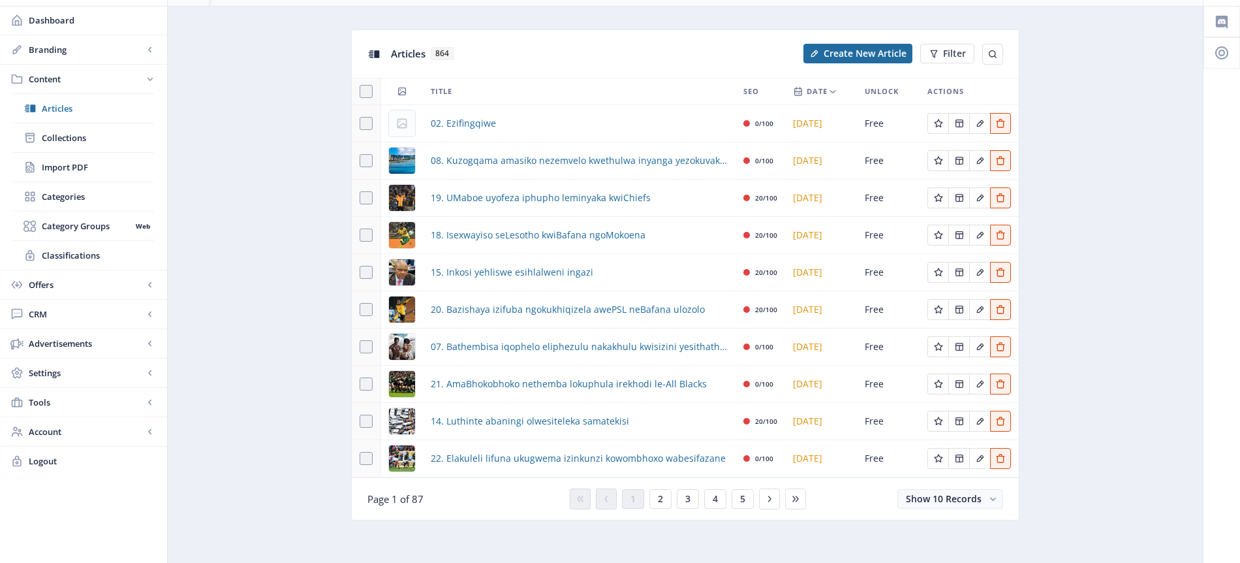
scroll to position [39, 0]
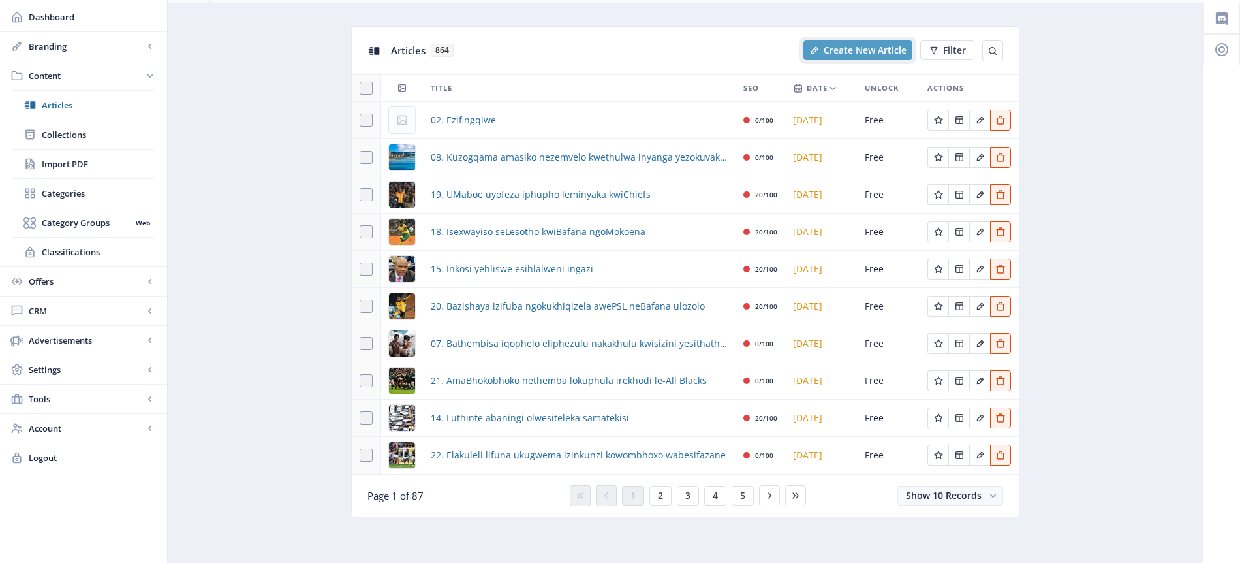
click at [861, 50] on span "Create New Article" at bounding box center [865, 50] width 83 height 10
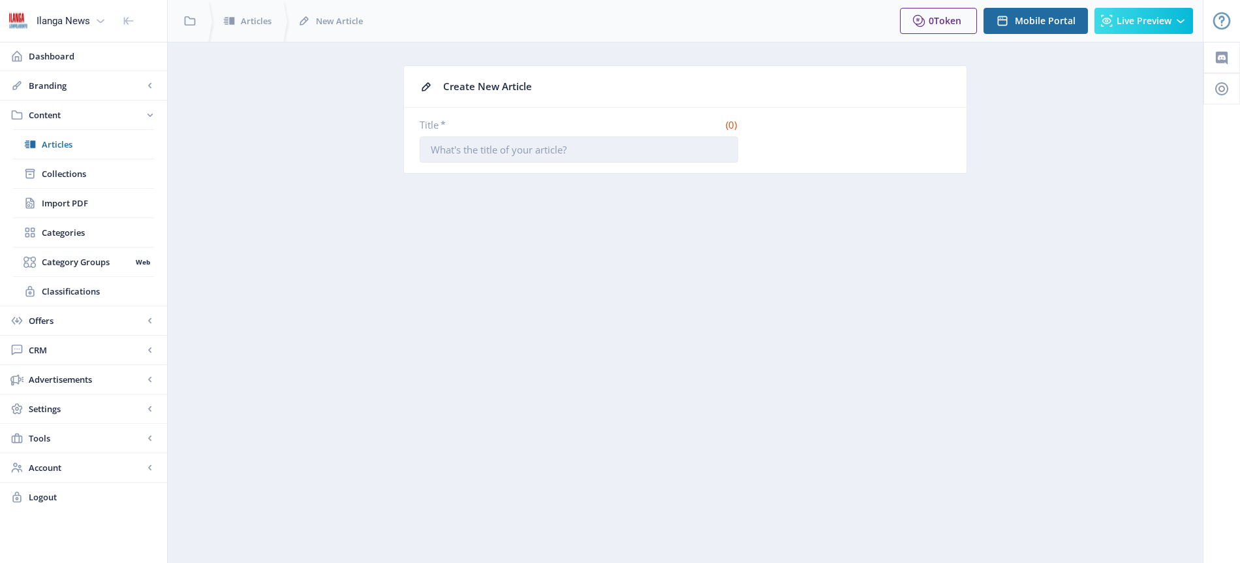
click at [554, 146] on input "Title *" at bounding box center [579, 149] width 319 height 26
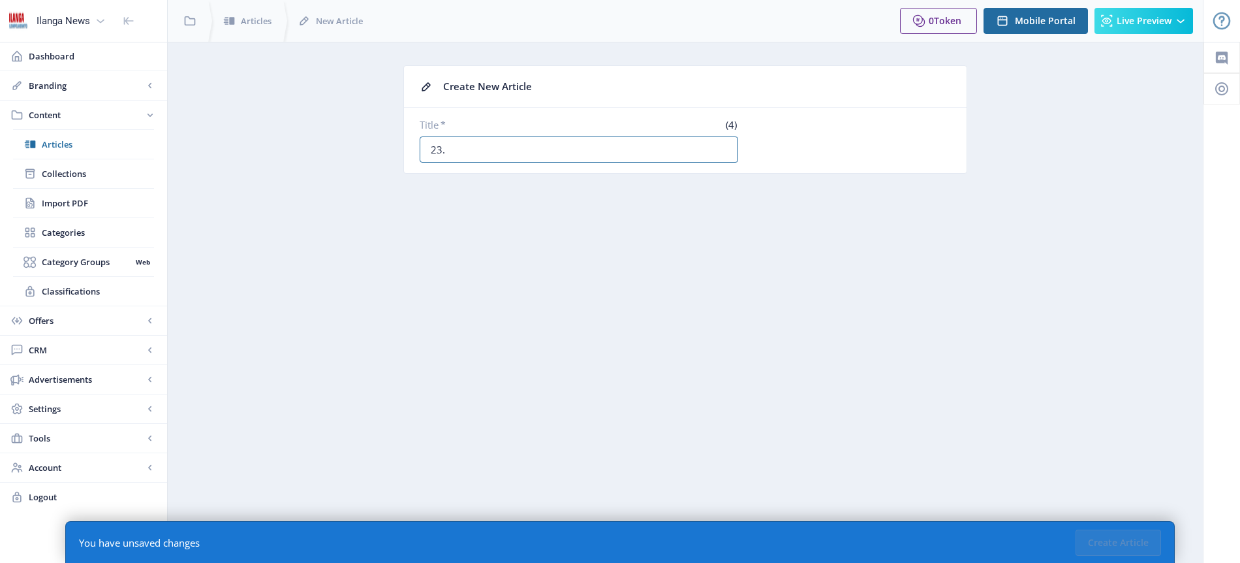
type input "23. [GEOGRAPHIC_DATA]"
click at [1128, 541] on button "Create Article" at bounding box center [1119, 542] width 86 height 26
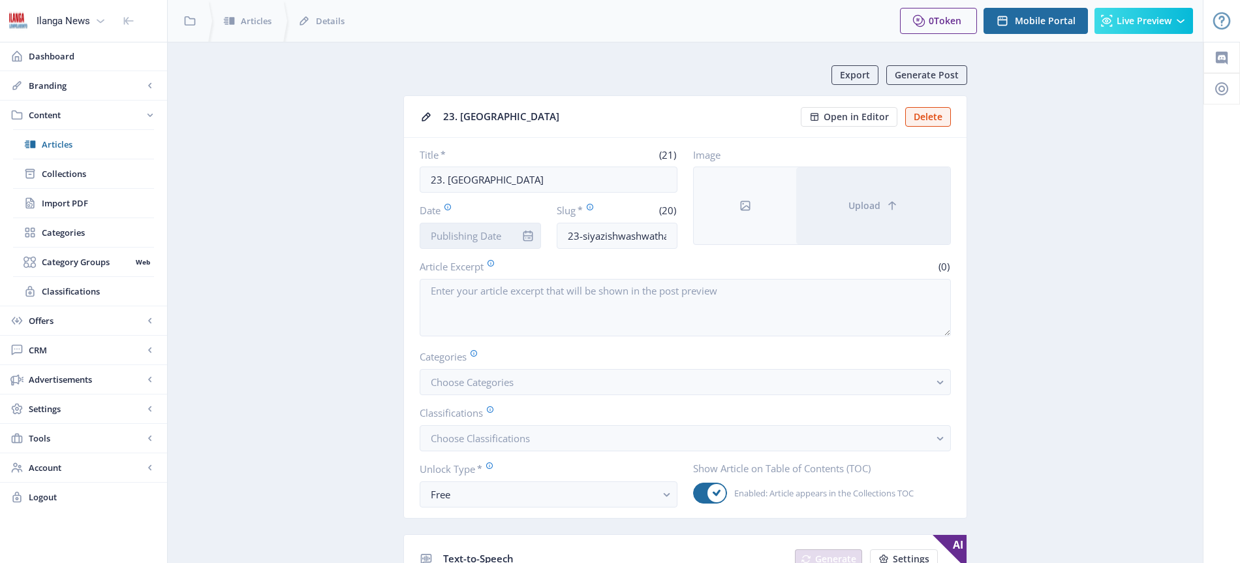
click at [506, 234] on input "Date" at bounding box center [480, 236] width 121 height 26
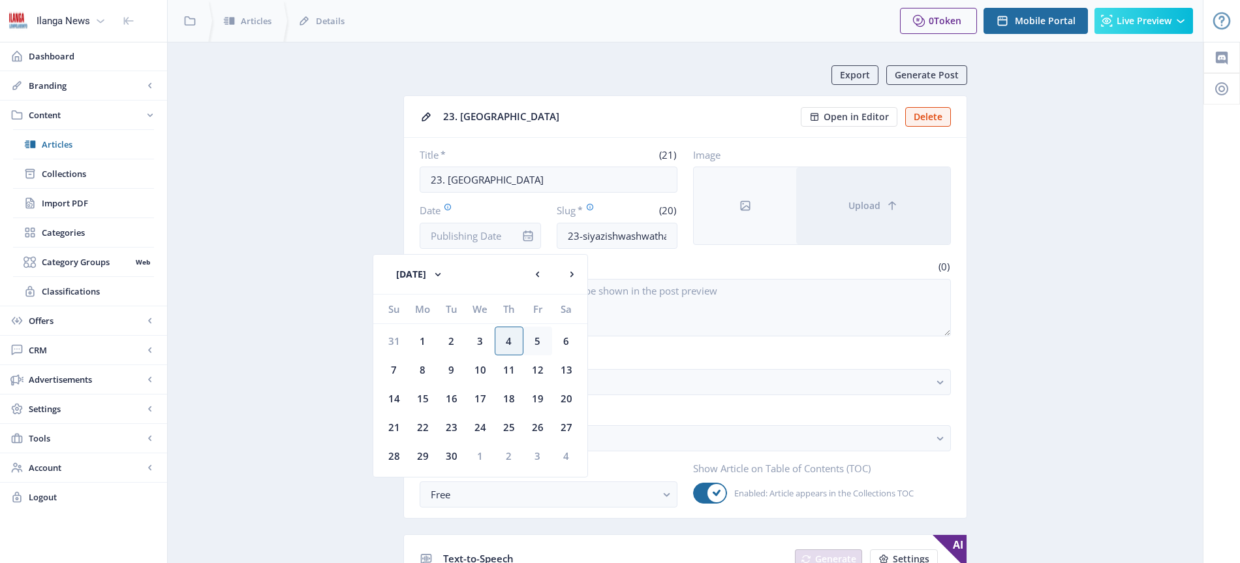
click at [536, 344] on div "5" at bounding box center [538, 340] width 29 height 29
type input "[DATE]"
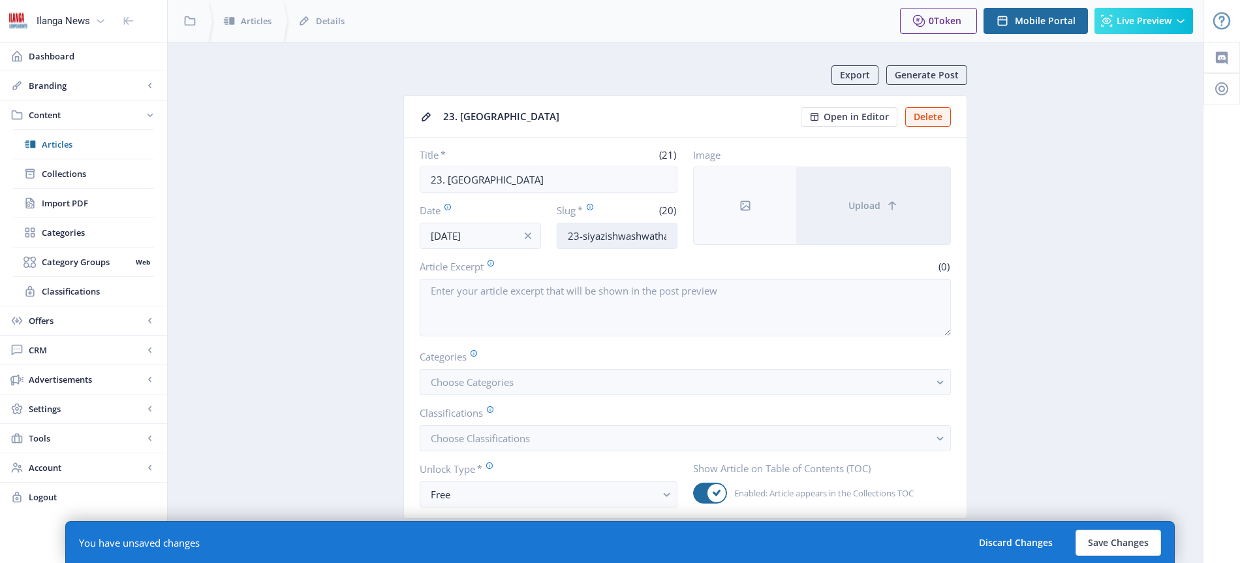
click at [641, 238] on input "23-siyazishwashwatha" at bounding box center [617, 236] width 121 height 26
type input "Shwa-shwat"
drag, startPoint x: 536, startPoint y: 381, endPoint x: 546, endPoint y: 381, distance: 9.8
click at [537, 383] on button "Choose Categories" at bounding box center [685, 382] width 531 height 26
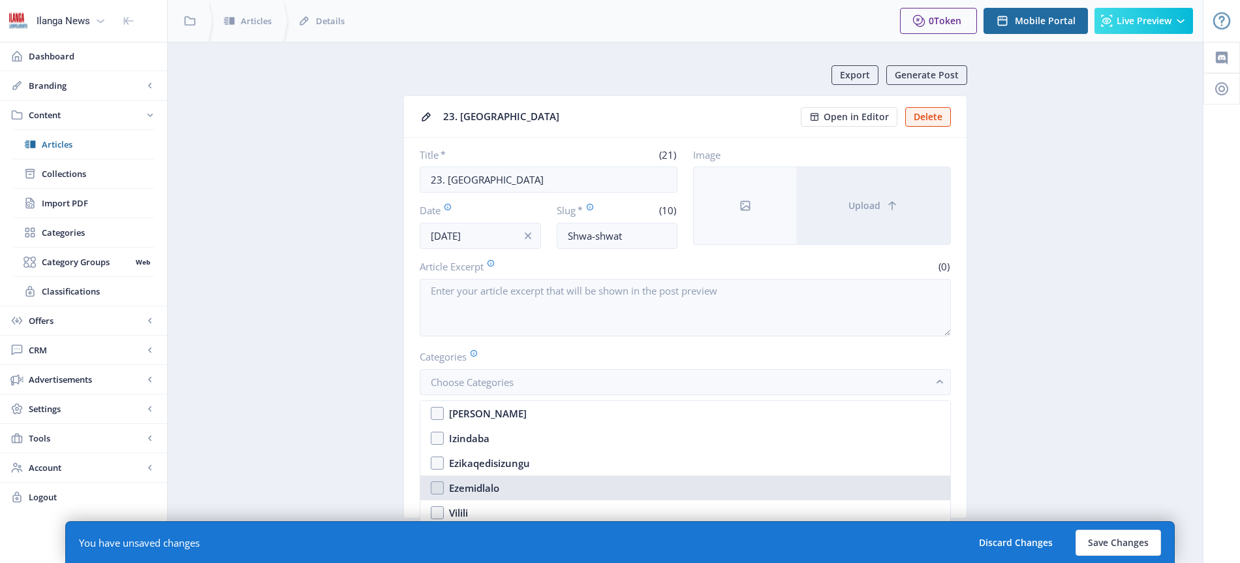
click at [496, 486] on div "Ezemidlalo" at bounding box center [474, 488] width 50 height 16
checkbox input "true"
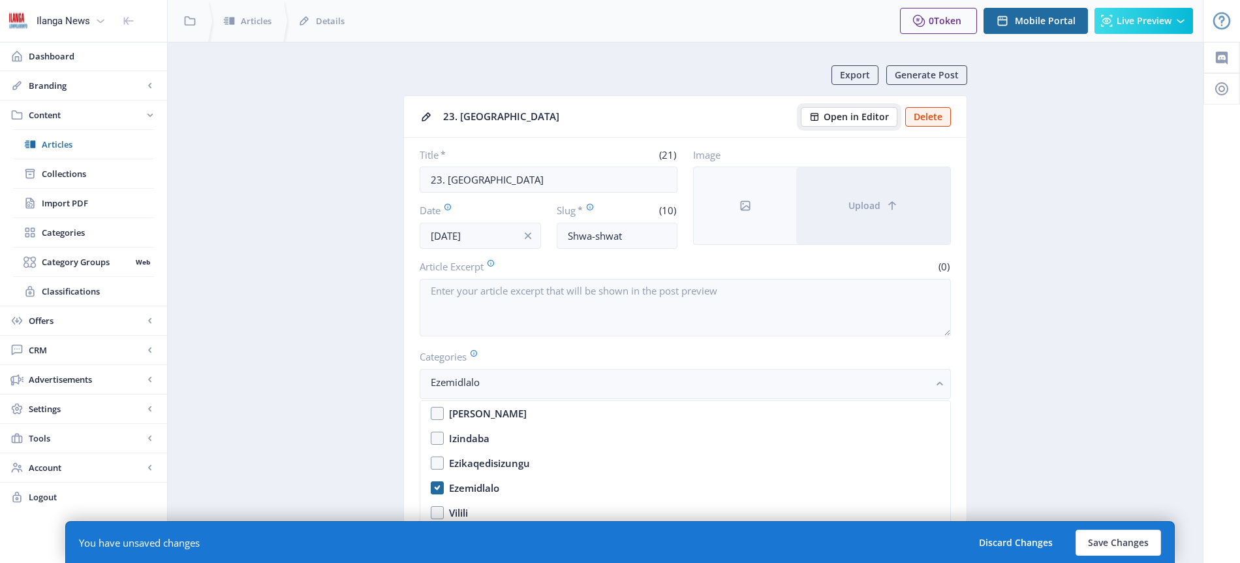
click at [864, 119] on span "Open in Editor" at bounding box center [856, 117] width 65 height 10
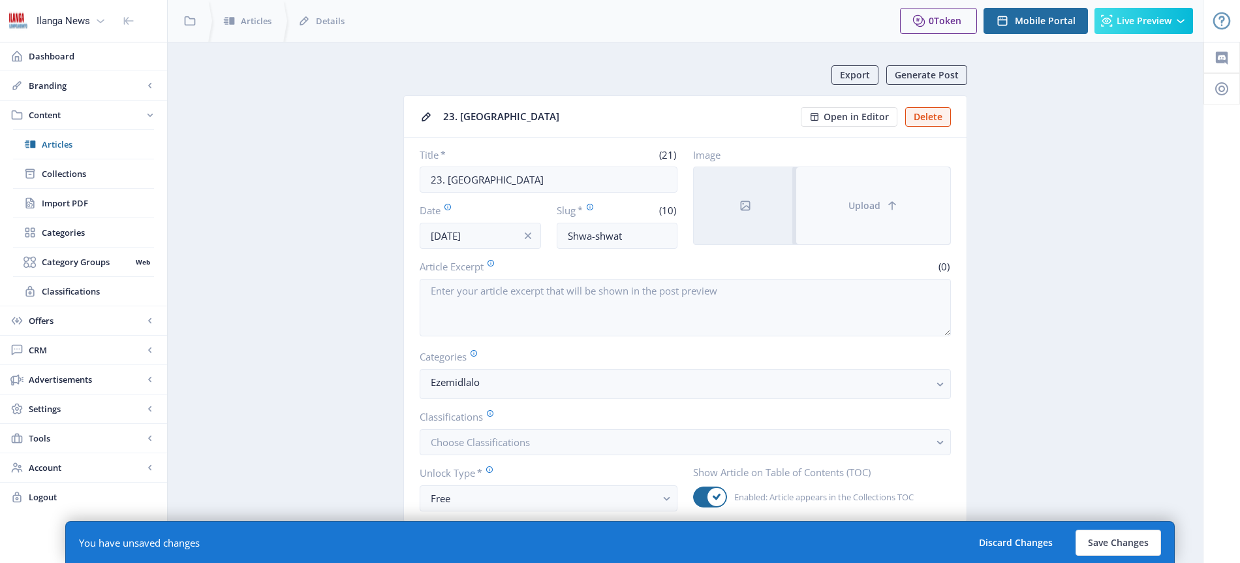
click at [868, 212] on button "Upload" at bounding box center [873, 205] width 154 height 77
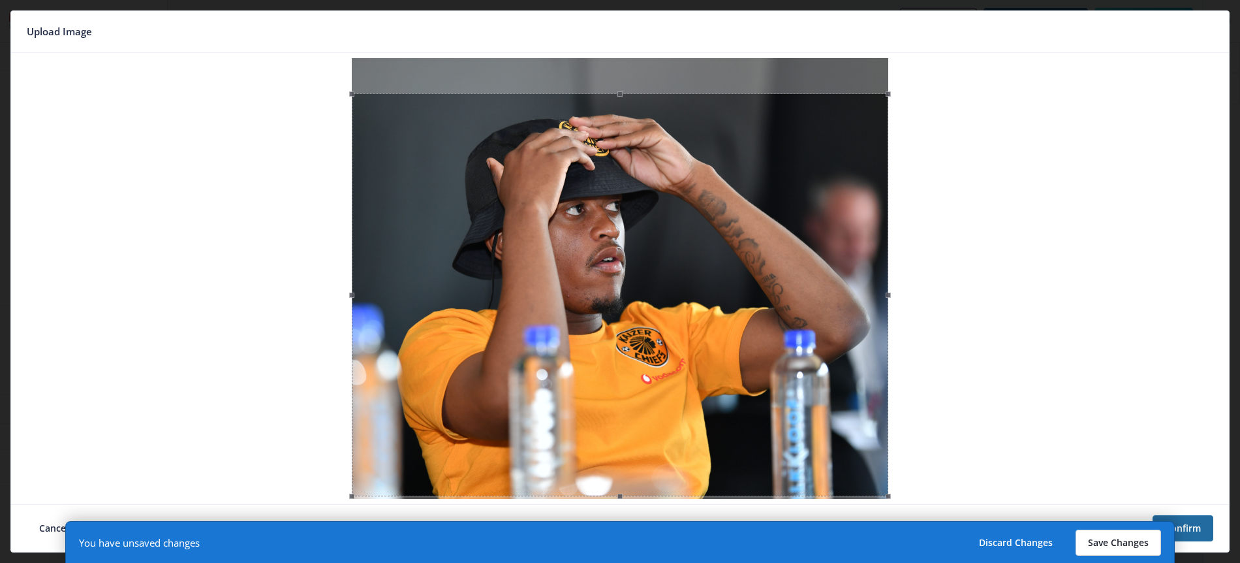
click at [1120, 529] on button "Save Changes" at bounding box center [1119, 542] width 86 height 26
type input "shwa-shwat"
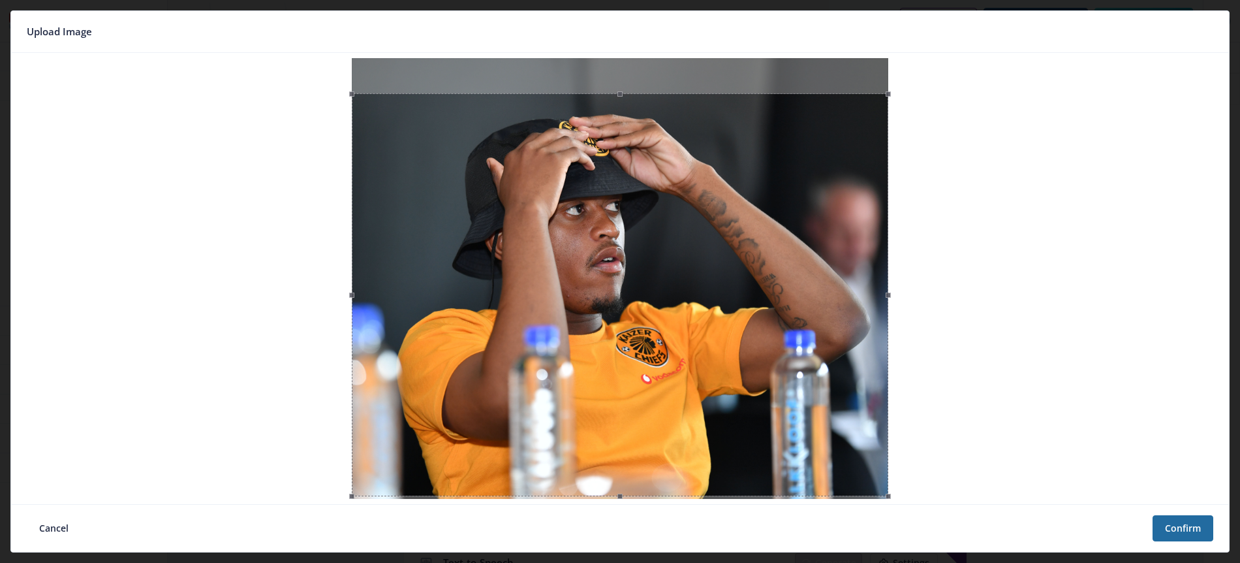
click at [1127, 542] on nb-card-footer "Cancel Confirm" at bounding box center [620, 528] width 1218 height 48
click at [1180, 521] on button "Confirm" at bounding box center [1183, 528] width 61 height 26
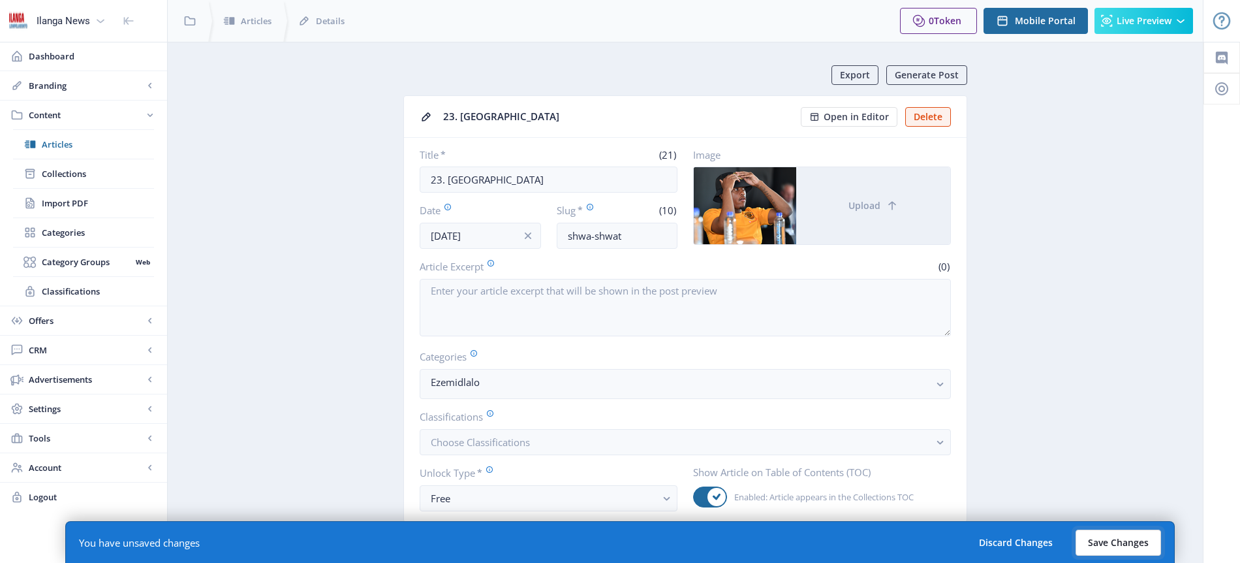
click at [1131, 541] on button "Save Changes" at bounding box center [1119, 542] width 86 height 26
